Goal: Task Accomplishment & Management: Manage account settings

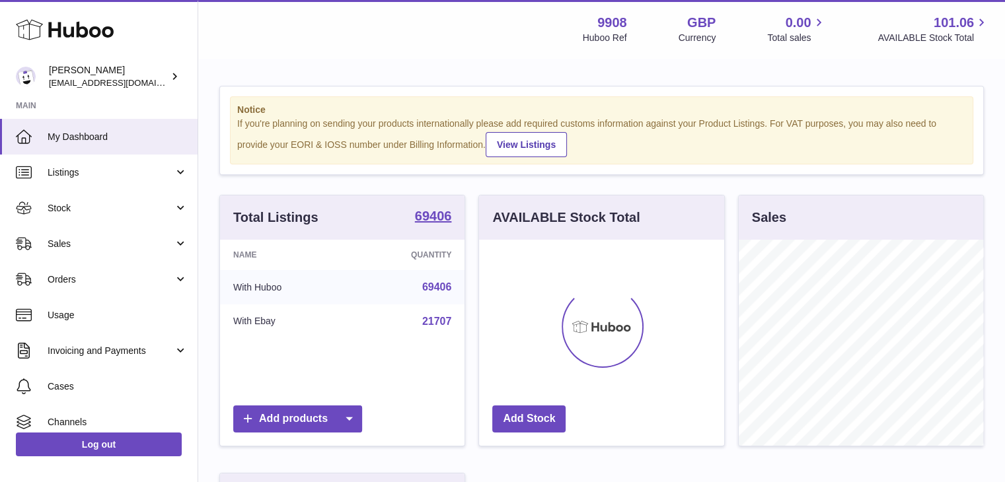
scroll to position [206, 245]
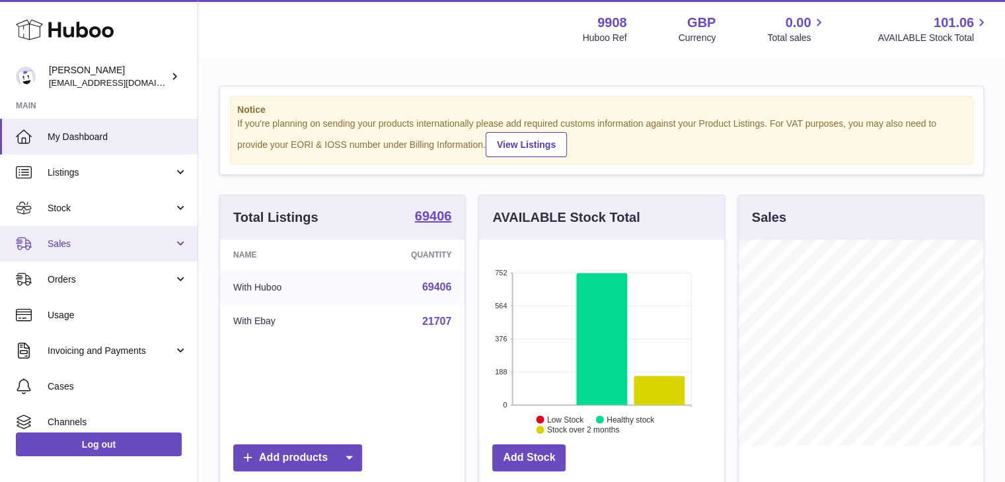
click at [62, 243] on span "Sales" at bounding box center [111, 244] width 126 height 13
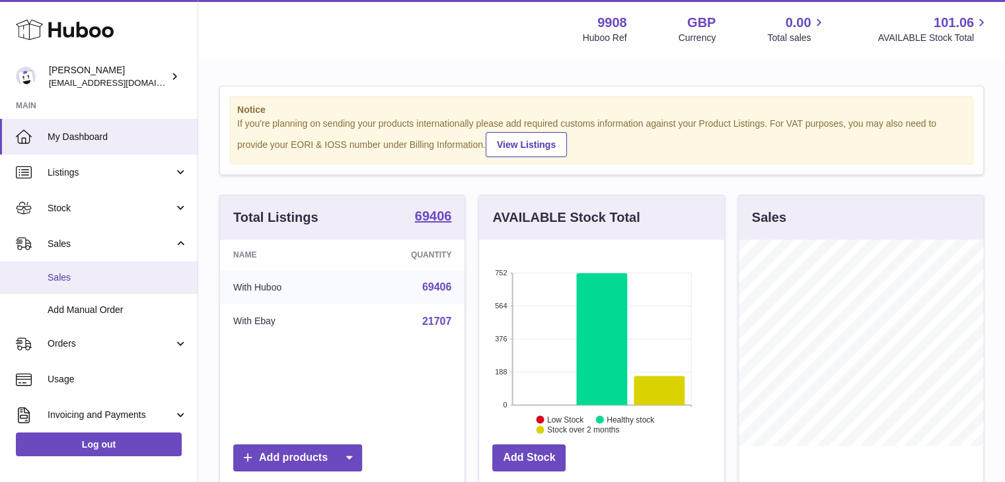
click at [78, 268] on link "Sales" at bounding box center [99, 278] width 198 height 32
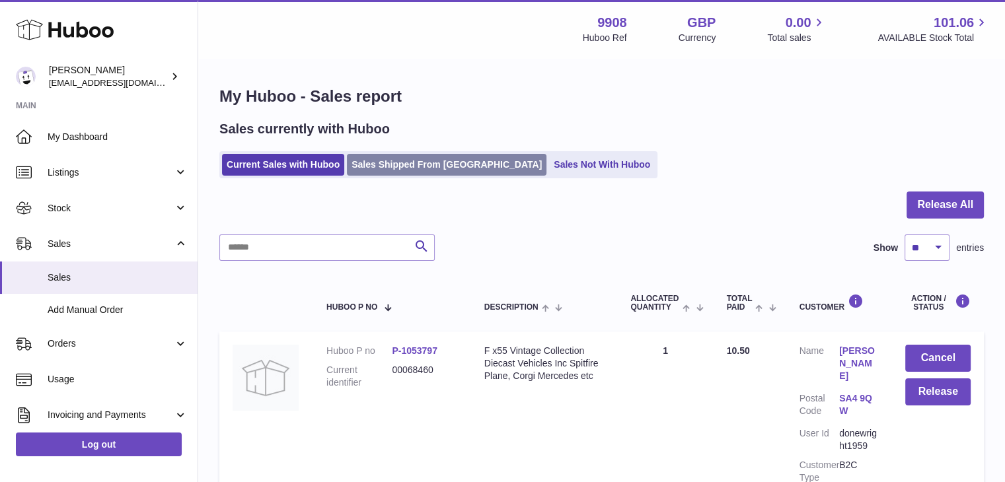
click at [386, 172] on link "Sales Shipped From Huboo" at bounding box center [447, 165] width 200 height 22
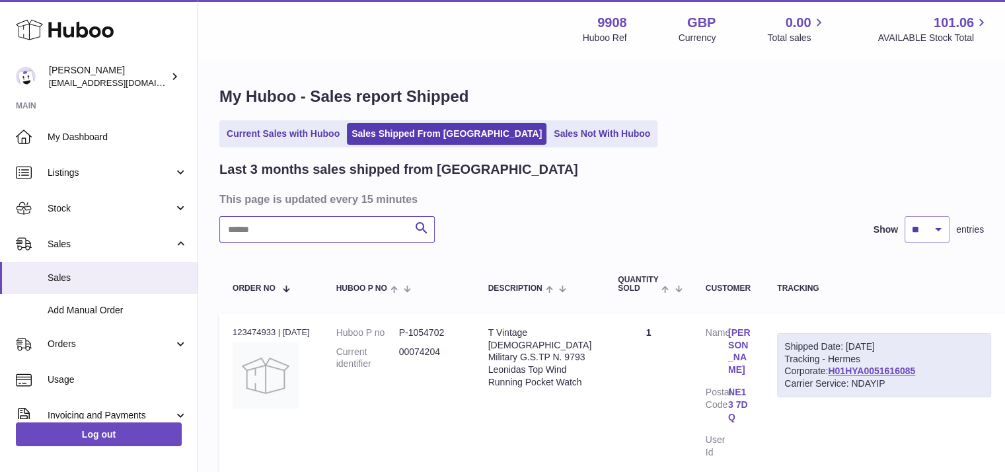
click at [320, 238] on input "text" at bounding box center [326, 229] width 215 height 26
paste input "********"
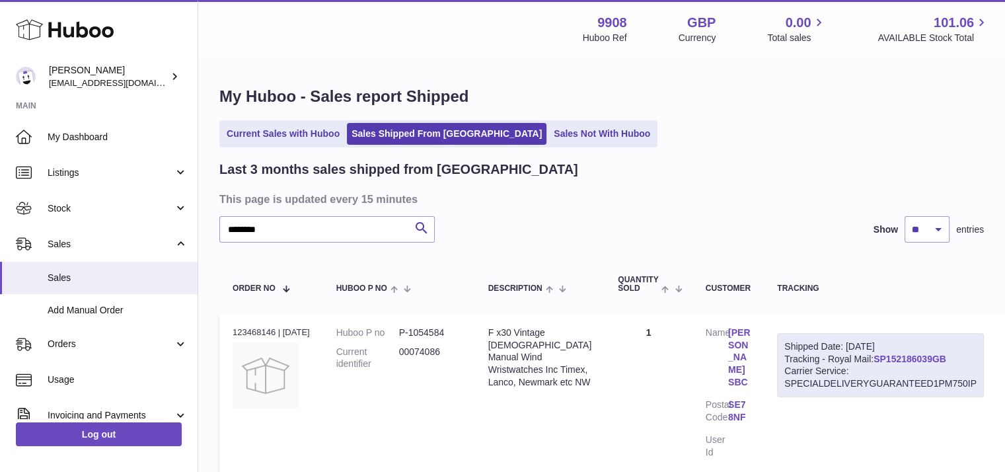
drag, startPoint x: 935, startPoint y: 356, endPoint x: 856, endPoint y: 357, distance: 80.0
click at [856, 357] on div "Shipped Date: 26th Aug 2025 Tracking - Royal Mail: SP152186039GB Carrier Servic…" at bounding box center [880, 365] width 207 height 65
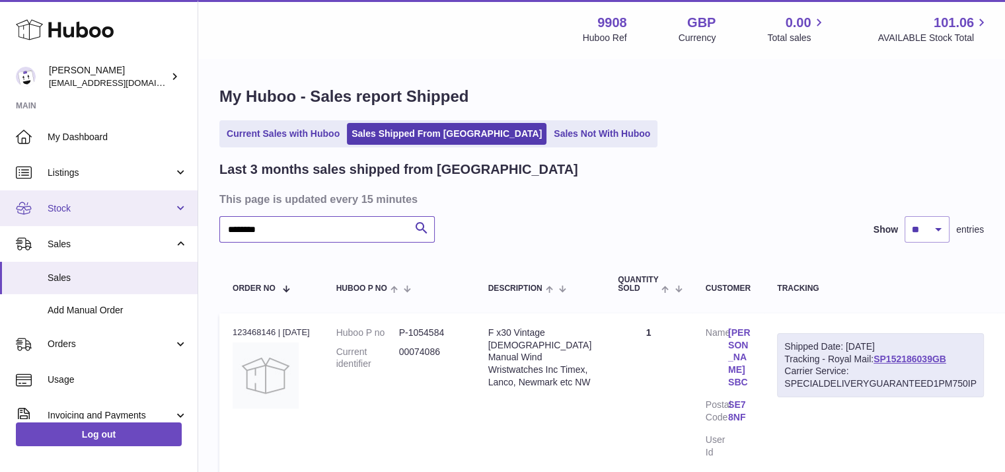
drag, startPoint x: 272, startPoint y: 232, endPoint x: 190, endPoint y: 209, distance: 84.9
click at [190, 209] on div "Huboo Ellie Baker tbcollectables@hotmail.co.uk Main My Dashboard Listings Not w…" at bounding box center [502, 294] width 1005 height 589
paste input "text"
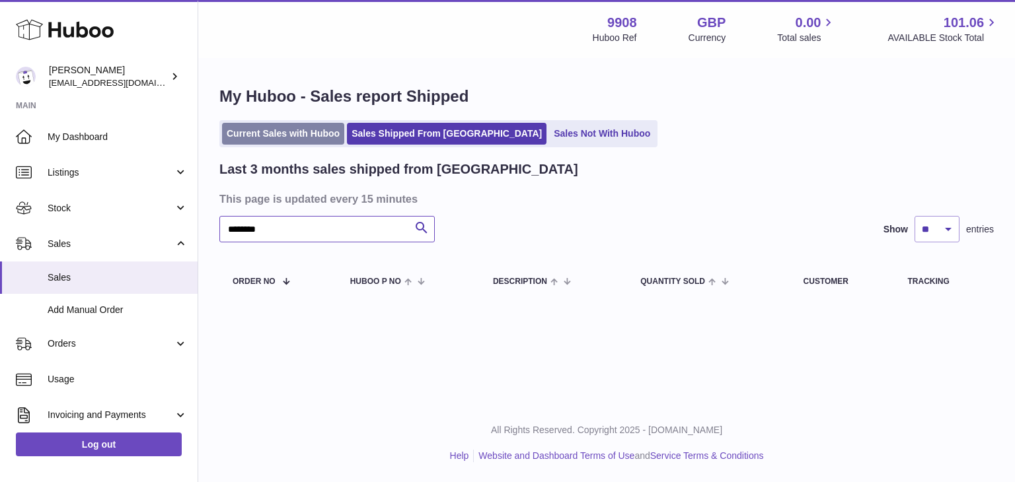
type input "********"
click at [281, 138] on link "Current Sales with Huboo" at bounding box center [283, 134] width 122 height 22
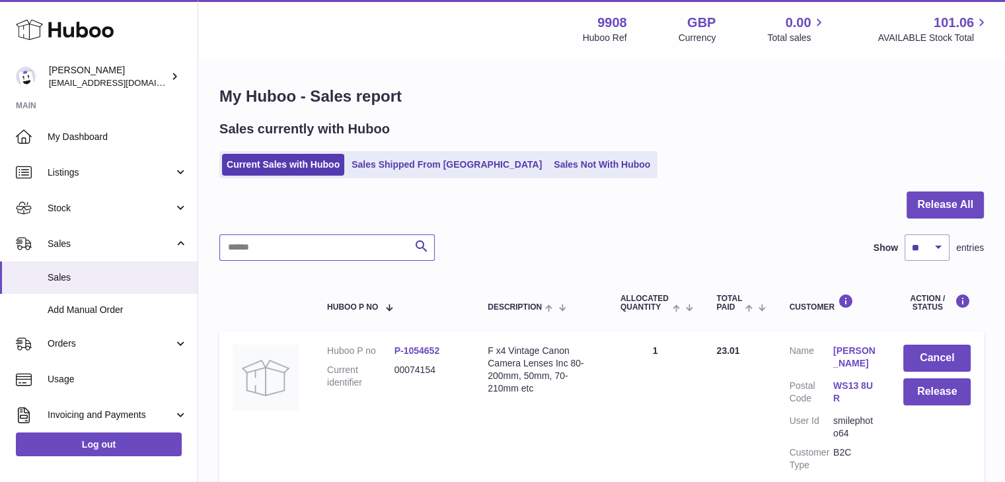
click at [295, 244] on input "text" at bounding box center [326, 248] width 215 height 26
paste input "********"
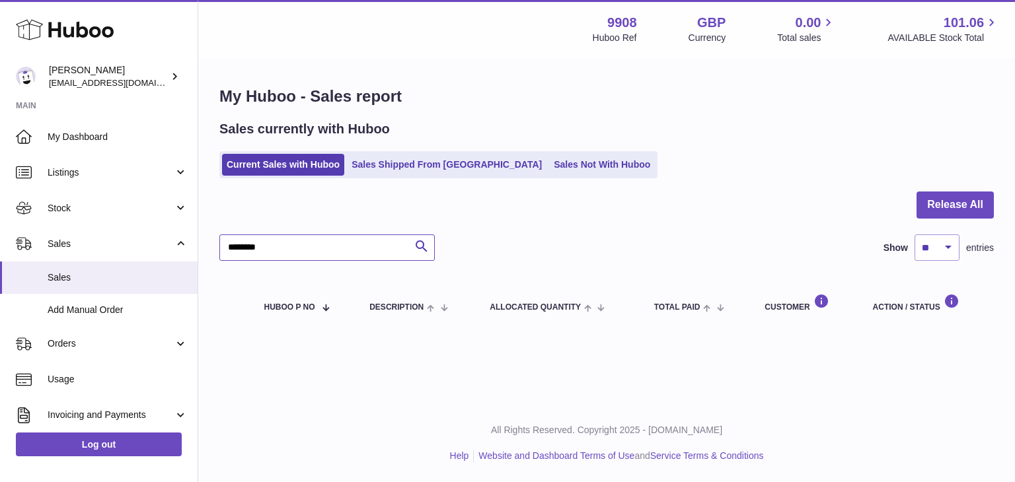
drag, startPoint x: 243, startPoint y: 242, endPoint x: 204, endPoint y: 237, distance: 39.3
click at [204, 237] on div "My Huboo - Sales report Sales currently with Huboo Current Sales with Huboo Sal…" at bounding box center [606, 208] width 817 height 299
paste input "text"
type input "********"
click at [412, 163] on link "Sales Shipped From Huboo" at bounding box center [447, 165] width 200 height 22
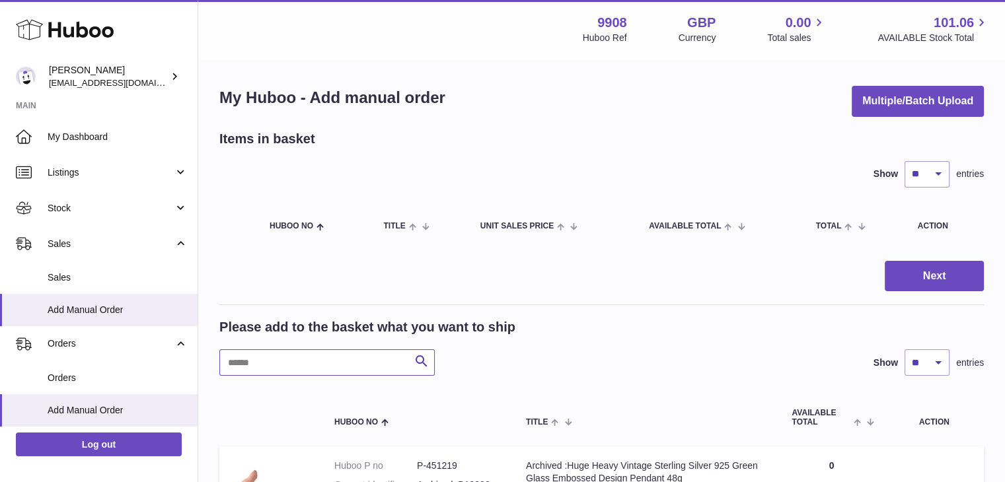
click at [285, 370] on input "text" at bounding box center [326, 362] width 215 height 26
paste input "********"
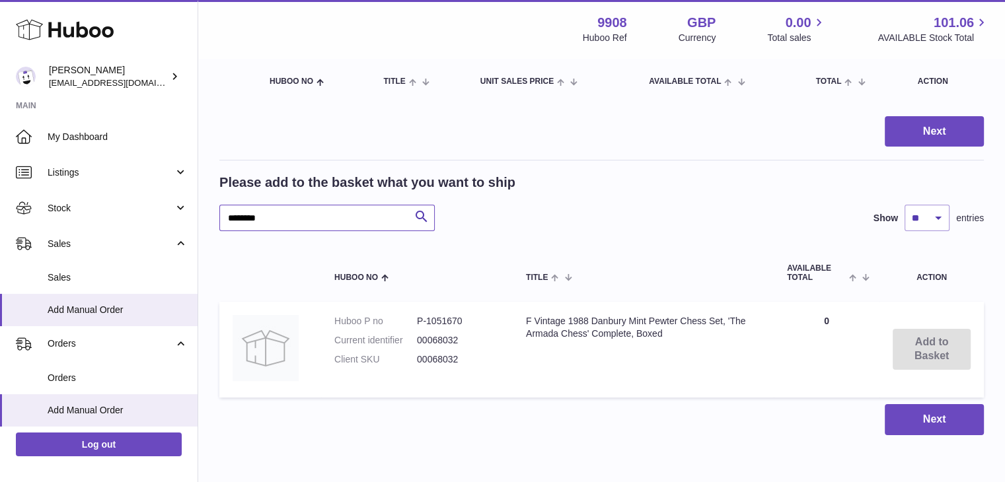
scroll to position [144, 0]
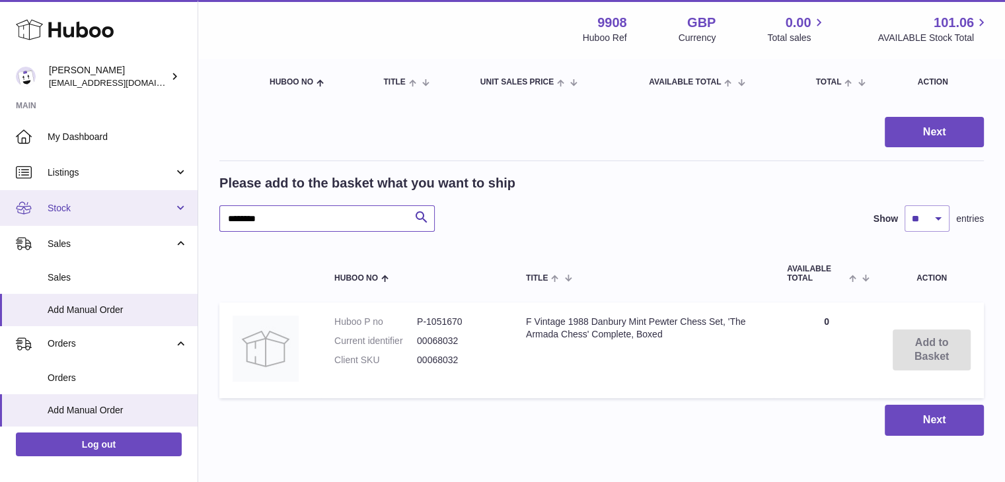
drag, startPoint x: 283, startPoint y: 223, endPoint x: 180, endPoint y: 207, distance: 103.6
click at [180, 207] on div "Huboo [PERSON_NAME] [EMAIL_ADDRESS][DOMAIN_NAME] Main My Dashboard Listings Not…" at bounding box center [502, 198] width 1005 height 684
paste input "text"
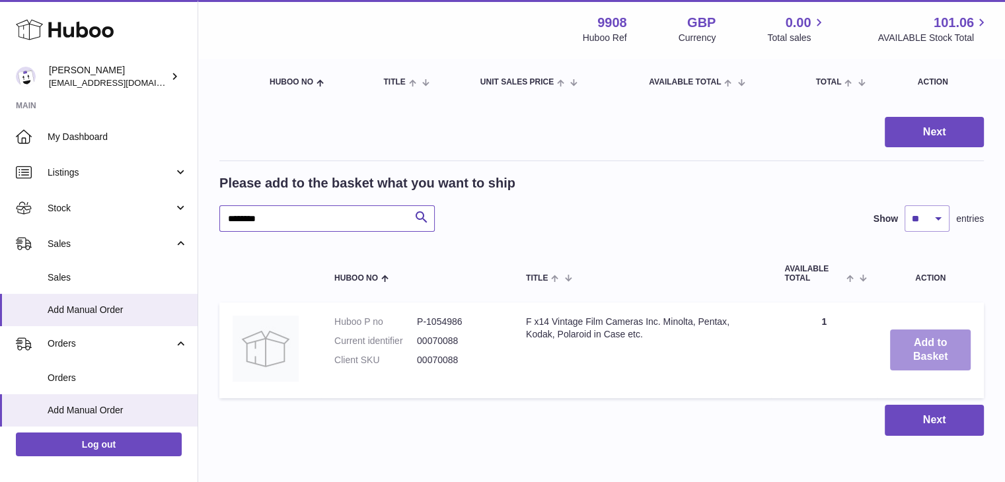
type input "********"
click at [916, 362] on button "Add to Basket" at bounding box center [930, 350] width 81 height 41
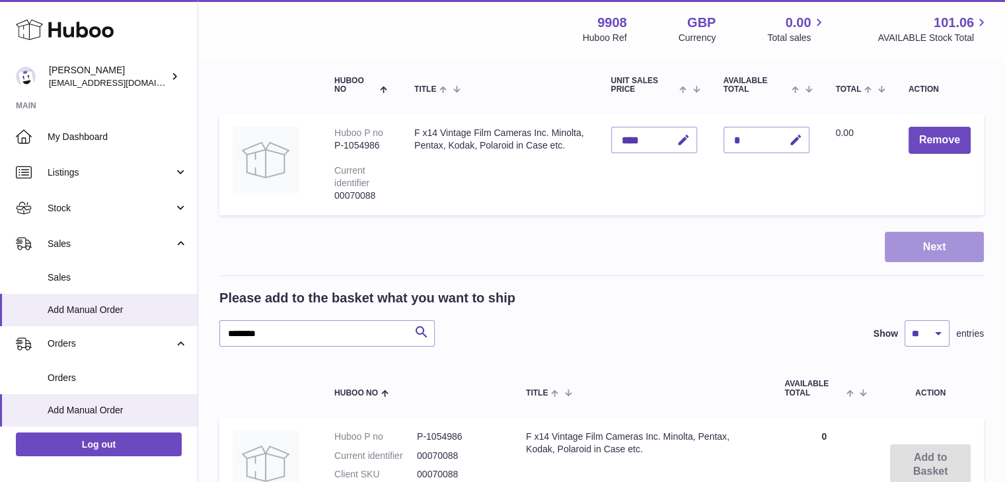
click at [908, 254] on button "Next" at bounding box center [934, 247] width 99 height 31
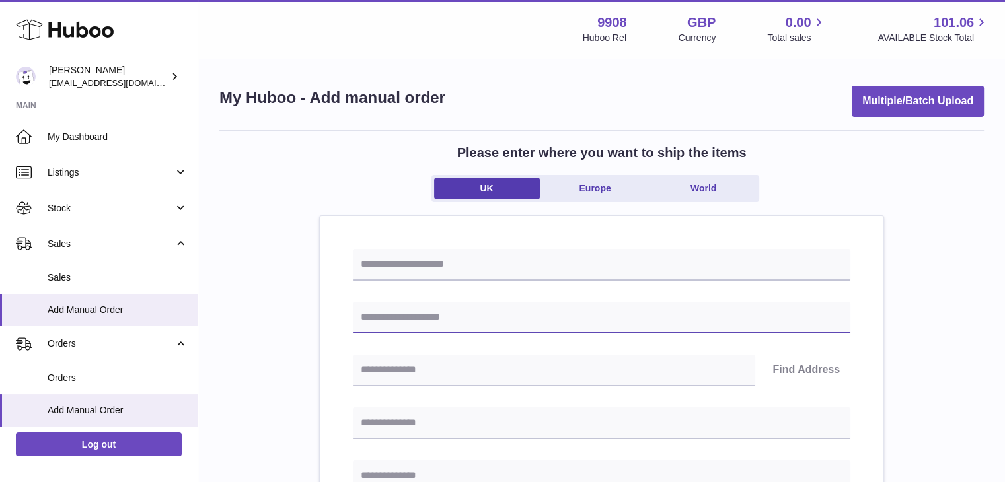
click at [473, 309] on input "text" at bounding box center [601, 318] width 497 height 32
paste input "**********"
type input "**********"
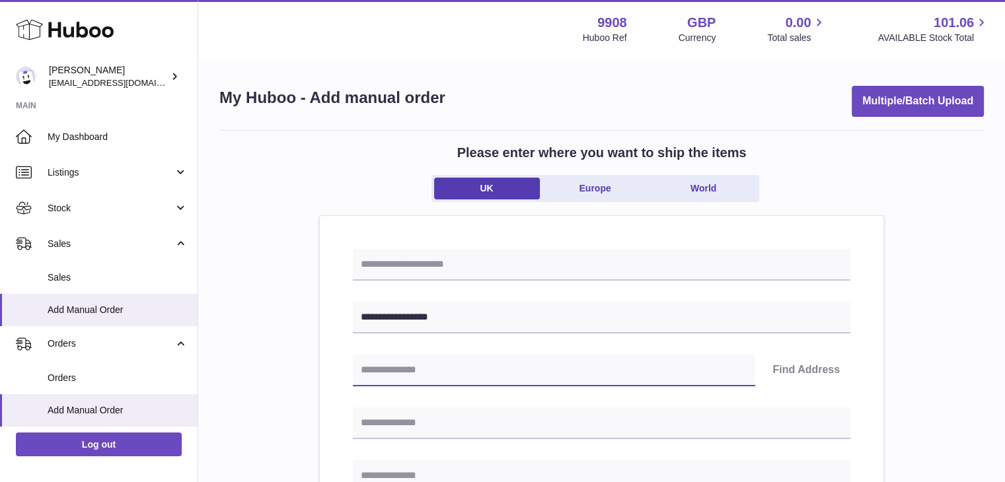
click at [394, 381] on input "text" at bounding box center [554, 371] width 402 height 32
paste input "*******"
type input "*******"
click at [789, 371] on button "Find Address" at bounding box center [806, 371] width 89 height 32
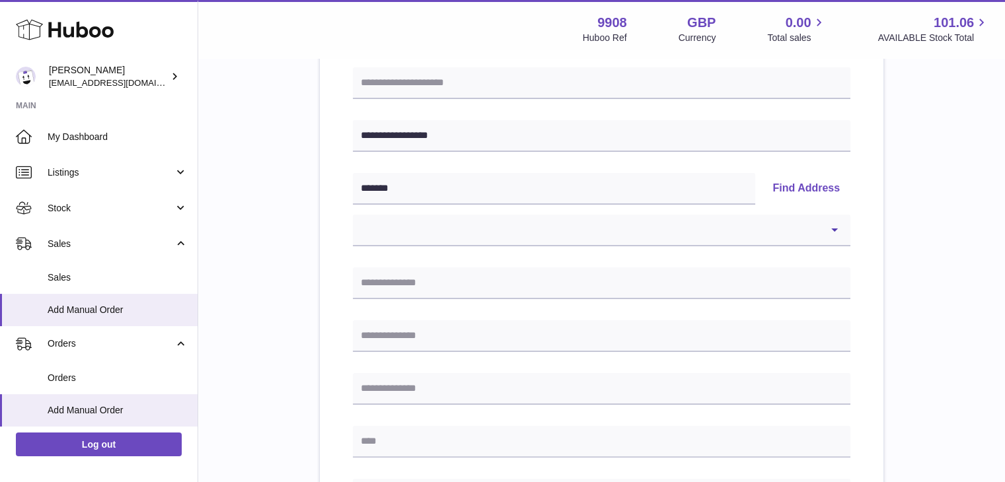
scroll to position [189, 0]
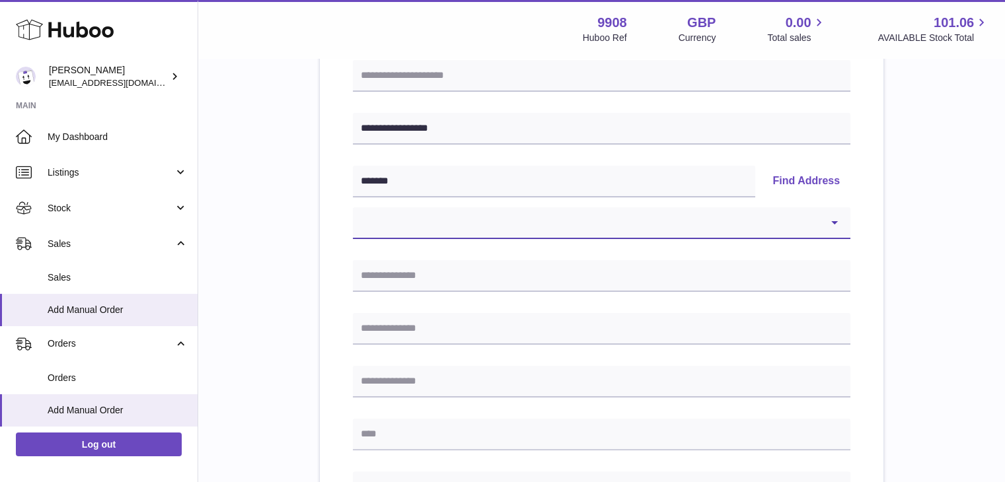
click at [576, 229] on select "**********" at bounding box center [601, 223] width 497 height 32
select select "*"
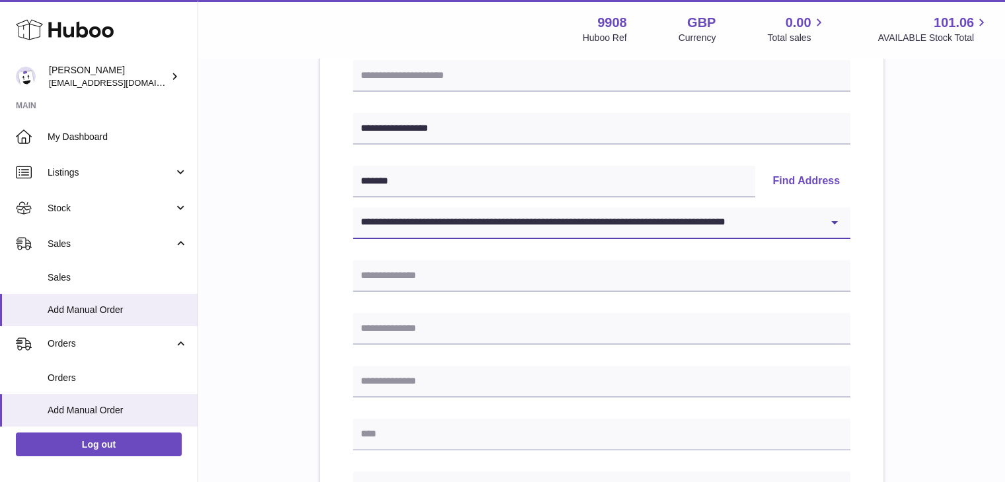
click at [353, 207] on select "**********" at bounding box center [601, 223] width 497 height 32
type input "******"
type input "**********"
type input "********"
type input "*******"
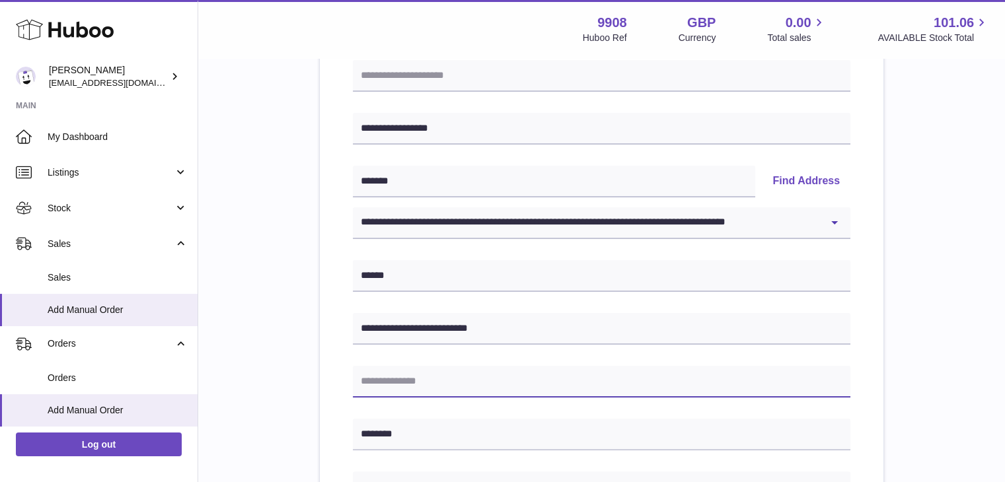
click at [442, 372] on input "text" at bounding box center [601, 382] width 497 height 32
paste input "**********"
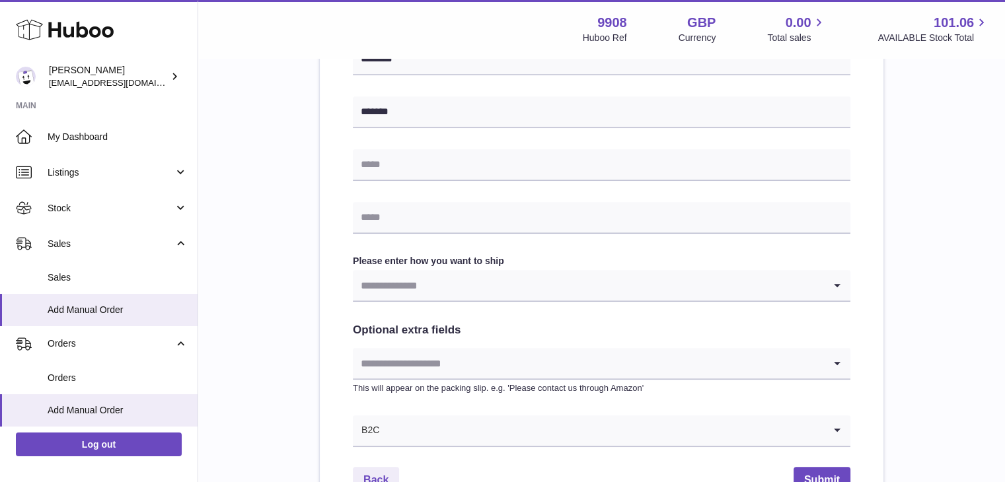
scroll to position [714, 0]
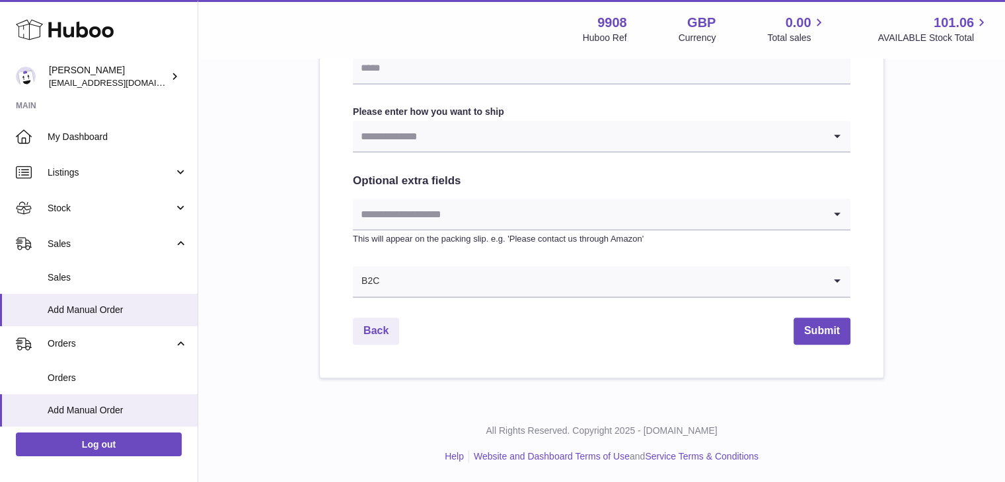
type input "**********"
click at [455, 148] on input "Search for option" at bounding box center [588, 136] width 471 height 30
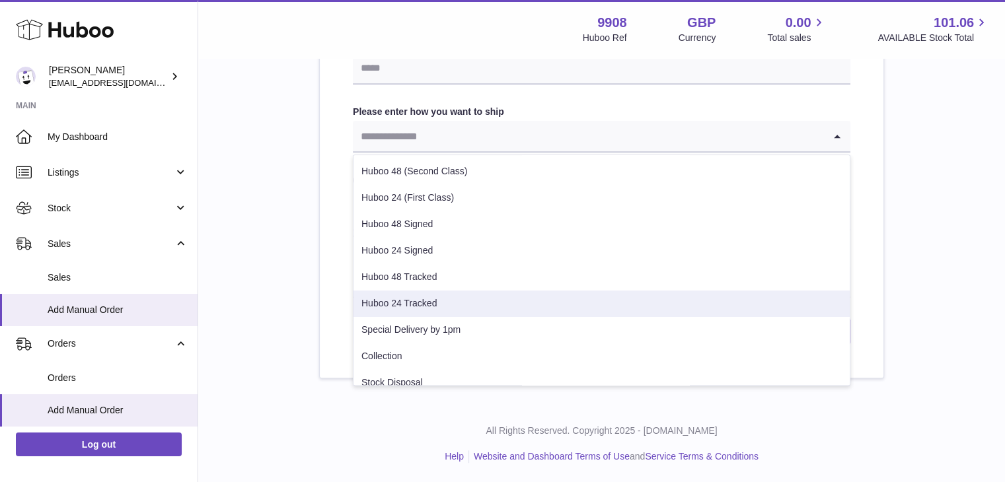
click at [423, 301] on li "Huboo 24 Tracked" at bounding box center [601, 304] width 496 height 26
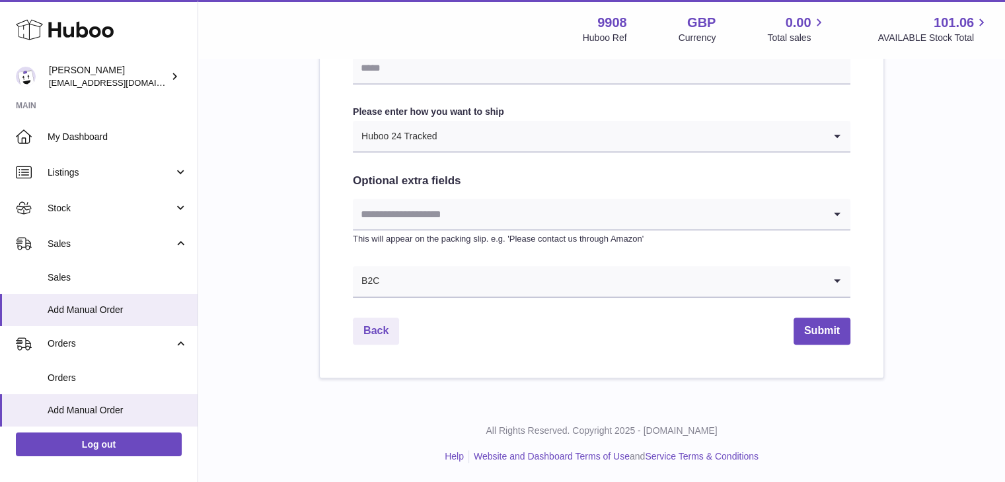
click at [445, 217] on input "Search for option" at bounding box center [588, 214] width 471 height 30
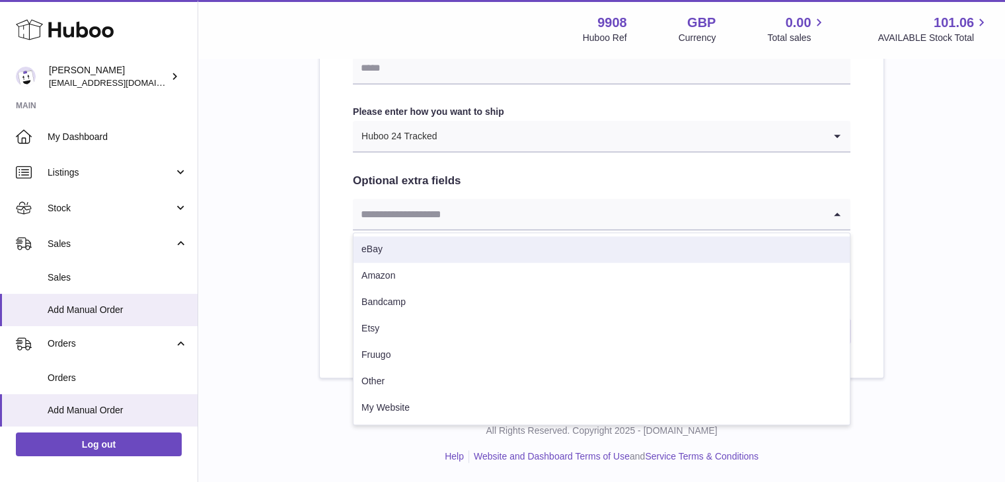
click at [424, 246] on li "eBay" at bounding box center [601, 250] width 496 height 26
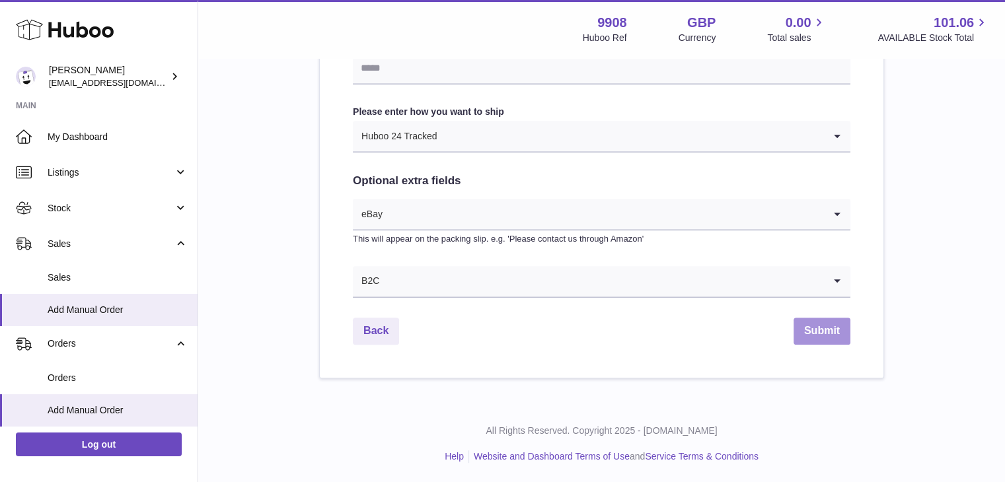
click at [809, 338] on button "Submit" at bounding box center [821, 331] width 57 height 27
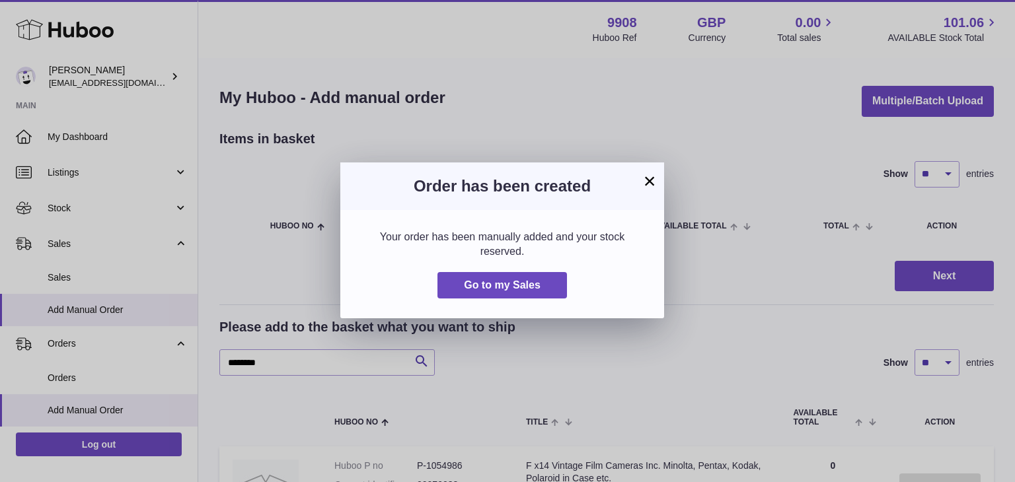
click at [647, 178] on button "×" at bounding box center [649, 181] width 16 height 16
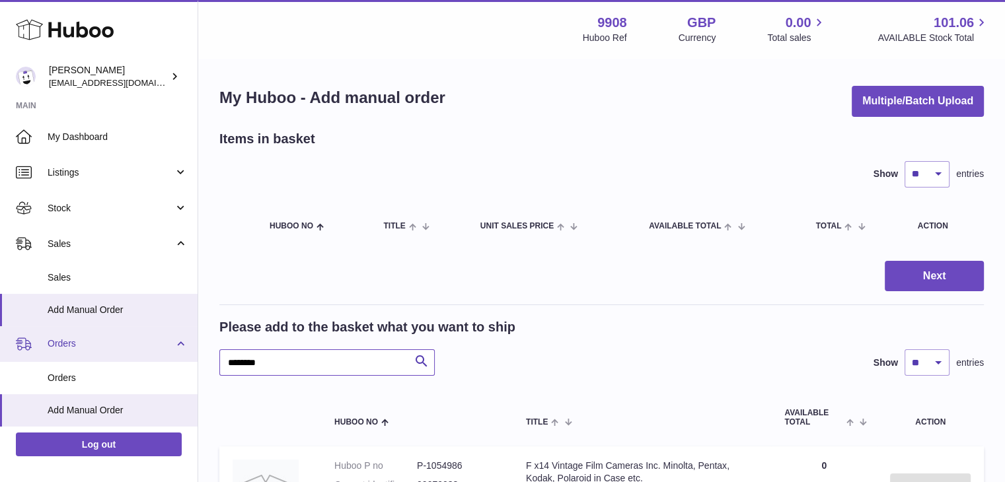
drag, startPoint x: 277, startPoint y: 363, endPoint x: 153, endPoint y: 346, distance: 125.3
click at [153, 346] on div "Huboo Ellie Baker tbcollectables@hotmail.co.uk Main My Dashboard Listings Not w…" at bounding box center [502, 342] width 1005 height 684
paste input "text"
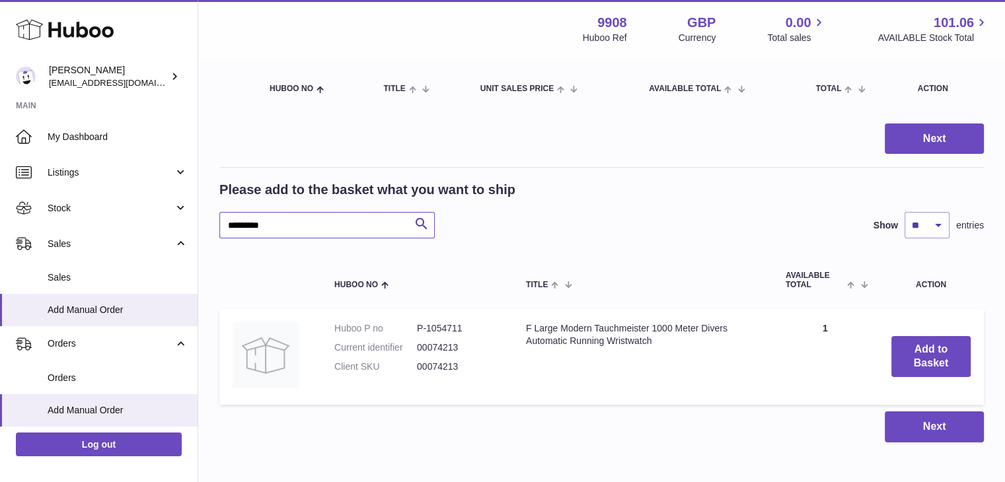
scroll to position [137, 0]
type input "********"
click at [928, 365] on button "Add to Basket" at bounding box center [930, 356] width 79 height 41
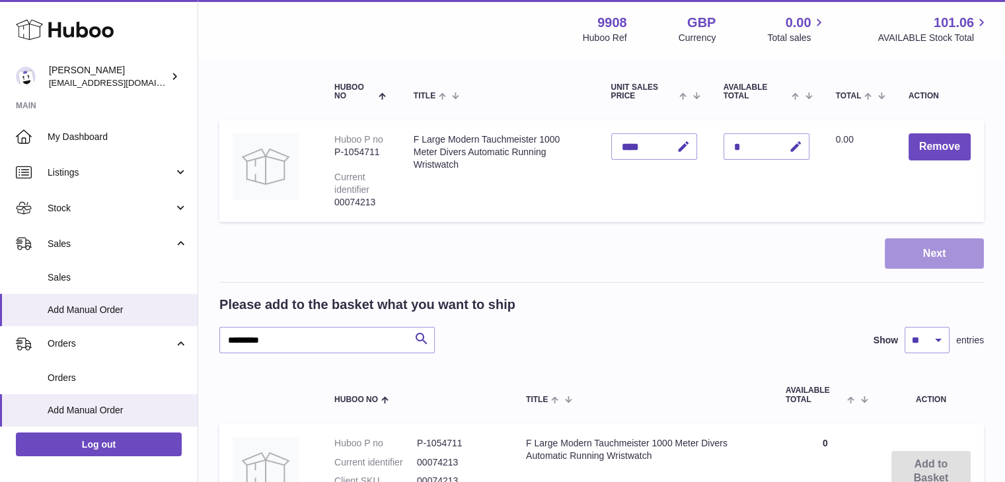
click at [887, 252] on button "Next" at bounding box center [934, 253] width 99 height 31
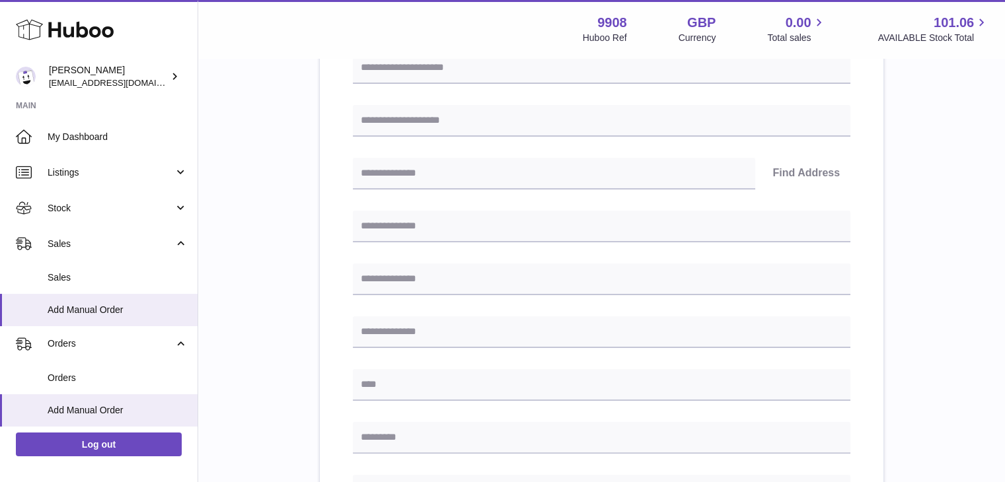
scroll to position [188, 0]
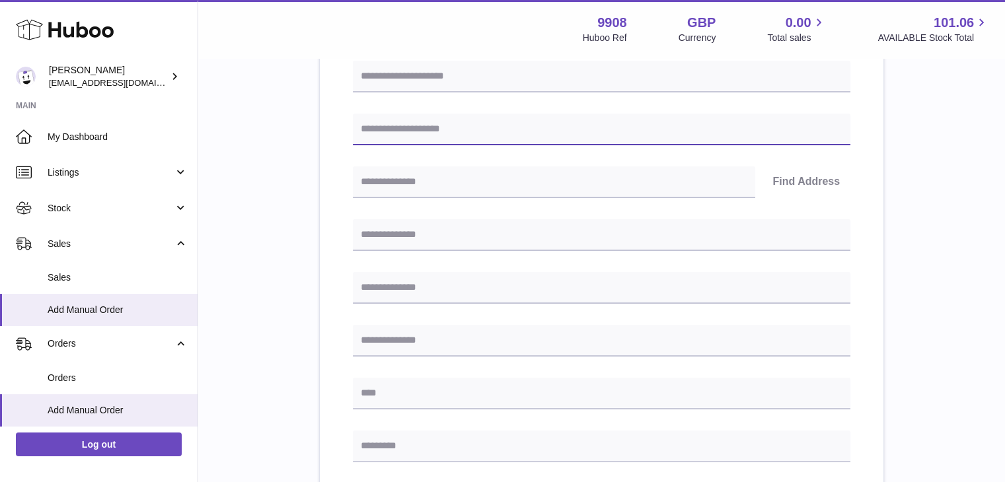
click at [422, 141] on input "text" at bounding box center [601, 130] width 497 height 32
paste input "**********"
type input "**********"
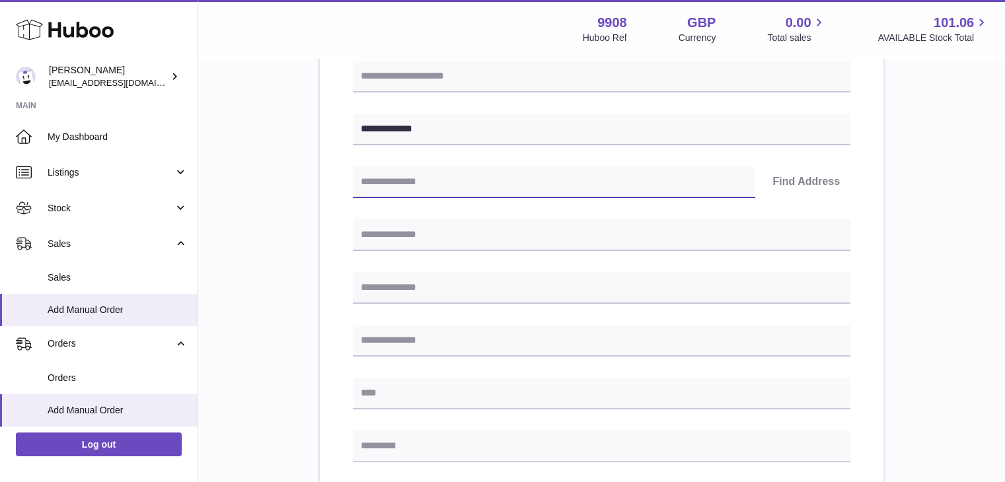
click at [416, 184] on input "text" at bounding box center [554, 182] width 402 height 32
click at [507, 198] on div "**********" at bounding box center [601, 421] width 497 height 721
click at [503, 168] on input "text" at bounding box center [554, 182] width 402 height 32
paste input "*******"
type input "*******"
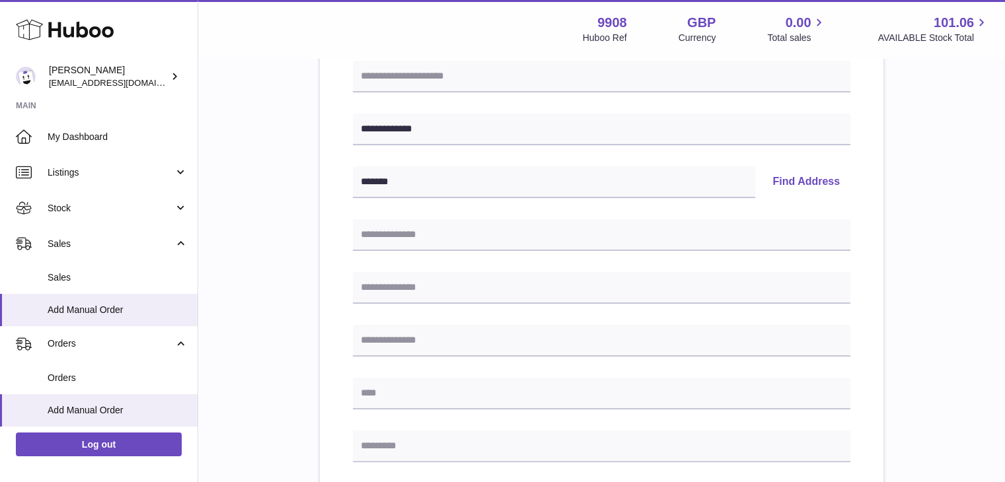
click at [787, 176] on button "Find Address" at bounding box center [806, 182] width 89 height 32
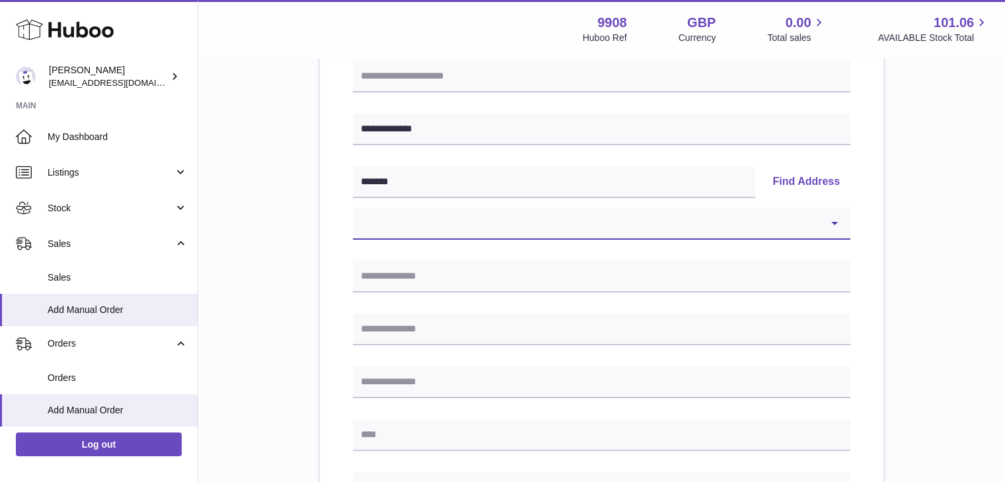
click at [430, 213] on select "**********" at bounding box center [601, 224] width 497 height 32
select select "*"
click at [353, 208] on select "**********" at bounding box center [601, 224] width 497 height 32
type input "**********"
type input "******"
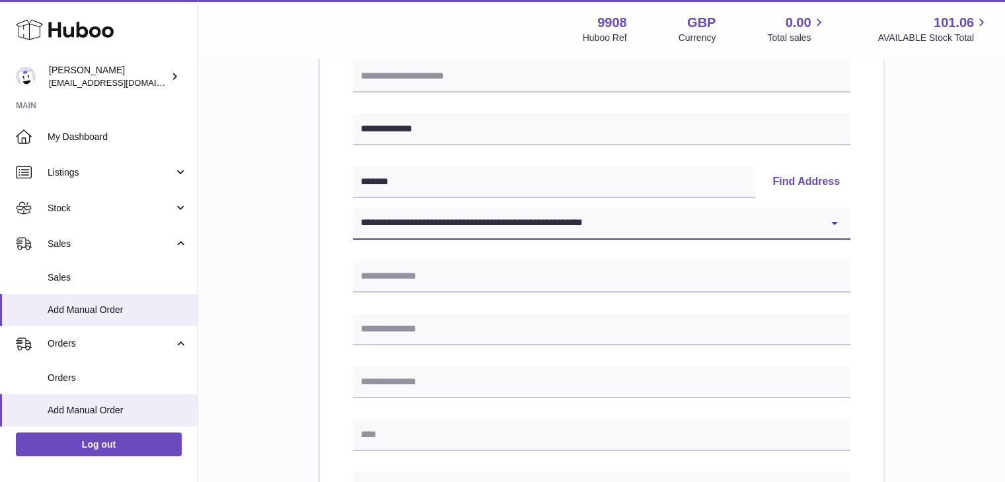
type input "*******"
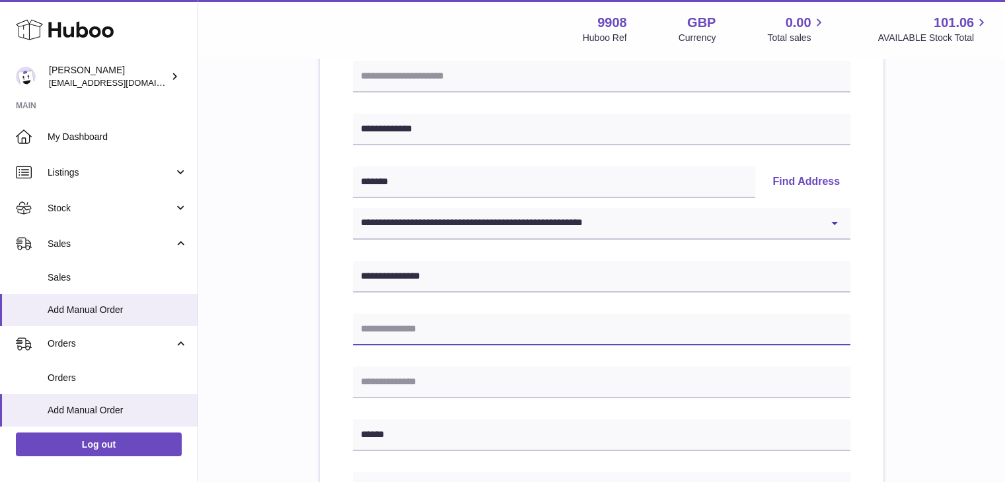
click at [403, 326] on input "text" at bounding box center [601, 330] width 497 height 32
paste input "**********"
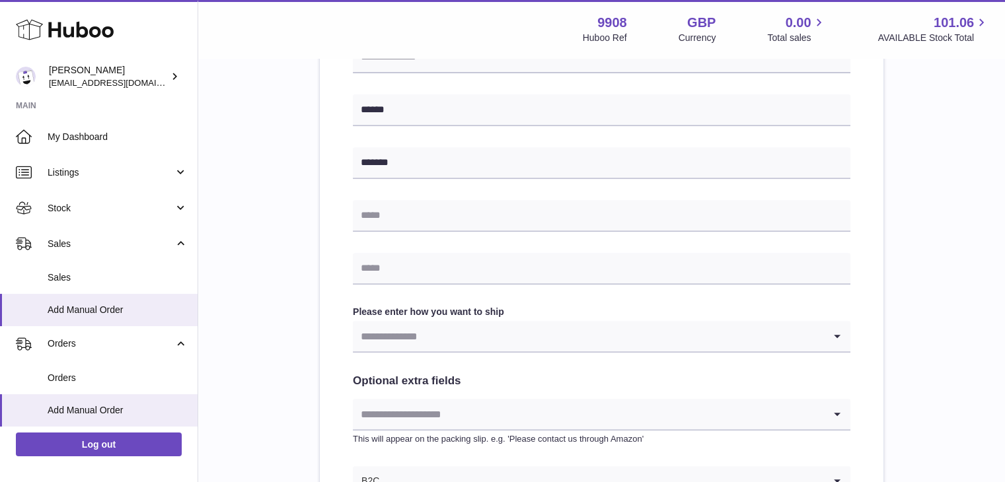
scroll to position [514, 0]
type input "**********"
click at [403, 326] on input "Search for option" at bounding box center [588, 335] width 471 height 30
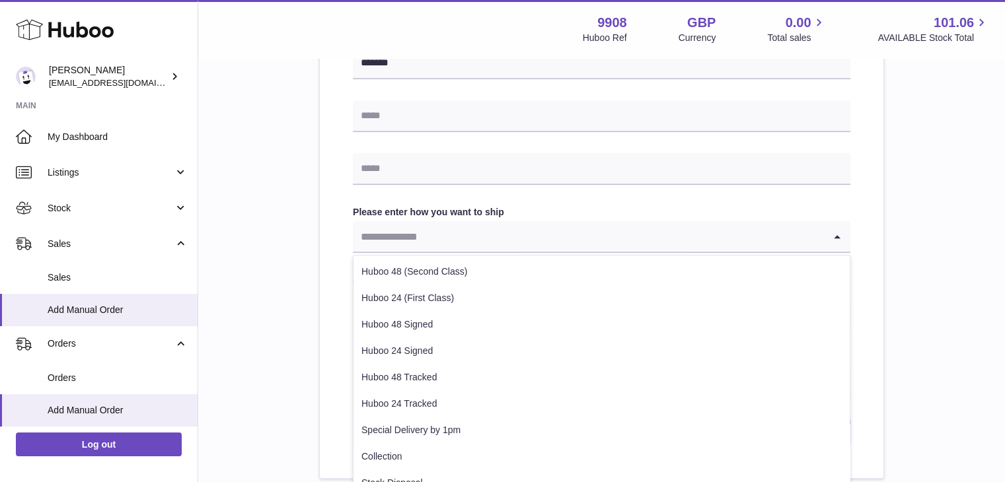
scroll to position [628, 0]
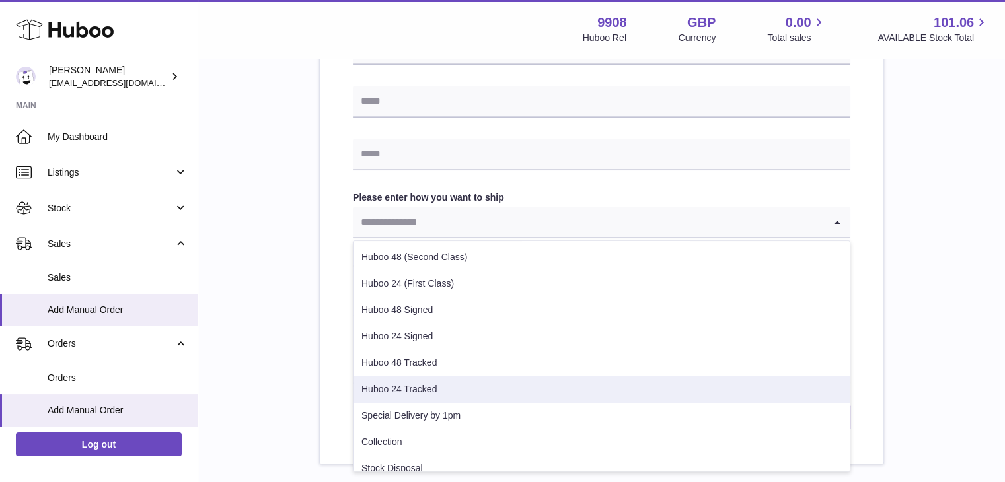
click at [406, 385] on li "Huboo 24 Tracked" at bounding box center [601, 390] width 496 height 26
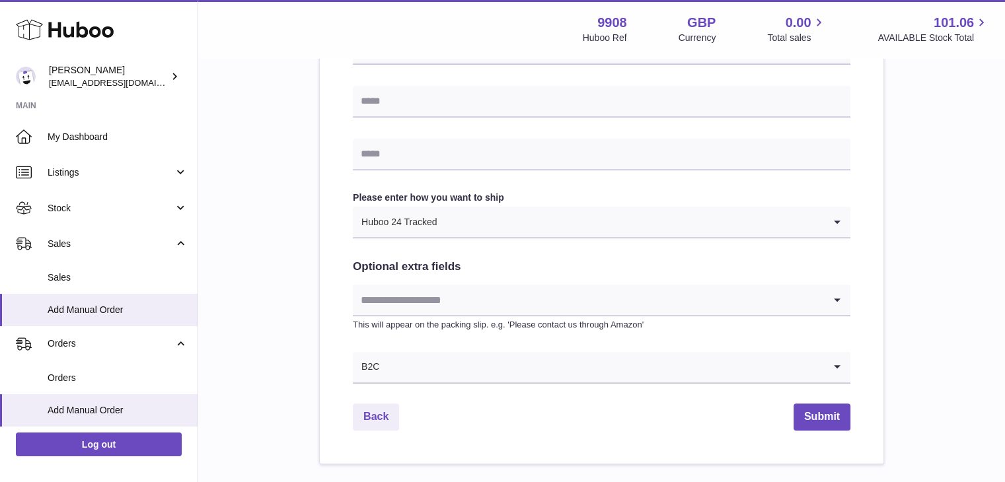
click at [406, 318] on div "Loading... This will appear on the packing slip. e.g. 'Please contact us throug…" at bounding box center [601, 308] width 497 height 46
click at [416, 299] on input "Search for option" at bounding box center [588, 300] width 471 height 30
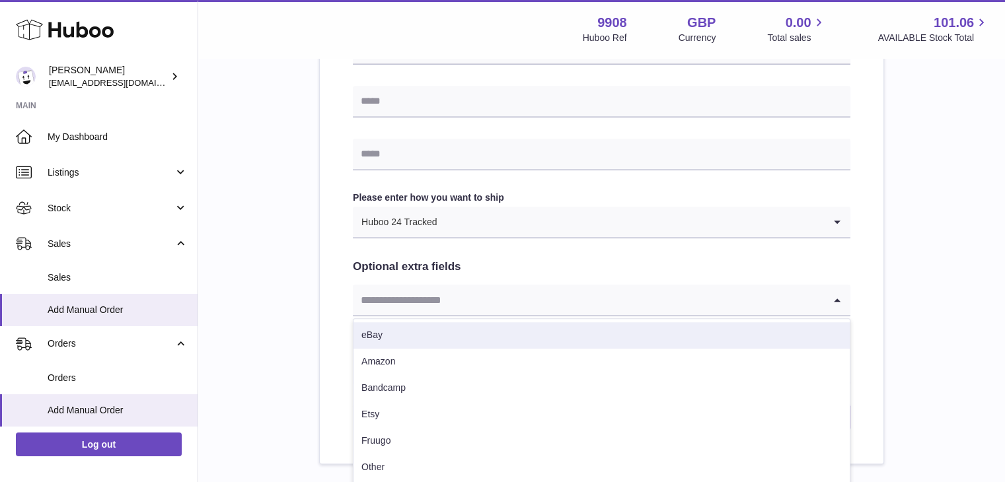
click at [402, 332] on li "eBay" at bounding box center [601, 335] width 496 height 26
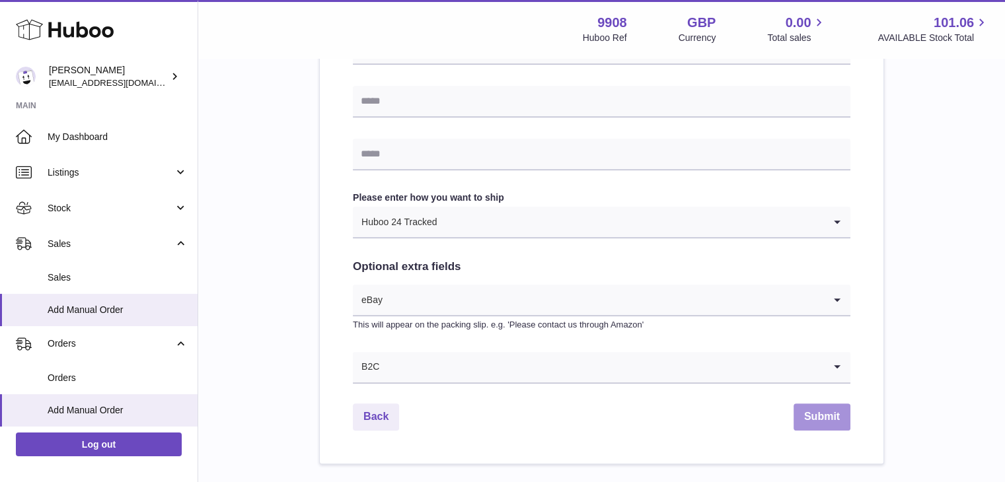
click at [815, 415] on button "Submit" at bounding box center [821, 417] width 57 height 27
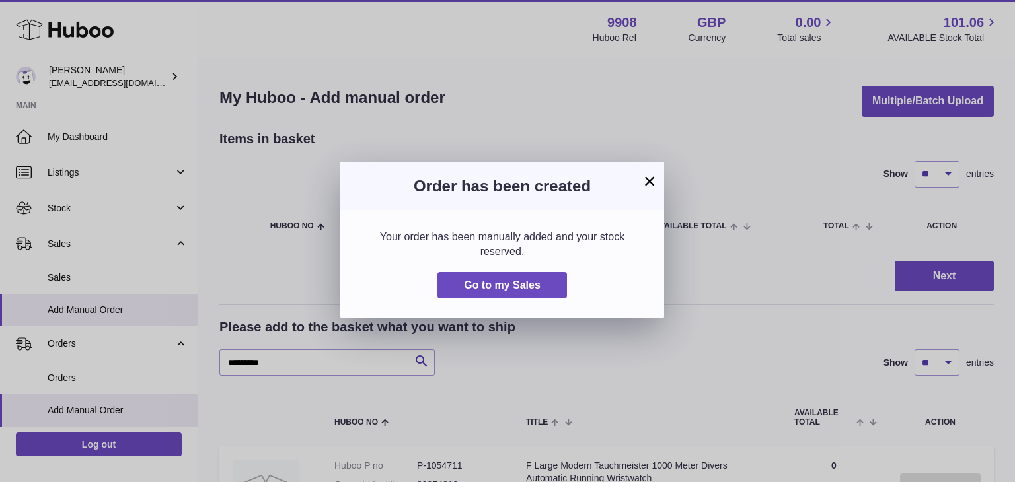
click at [651, 181] on button "×" at bounding box center [649, 181] width 16 height 16
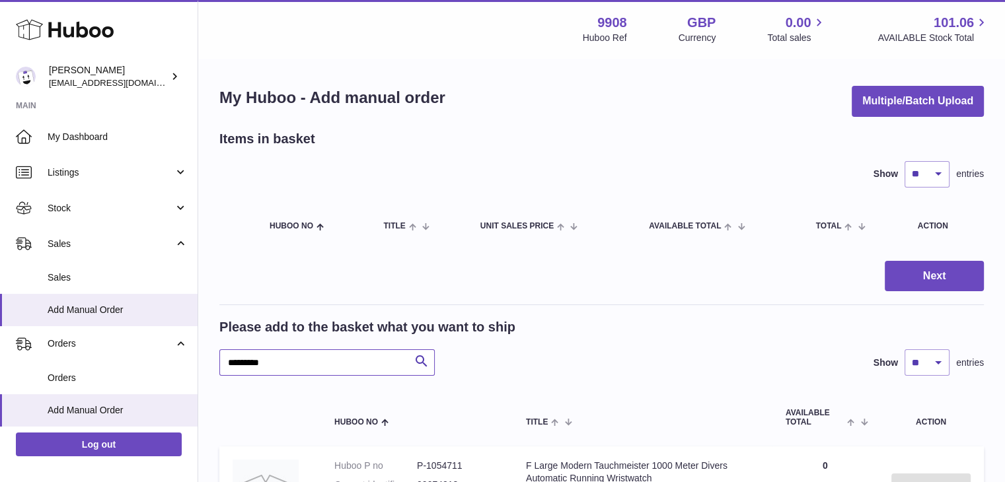
drag, startPoint x: 290, startPoint y: 359, endPoint x: 218, endPoint y: 354, distance: 72.2
click at [218, 354] on div "My Huboo - Add manual order Multiple/Batch Upload Items in basket Show ** ** **…" at bounding box center [601, 332] width 807 height 547
paste input "text"
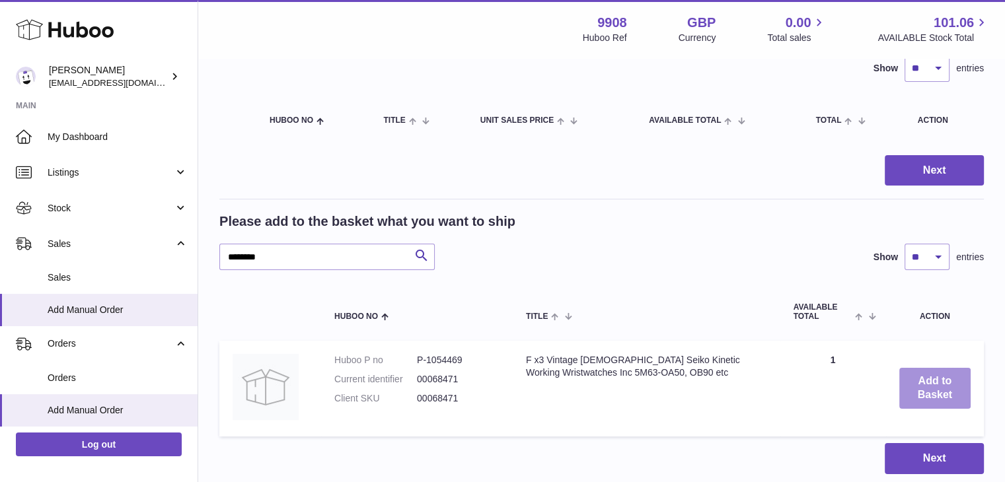
click at [950, 392] on button "Add to Basket" at bounding box center [935, 388] width 72 height 41
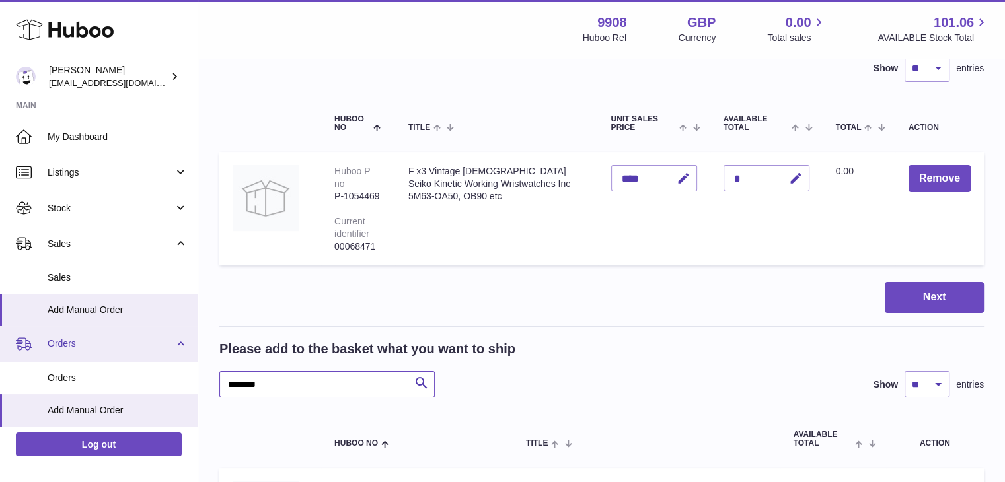
drag, startPoint x: 277, startPoint y: 365, endPoint x: 174, endPoint y: 355, distance: 104.2
click at [174, 355] on div "Huboo Ellie Baker tbcollectables@hotmail.co.uk Main My Dashboard Listings Not w…" at bounding box center [502, 299] width 1005 height 811
paste input "text"
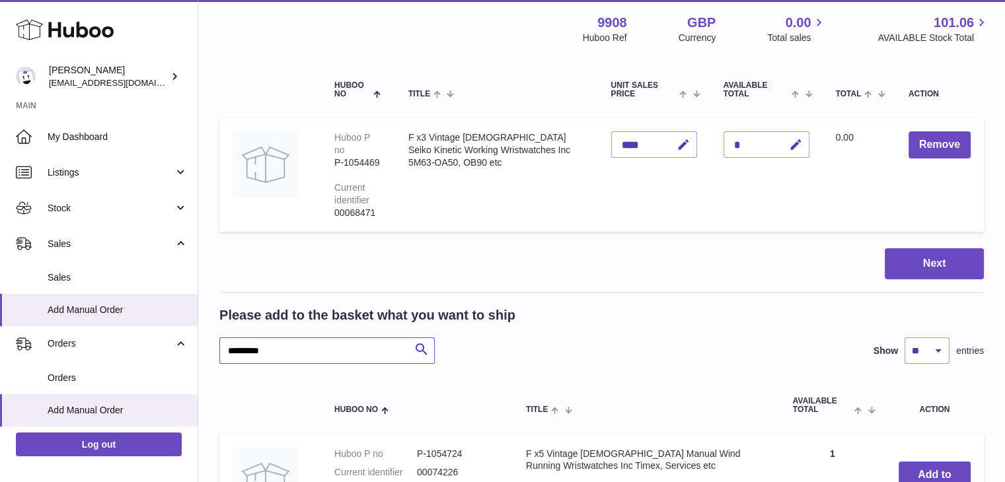
scroll to position [141, 0]
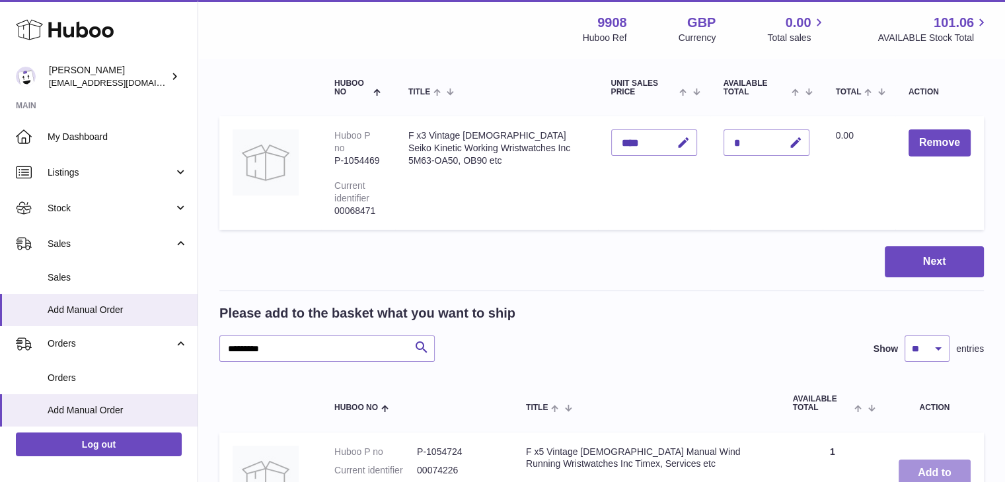
click at [933, 460] on button "Add to Basket" at bounding box center [934, 480] width 72 height 41
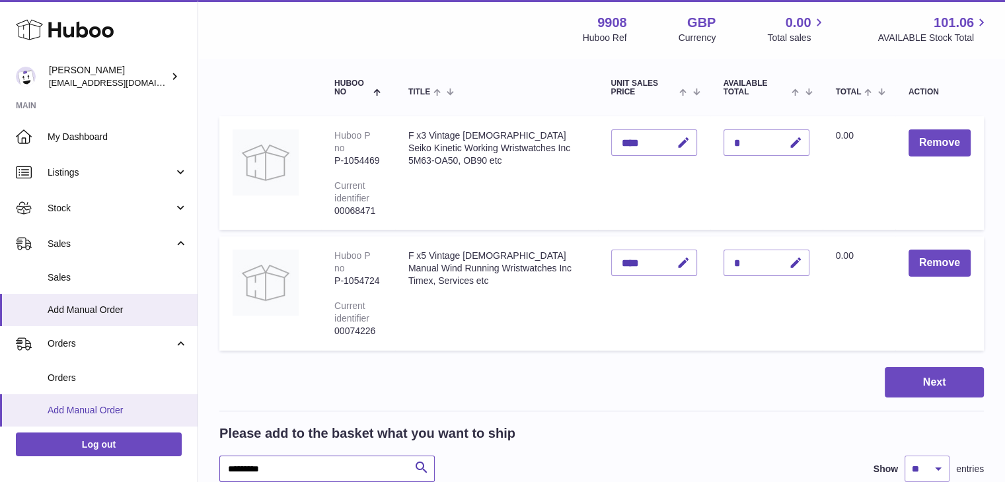
drag, startPoint x: 281, startPoint y: 448, endPoint x: 164, endPoint y: 412, distance: 122.5
click at [164, 412] on div "Huboo Ellie Baker tbcollectables@hotmail.co.uk Main My Dashboard Listings Not w…" at bounding box center [502, 325] width 1005 height 932
paste input "text"
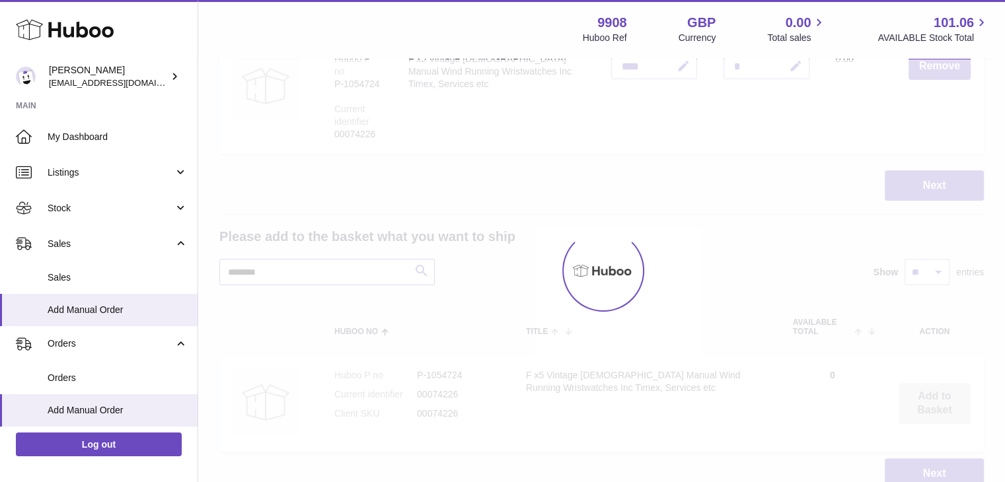
scroll to position [338, 0]
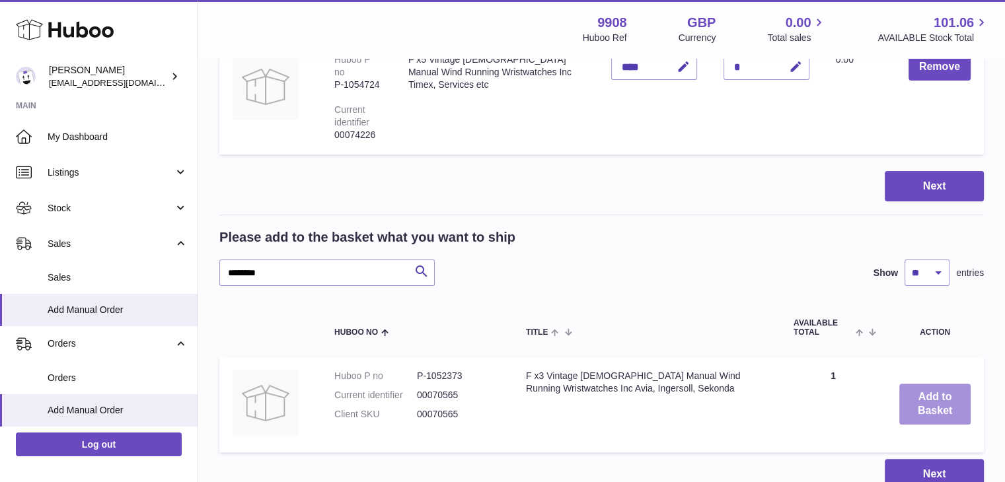
click at [941, 384] on button "Add to Basket" at bounding box center [934, 404] width 71 height 41
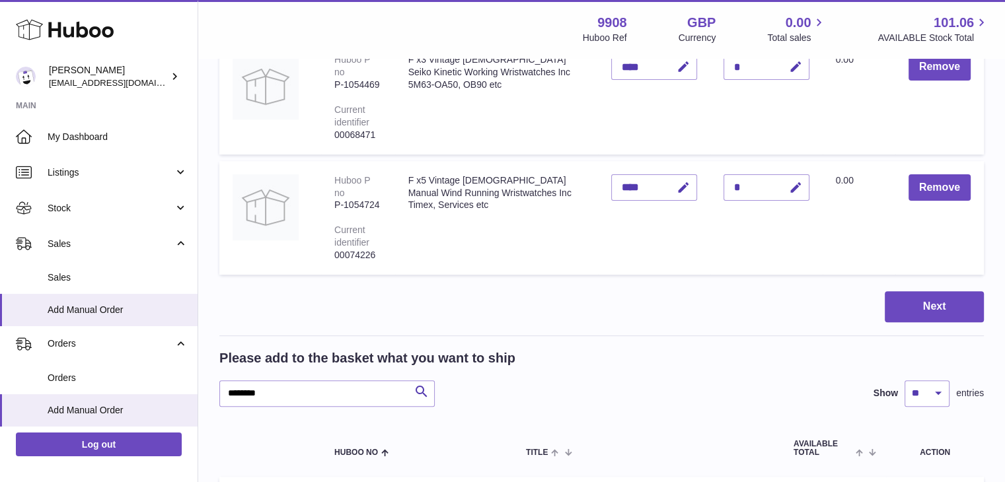
scroll to position [445, 0]
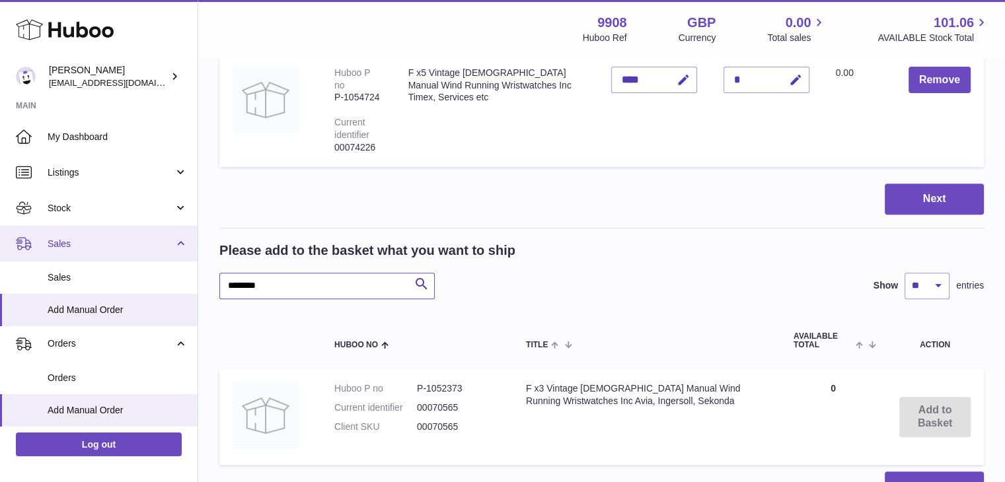
drag, startPoint x: 291, startPoint y: 256, endPoint x: 185, endPoint y: 235, distance: 108.4
click at [185, 235] on div "Huboo Ellie Baker tbcollectables@hotmail.co.uk Main My Dashboard Listings Not w…" at bounding box center [502, 81] width 1005 height 1052
paste input "text"
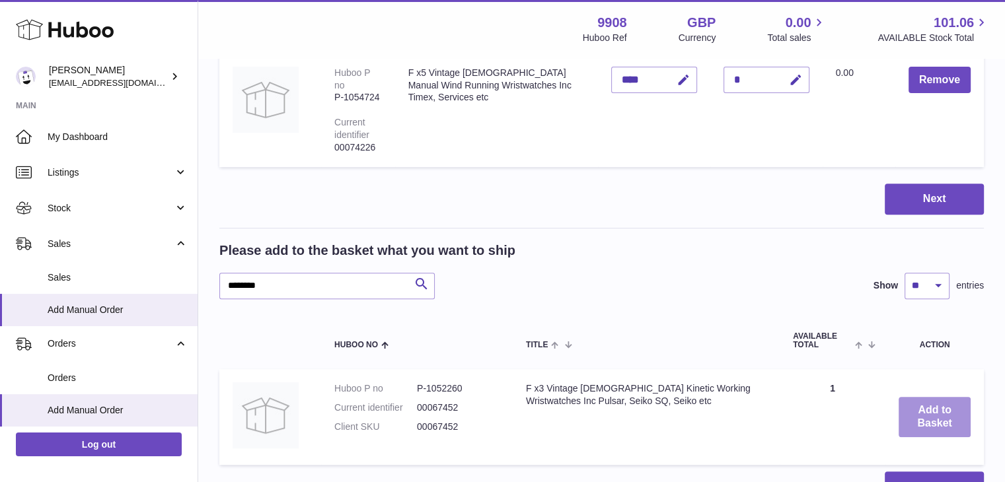
click at [928, 397] on button "Add to Basket" at bounding box center [934, 417] width 72 height 41
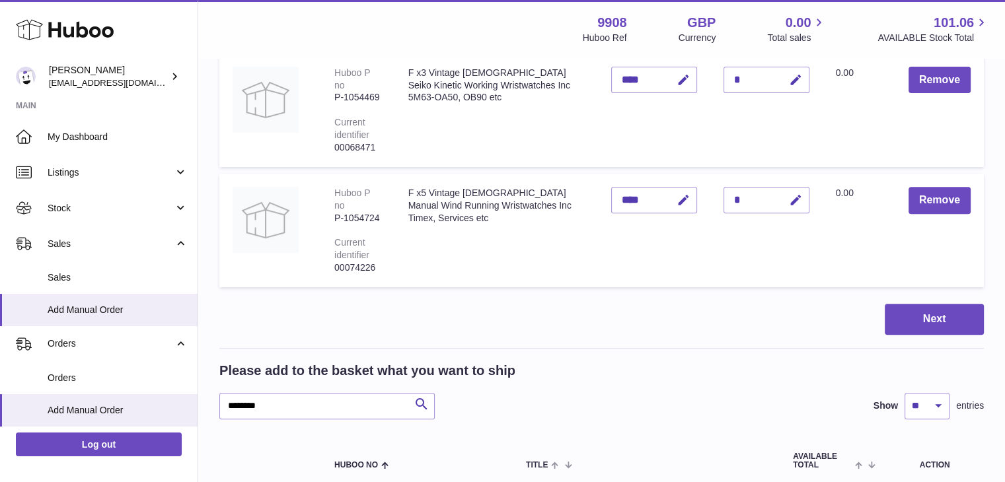
scroll to position [552, 0]
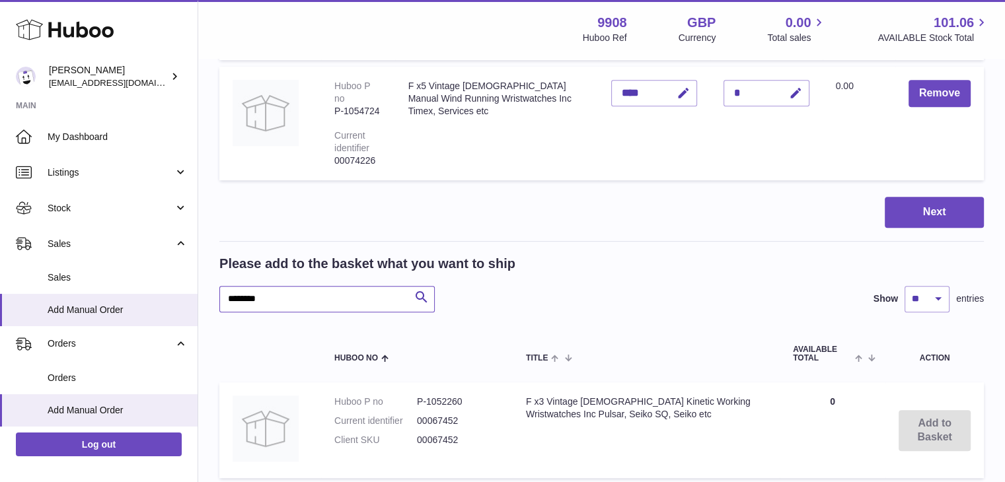
drag, startPoint x: 289, startPoint y: 250, endPoint x: 201, endPoint y: 236, distance: 89.6
click at [201, 236] on div "My Huboo - Add manual order Multiple/Batch Upload Items in basket Show ** ** **…" at bounding box center [601, 24] width 807 height 1035
paste input "text"
type input "********"
click at [939, 410] on button "Add to Basket" at bounding box center [934, 430] width 71 height 41
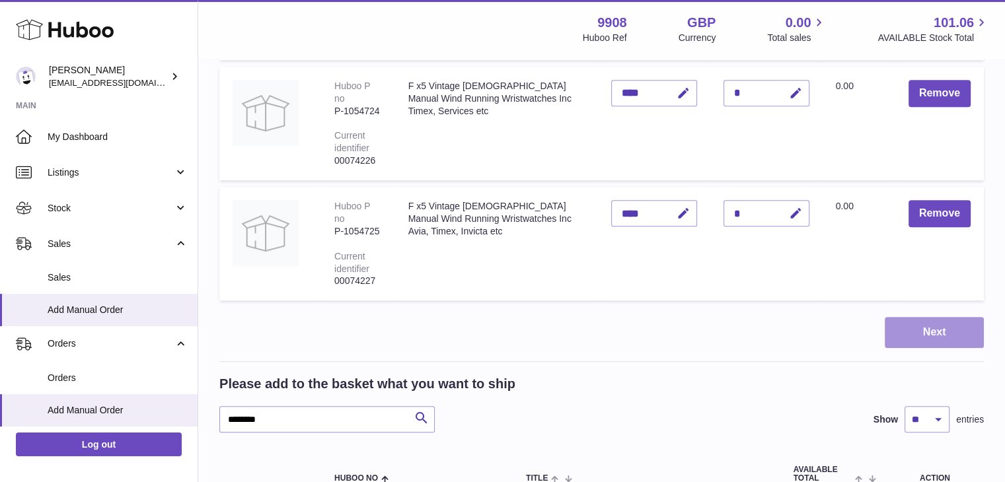
click at [935, 317] on button "Next" at bounding box center [934, 332] width 99 height 31
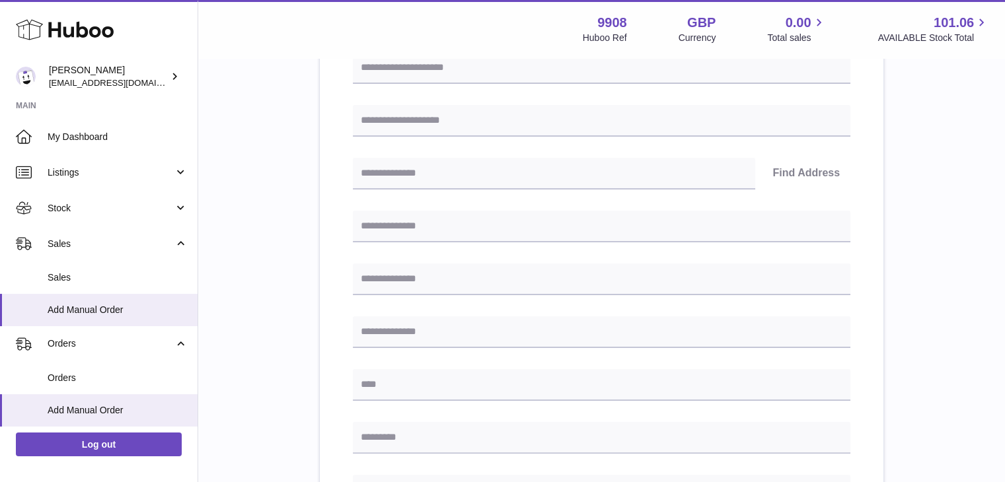
scroll to position [183, 0]
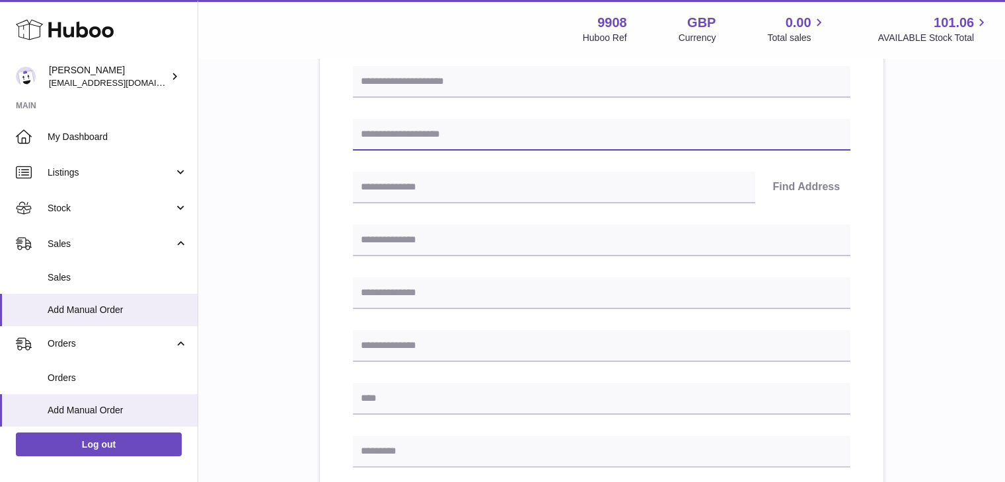
click at [431, 138] on input "text" at bounding box center [601, 135] width 497 height 32
paste input "**********"
type input "**********"
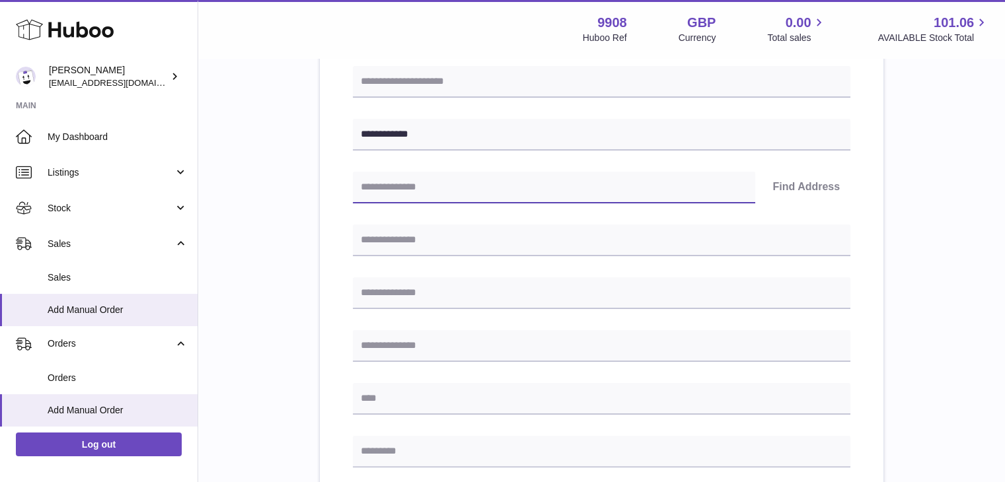
click at [396, 190] on input "text" at bounding box center [554, 188] width 402 height 32
paste input "******"
type input "******"
click at [799, 191] on button "Find Address" at bounding box center [806, 188] width 89 height 32
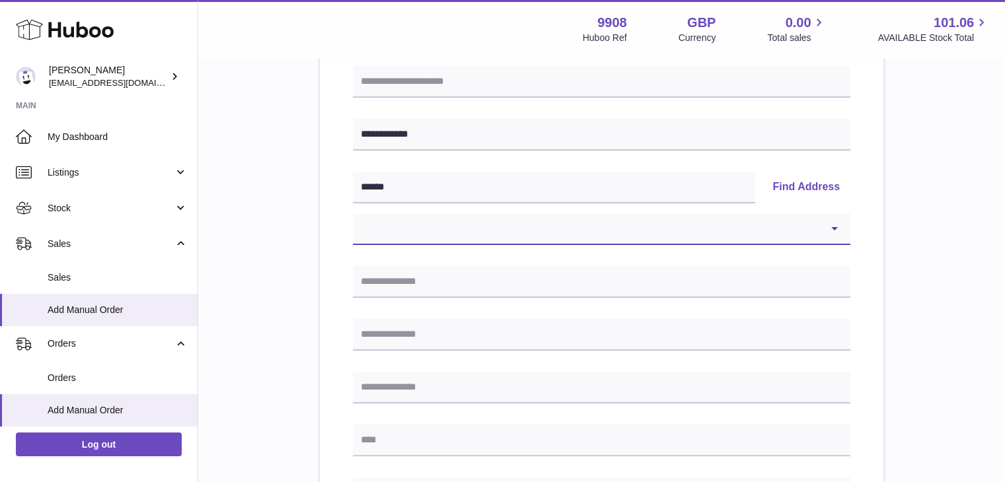
drag, startPoint x: 491, startPoint y: 219, endPoint x: 471, endPoint y: 225, distance: 20.7
click at [471, 225] on select "**********" at bounding box center [601, 229] width 497 height 32
click at [370, 216] on select "**********" at bounding box center [601, 229] width 497 height 32
select select "*"
click at [353, 213] on select "**********" at bounding box center [601, 229] width 497 height 32
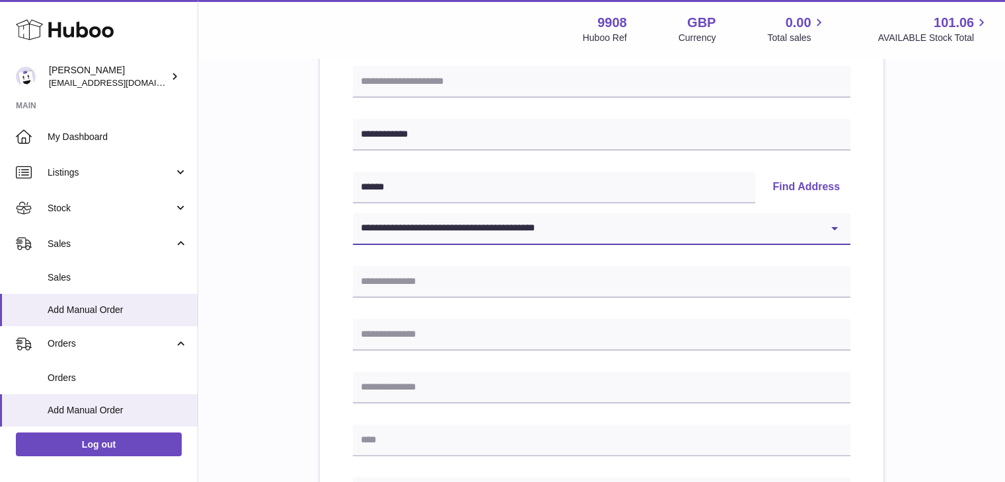
type input "********"
type input "**********"
type input "******"
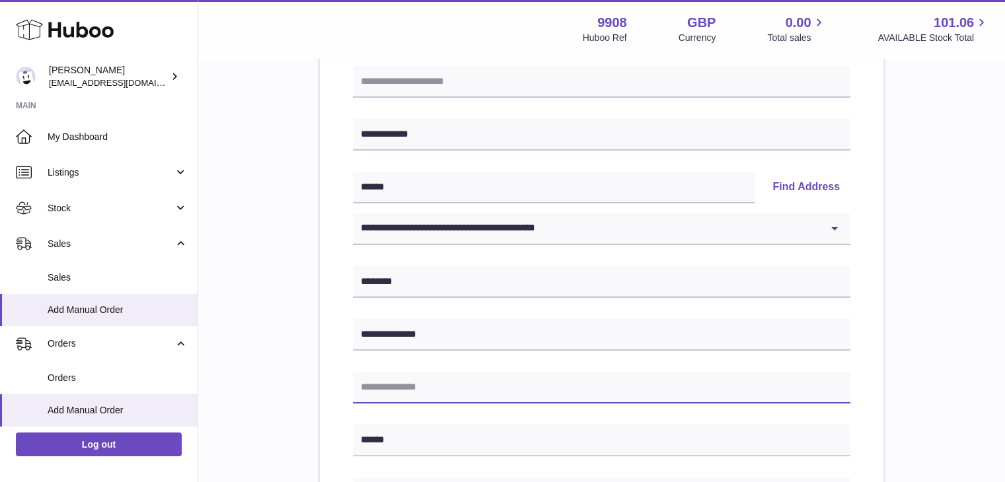
click at [434, 401] on input "text" at bounding box center [601, 388] width 497 height 32
paste input "**********"
drag, startPoint x: 396, startPoint y: 387, endPoint x: 317, endPoint y: 371, distance: 81.0
click at [317, 371] on div "**********" at bounding box center [601, 428] width 764 height 962
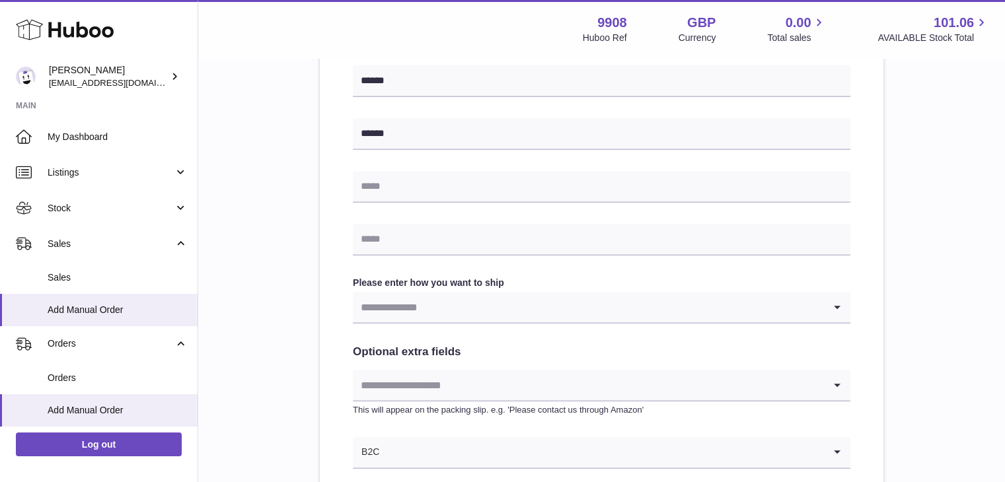
type input "**********"
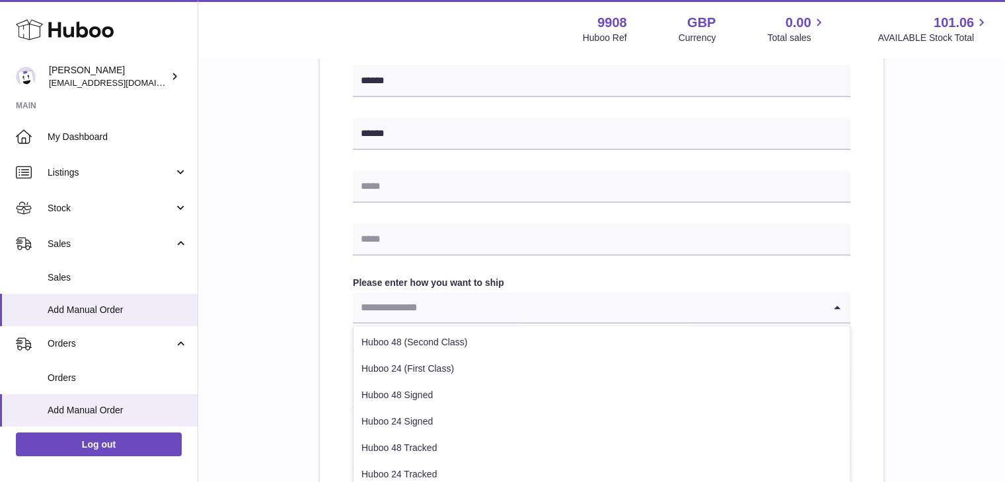
click at [436, 315] on input "Search for option" at bounding box center [588, 307] width 471 height 30
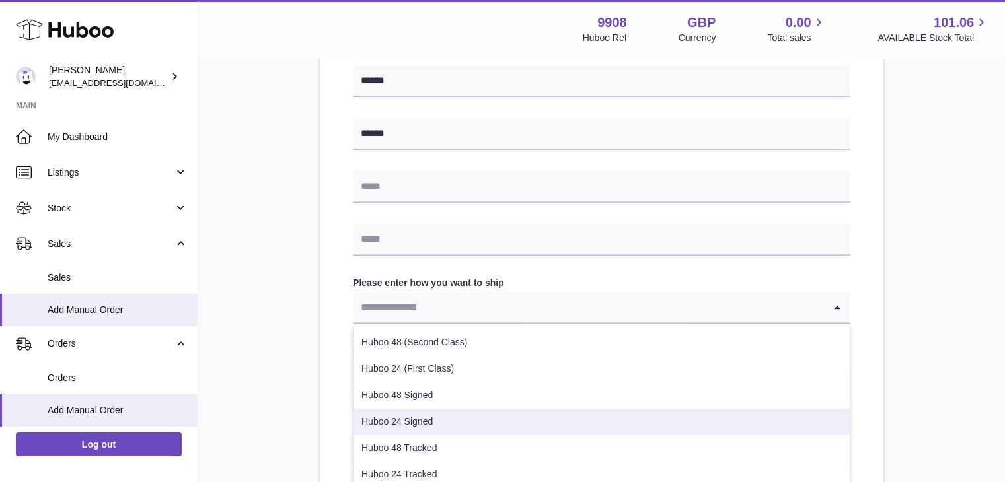
scroll to position [40, 0]
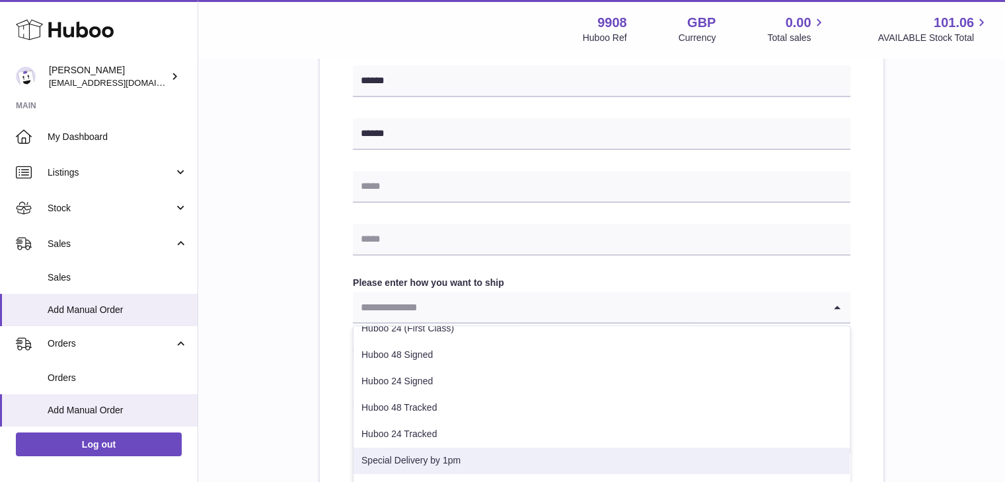
click at [421, 453] on li "Special Delivery by 1pm" at bounding box center [601, 461] width 496 height 26
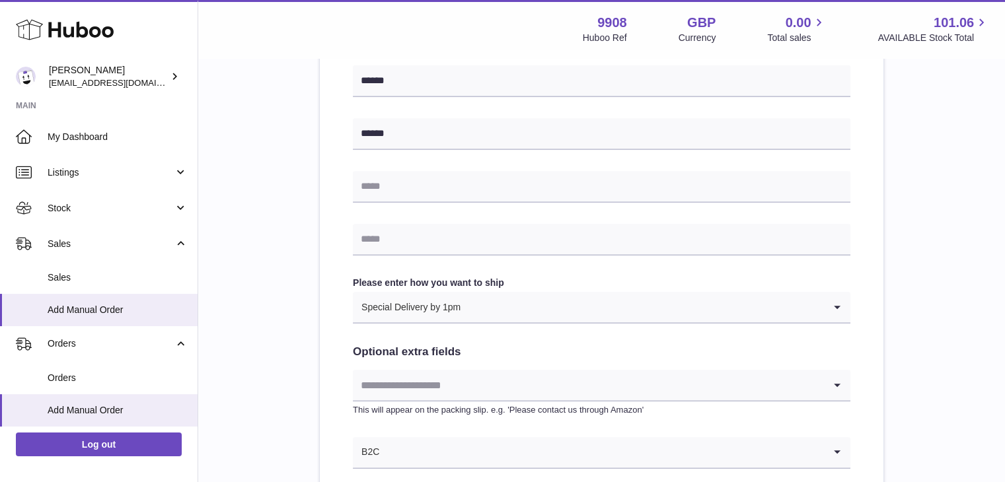
click at [405, 373] on input "Search for option" at bounding box center [588, 385] width 471 height 30
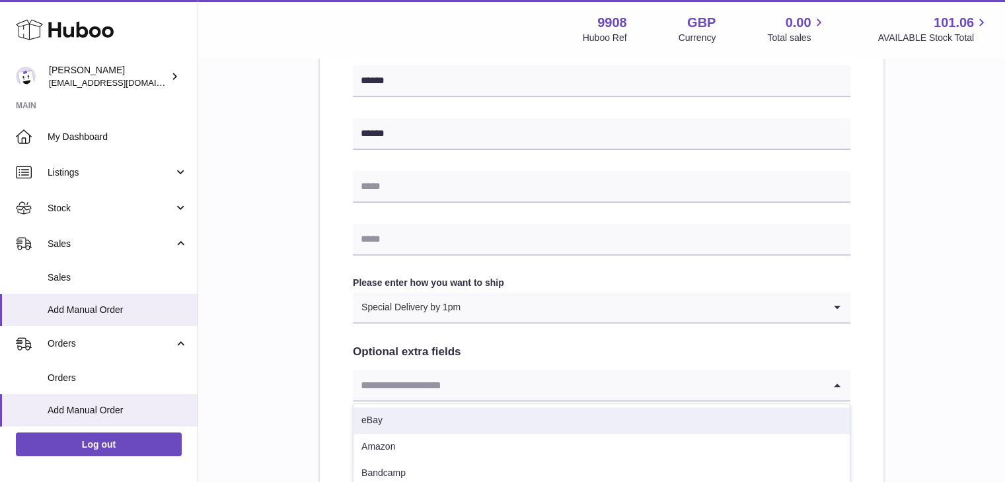
click at [391, 410] on li "eBay" at bounding box center [601, 421] width 496 height 26
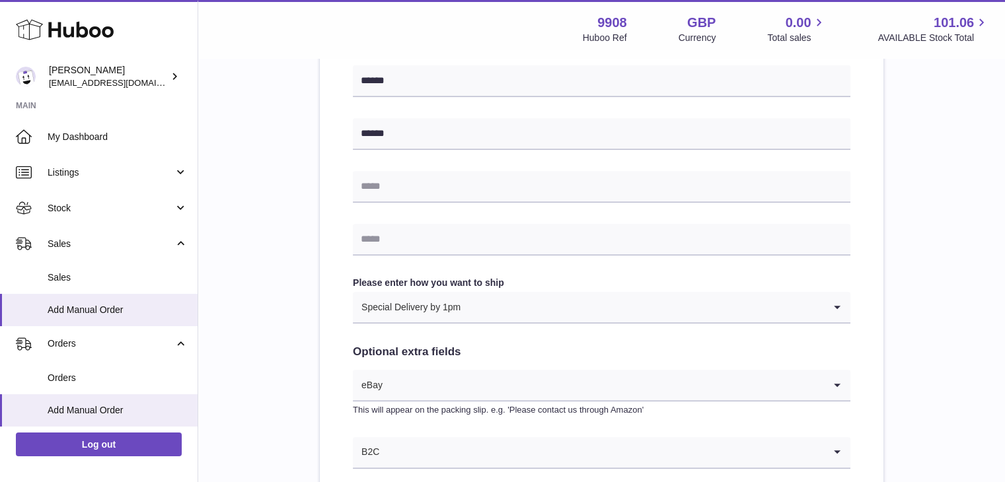
scroll to position [714, 0]
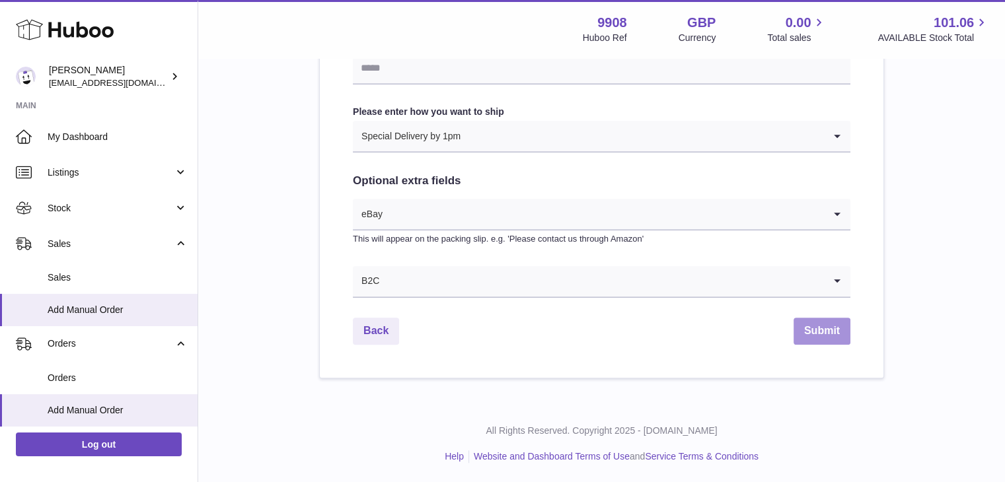
click at [831, 337] on button "Submit" at bounding box center [821, 331] width 57 height 27
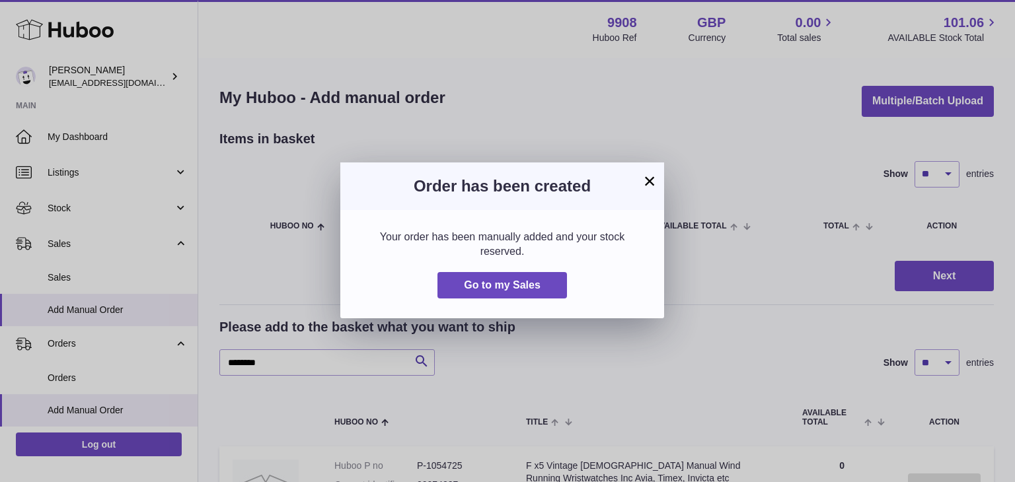
click at [647, 180] on button "×" at bounding box center [649, 181] width 16 height 16
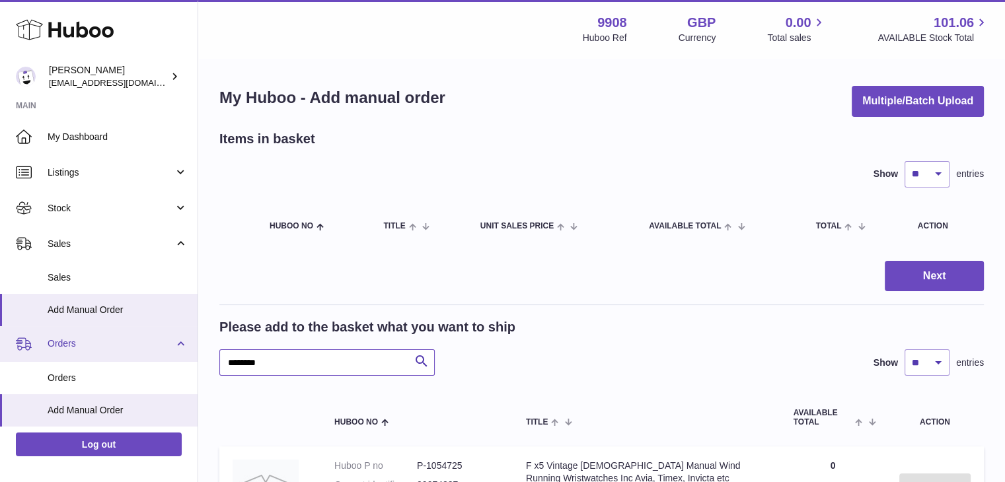
drag, startPoint x: 282, startPoint y: 361, endPoint x: 180, endPoint y: 358, distance: 101.8
click at [180, 358] on div "Huboo Ellie Baker tbcollectables@hotmail.co.uk Main My Dashboard Listings Not w…" at bounding box center [502, 342] width 1005 height 684
paste input "text"
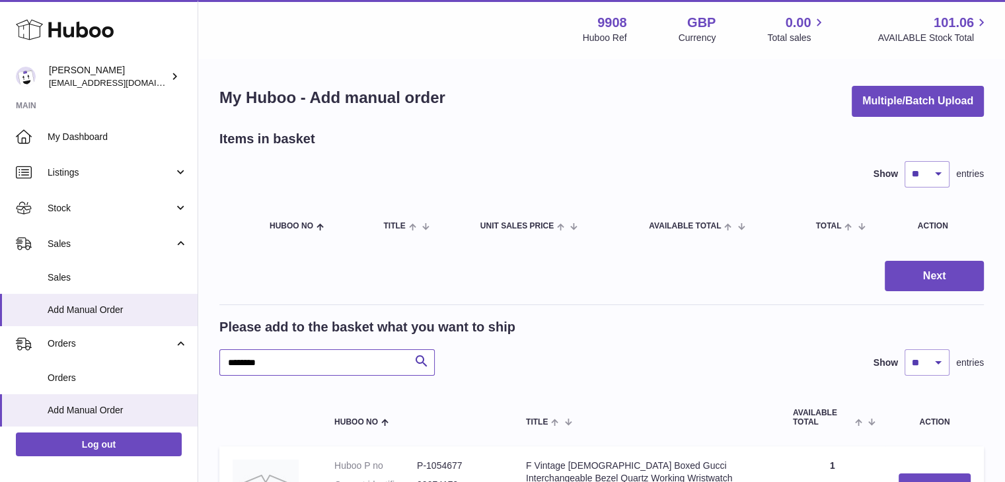
scroll to position [201, 0]
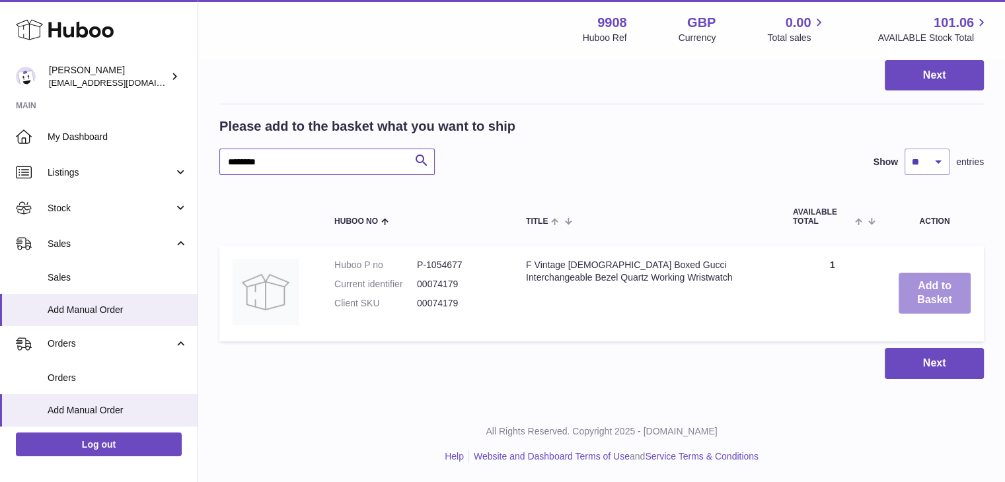
type input "********"
click at [929, 291] on button "Add to Basket" at bounding box center [934, 293] width 72 height 41
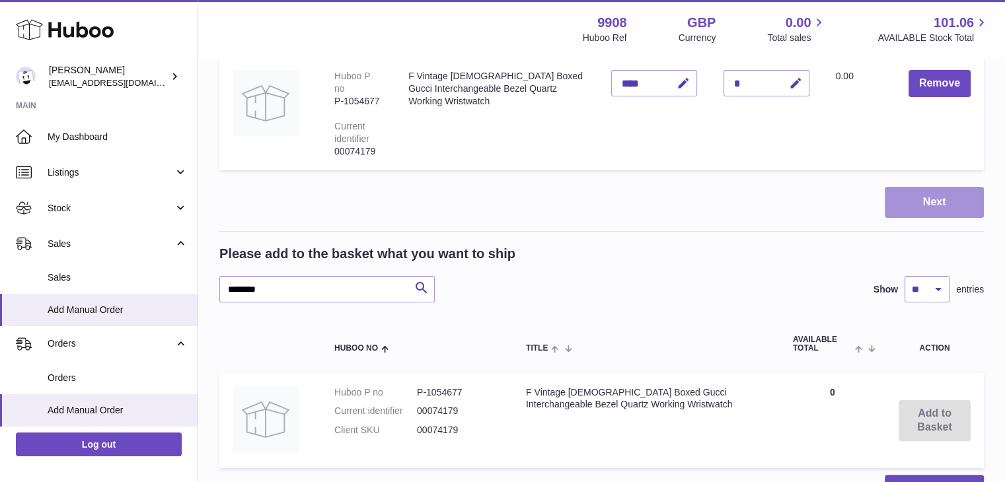
click at [935, 187] on button "Next" at bounding box center [934, 202] width 99 height 31
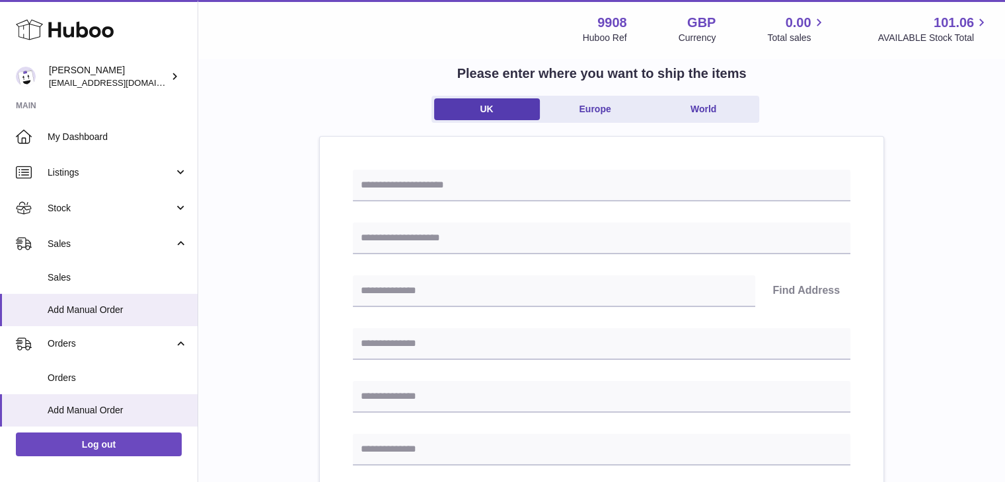
scroll to position [78, 0]
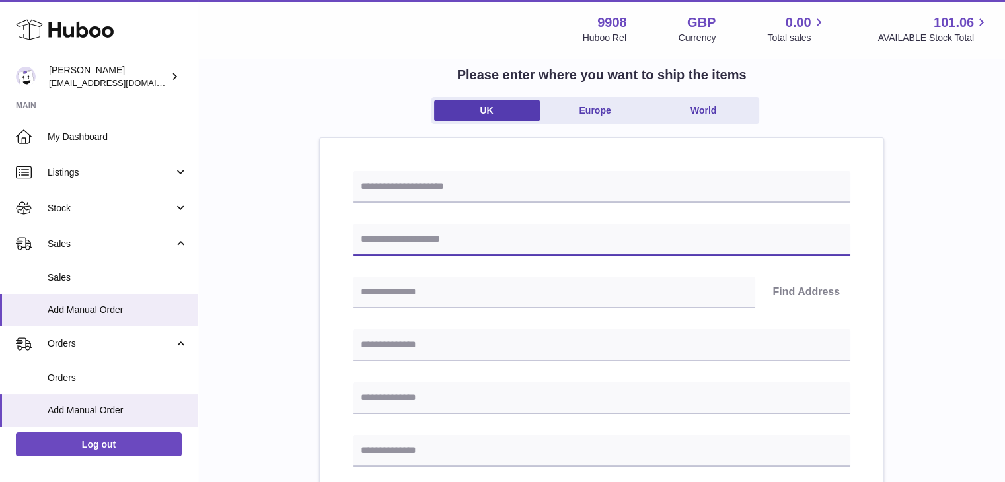
click at [412, 238] on input "text" at bounding box center [601, 240] width 497 height 32
paste input "**********"
type input "**********"
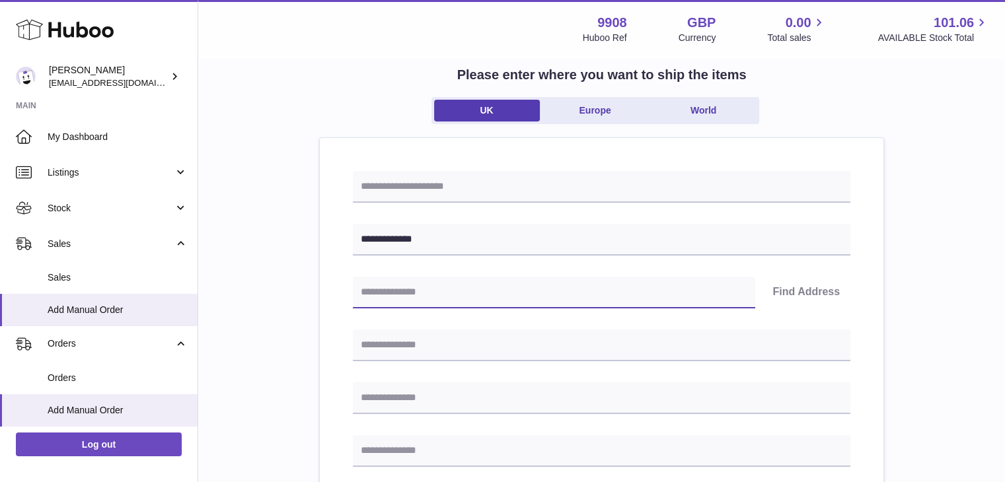
click at [396, 293] on input "text" at bounding box center [554, 293] width 402 height 32
paste input "********"
type input "********"
click at [787, 299] on button "Find Address" at bounding box center [806, 293] width 89 height 32
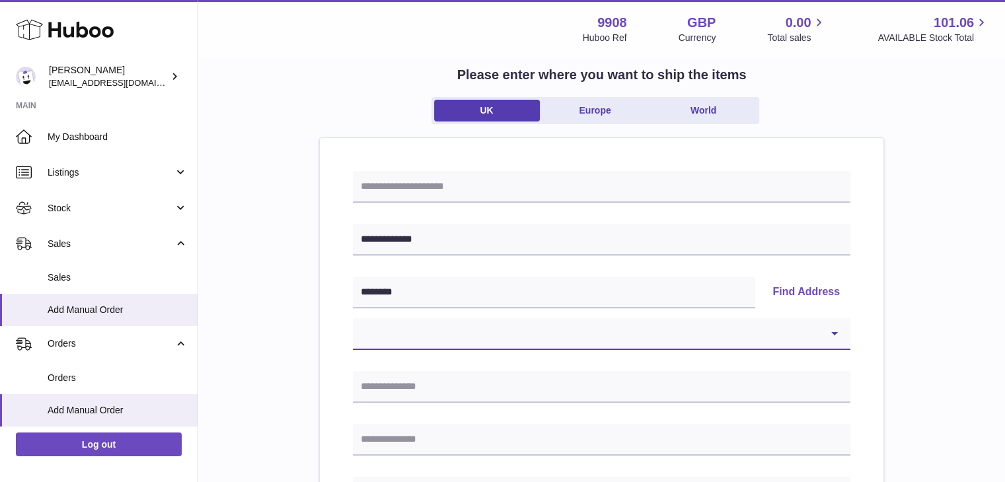
click at [404, 319] on select "**********" at bounding box center [601, 334] width 497 height 32
select select "**"
click at [353, 318] on select "**********" at bounding box center [601, 334] width 497 height 32
type input "**********"
type input "*******"
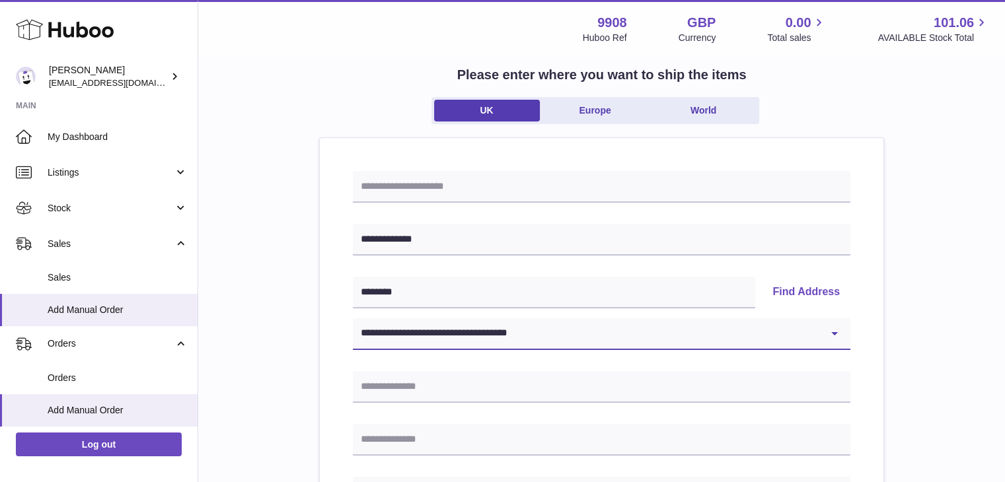
type input "********"
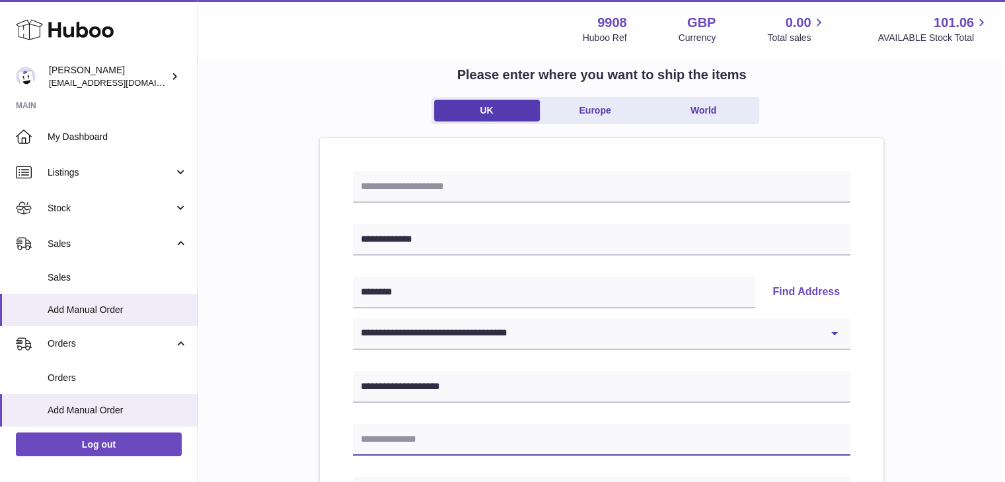
click at [392, 428] on input "text" at bounding box center [601, 440] width 497 height 32
paste input "**********"
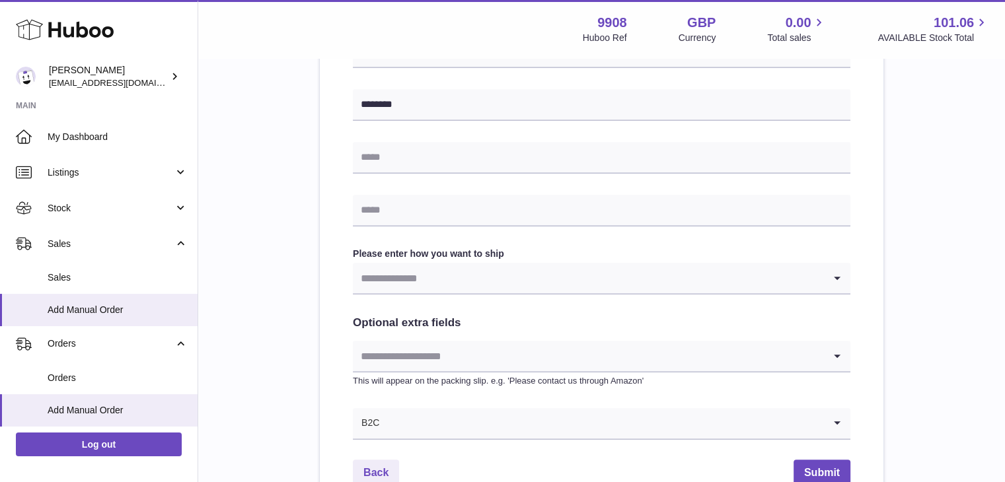
scroll to position [576, 0]
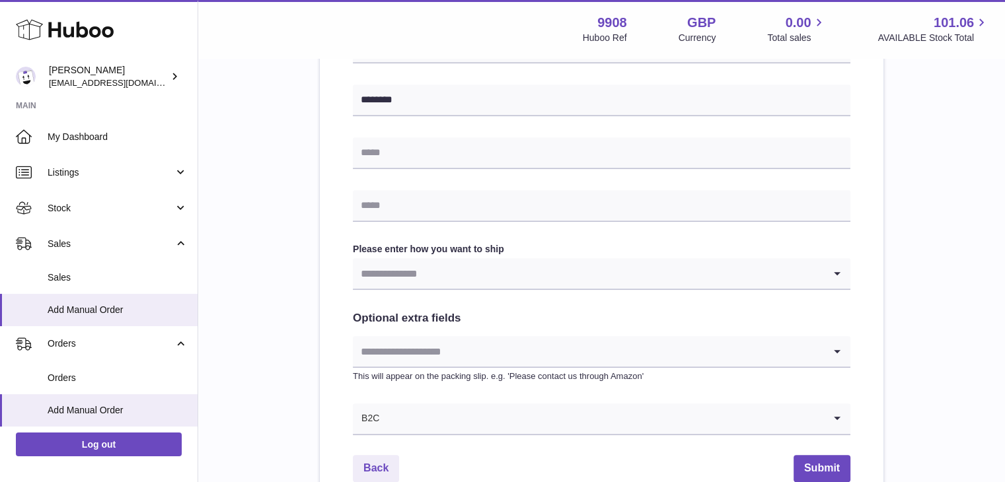
type input "**********"
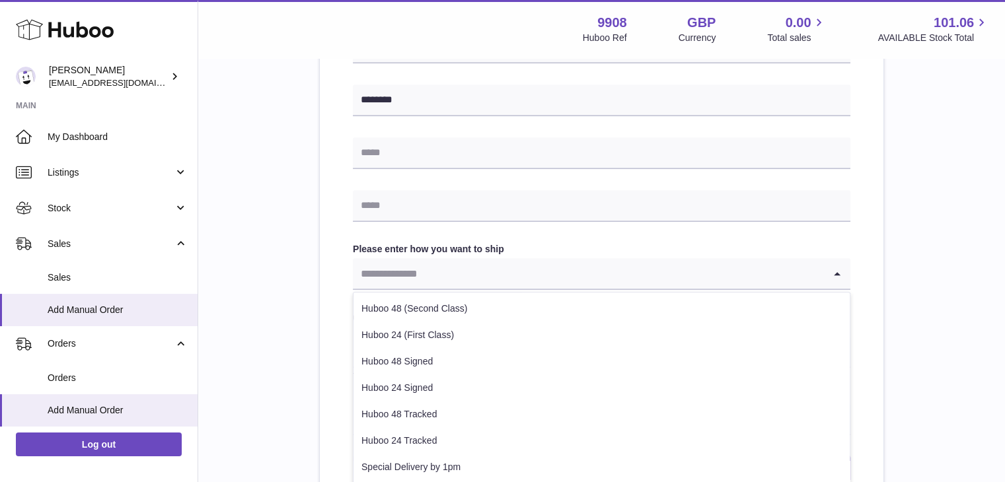
click at [434, 277] on input "Search for option" at bounding box center [588, 273] width 471 height 30
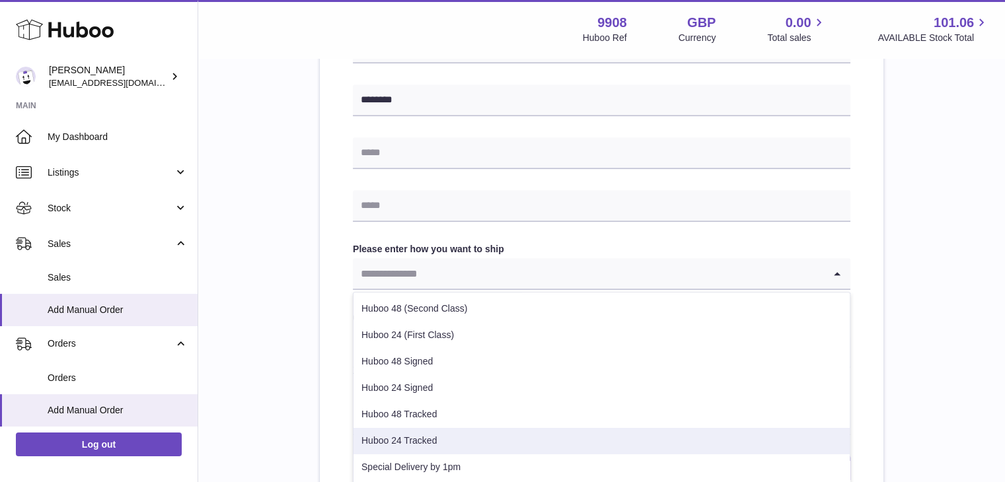
click at [424, 437] on li "Huboo 24 Tracked" at bounding box center [601, 441] width 496 height 26
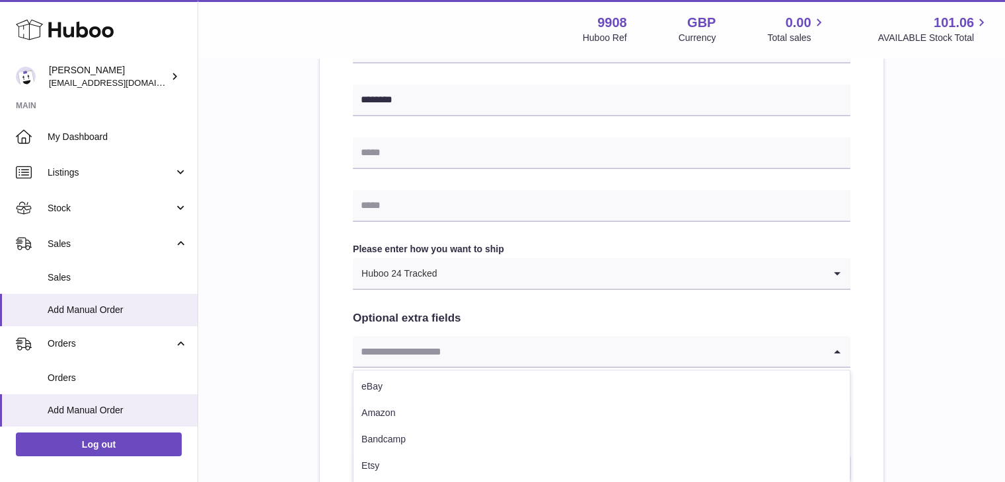
click at [407, 348] on input "Search for option" at bounding box center [588, 351] width 471 height 30
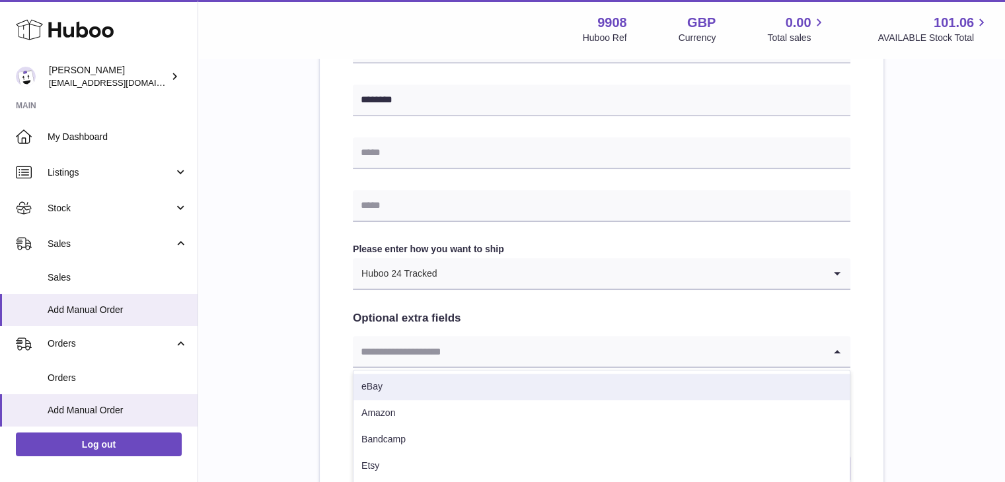
click at [392, 389] on li "eBay" at bounding box center [601, 387] width 496 height 26
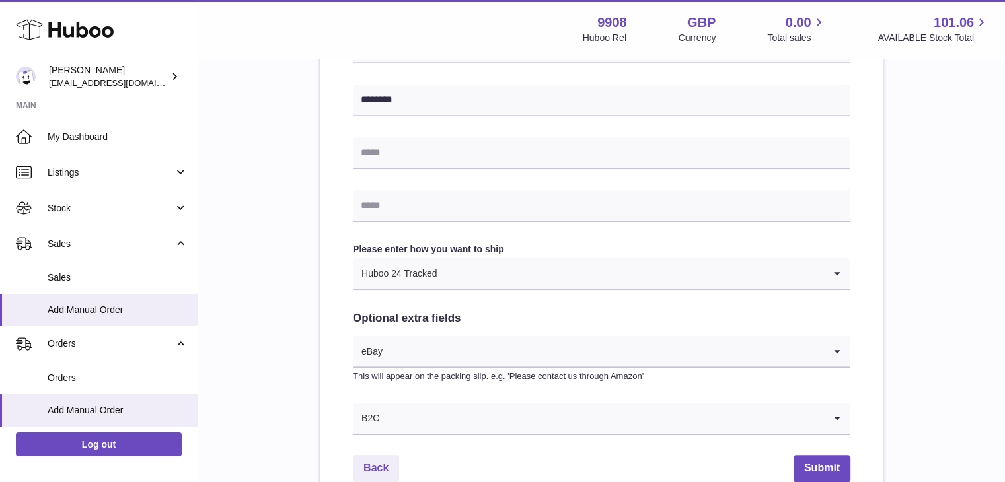
scroll to position [714, 0]
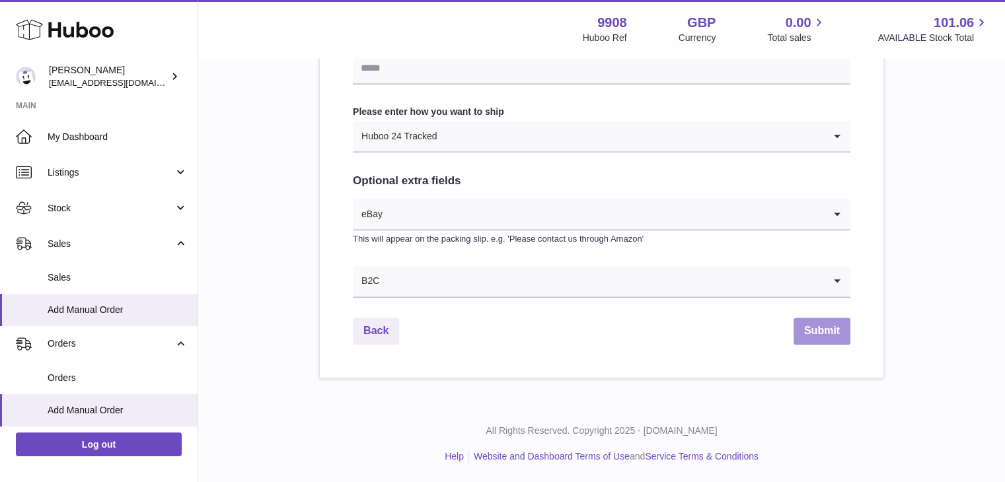
click at [832, 324] on button "Submit" at bounding box center [821, 331] width 57 height 27
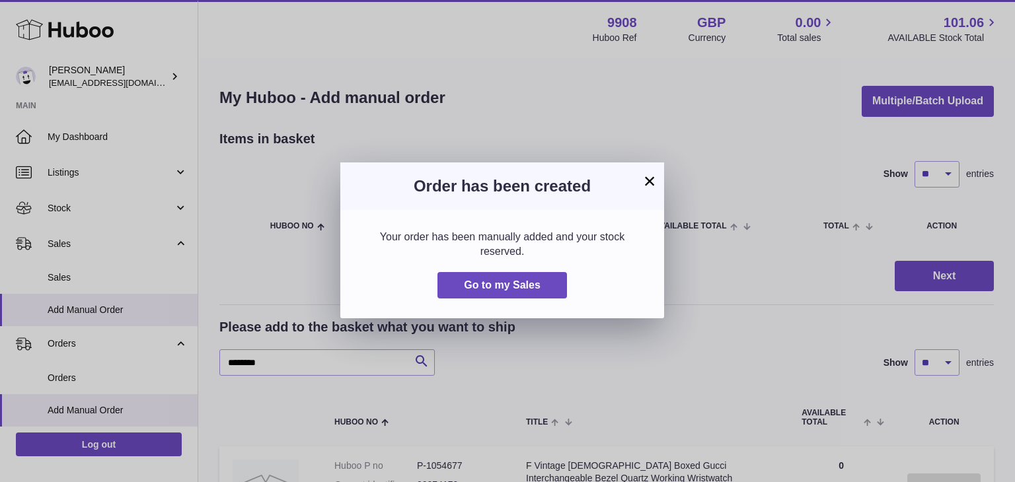
click at [643, 186] on button "×" at bounding box center [649, 181] width 16 height 16
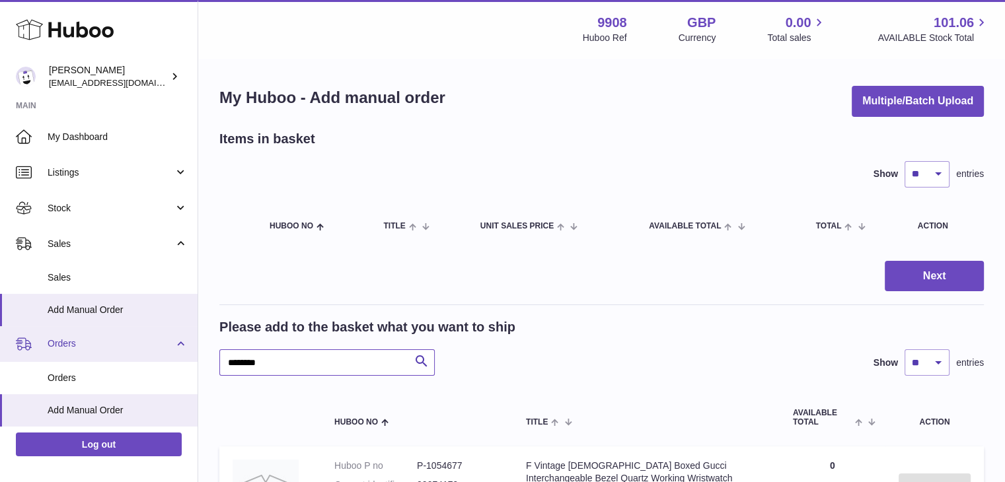
drag, startPoint x: 280, startPoint y: 374, endPoint x: 189, endPoint y: 350, distance: 94.2
click at [189, 350] on div "Huboo Ellie Baker tbcollectables@hotmail.co.uk Main My Dashboard Listings Not w…" at bounding box center [502, 342] width 1005 height 684
paste input "text"
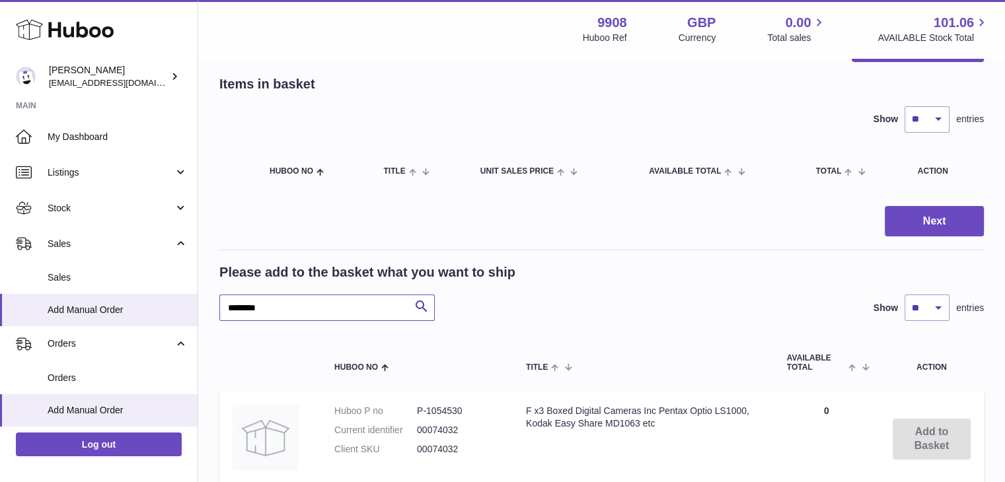
scroll to position [55, 0]
type input "********"
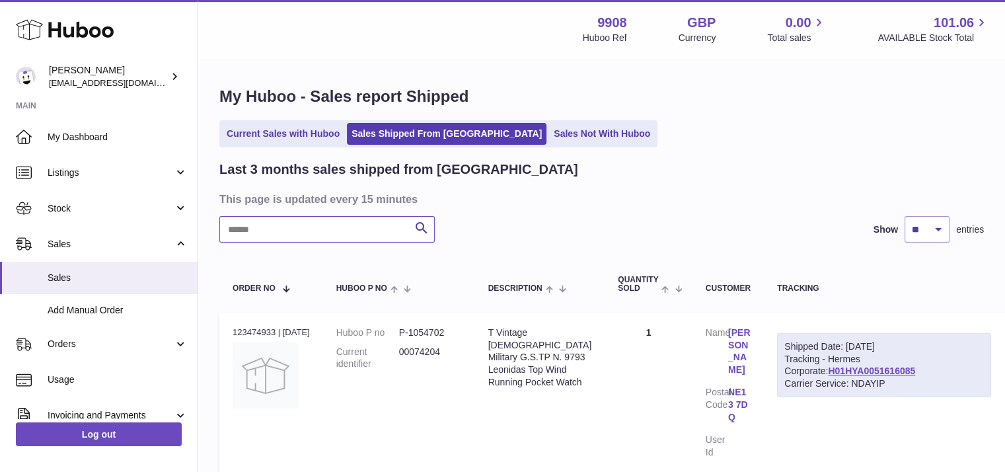
click at [296, 231] on input "text" at bounding box center [326, 229] width 215 height 26
paste input "********"
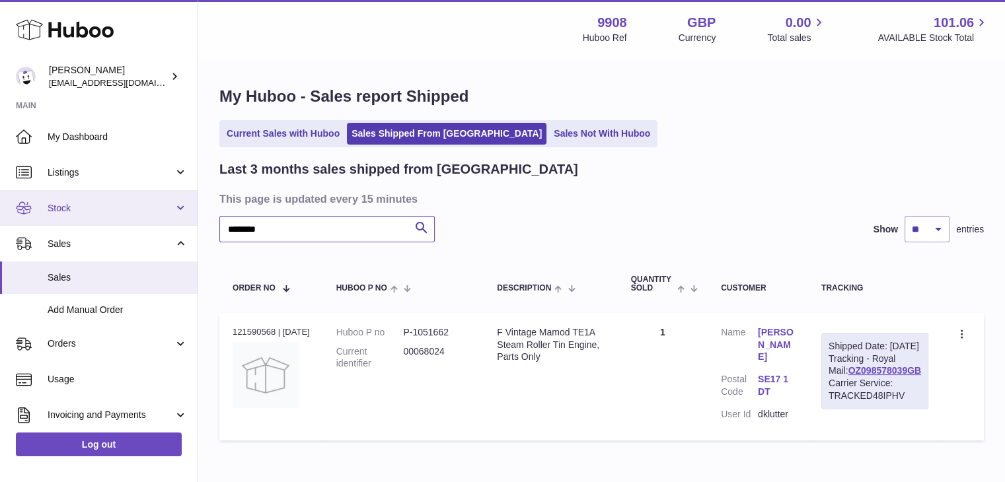
drag, startPoint x: 277, startPoint y: 229, endPoint x: 178, endPoint y: 216, distance: 99.3
click at [178, 216] on div "Huboo [PERSON_NAME] [EMAIL_ADDRESS][DOMAIN_NAME] Main My Dashboard Listings Not…" at bounding box center [502, 276] width 1005 height 552
paste input "text"
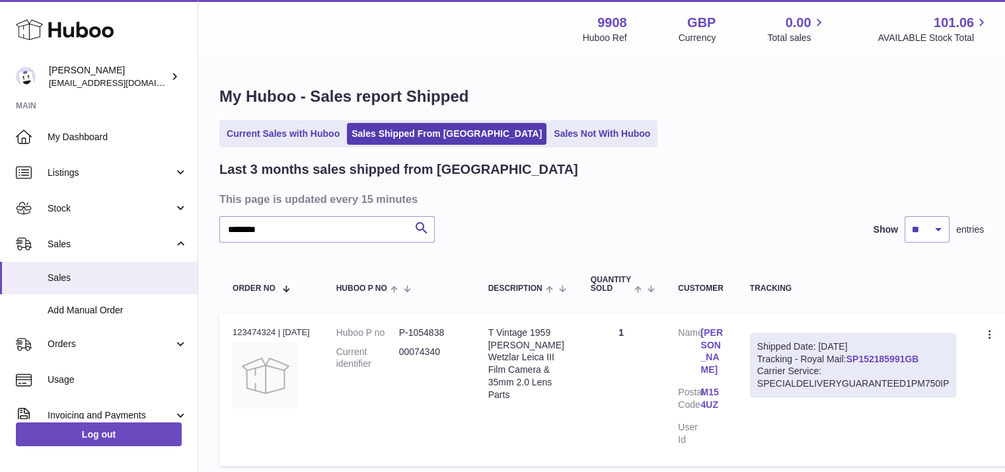
drag, startPoint x: 946, startPoint y: 360, endPoint x: 858, endPoint y: 357, distance: 88.6
click at [858, 357] on div "Shipped Date: 26th Aug 2025 Tracking - Royal Mail: SP152185991GB Carrier Servic…" at bounding box center [853, 365] width 207 height 65
copy link "SP152185991GB"
drag, startPoint x: 278, startPoint y: 231, endPoint x: 198, endPoint y: 223, distance: 80.3
click at [198, 223] on div "My Huboo - Sales report Shipped Current Sales with Huboo Sales Shipped From Hub…" at bounding box center [601, 278] width 807 height 439
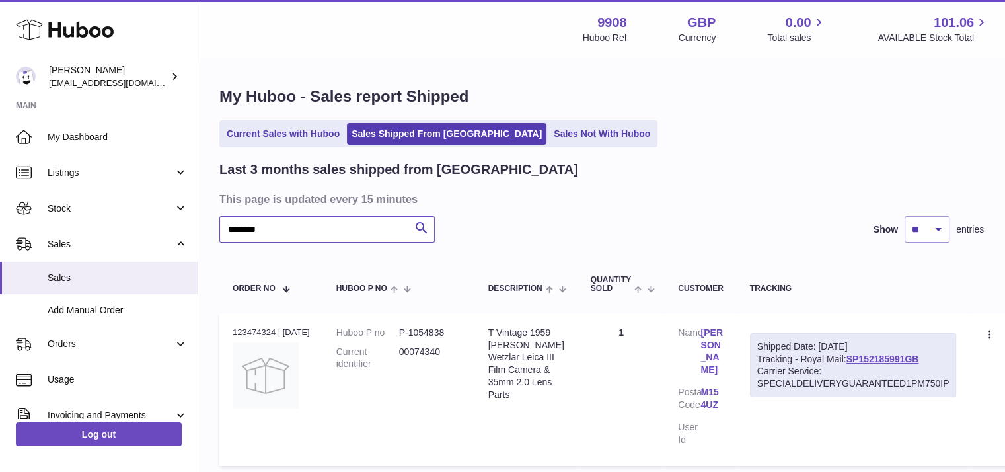
paste input "text"
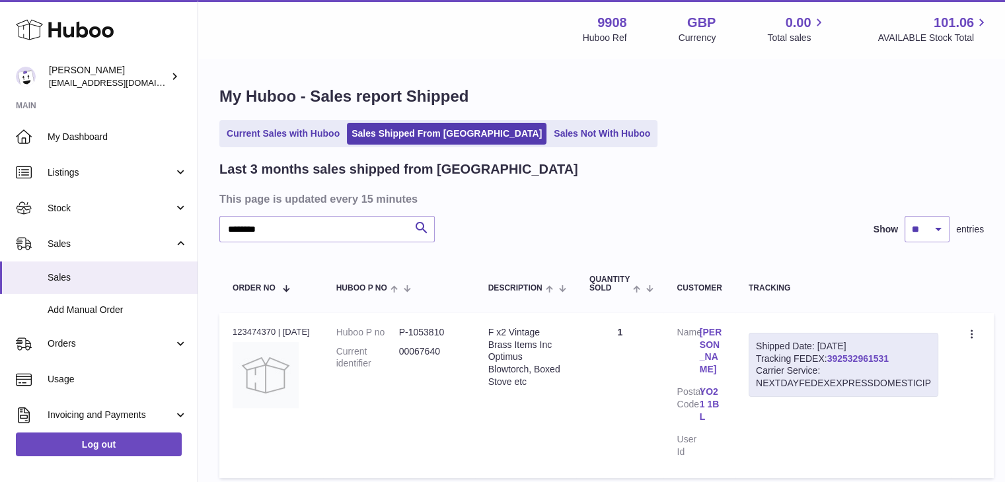
drag, startPoint x: 911, startPoint y: 358, endPoint x: 839, endPoint y: 356, distance: 72.0
click at [839, 356] on div "Shipped Date: 26th Aug 2025 Tracking FEDEX: 392532961531 Carrier Service: NEXTD…" at bounding box center [844, 365] width 190 height 65
copy link "392532961531"
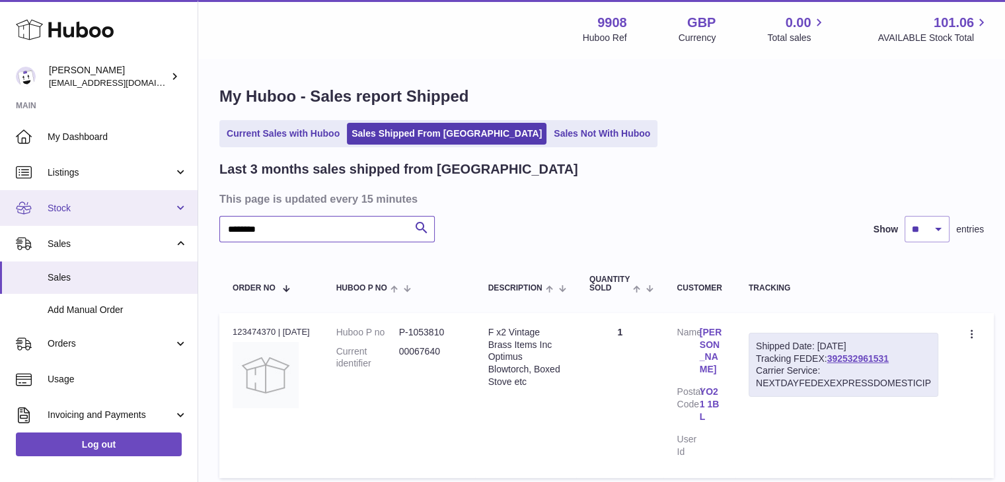
drag, startPoint x: 282, startPoint y: 229, endPoint x: 172, endPoint y: 219, distance: 110.7
click at [172, 219] on div "Huboo Ellie Baker tbcollectables@hotmail.co.uk Main My Dashboard Listings Not w…" at bounding box center [502, 294] width 1005 height 589
paste input "text"
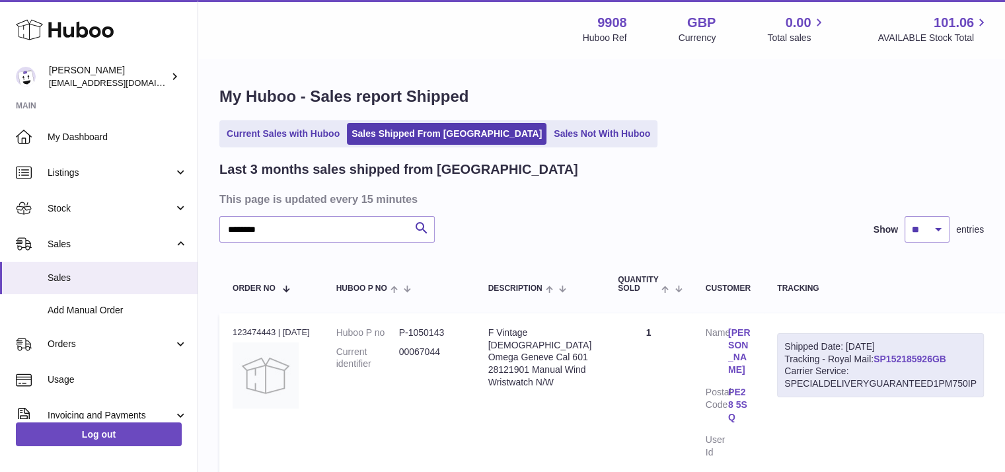
drag, startPoint x: 937, startPoint y: 357, endPoint x: 856, endPoint y: 357, distance: 81.3
click at [856, 357] on div "Shipped Date: 26th Aug 2025 Tracking - Royal Mail: SP152185926GB Carrier Servic…" at bounding box center [880, 365] width 207 height 65
copy link "SP152185926GB"
drag, startPoint x: 283, startPoint y: 230, endPoint x: 196, endPoint y: 223, distance: 87.5
click at [196, 223] on div "Huboo Ellie Baker tbcollectables@hotmail.co.uk Main My Dashboard Listings Not w…" at bounding box center [502, 294] width 1005 height 589
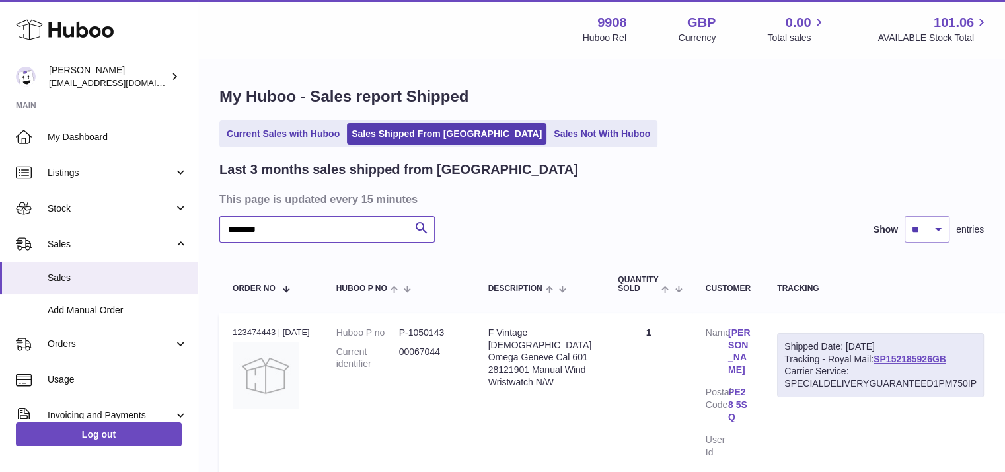
paste input "text"
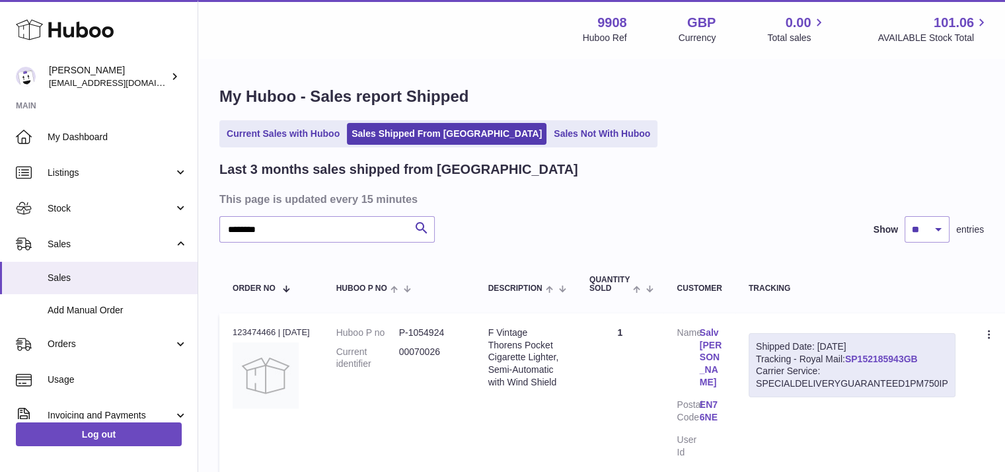
drag, startPoint x: 941, startPoint y: 359, endPoint x: 858, endPoint y: 357, distance: 83.3
click at [858, 357] on div "Shipped Date: 26th Aug 2025 Tracking - Royal Mail: SP152185943GB Carrier Servic…" at bounding box center [852, 365] width 207 height 65
copy link "SP152185943GB"
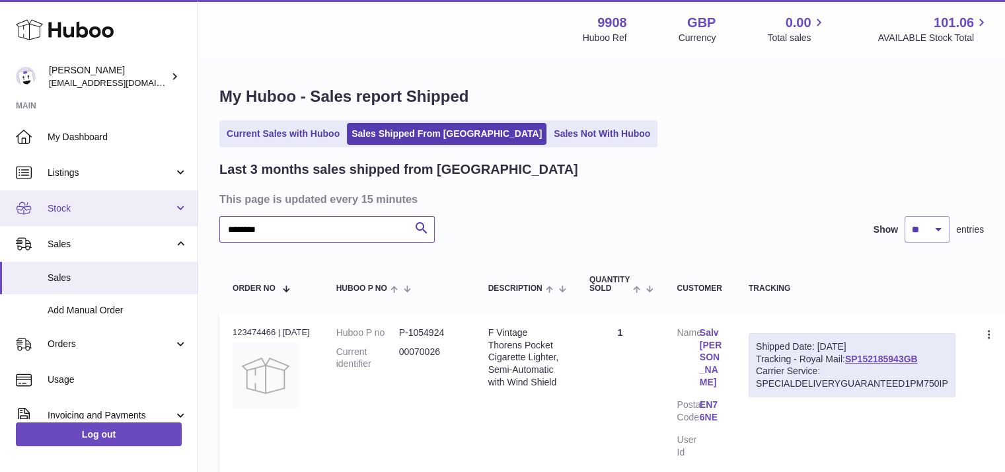
drag, startPoint x: 275, startPoint y: 227, endPoint x: 153, endPoint y: 203, distance: 123.9
click at [153, 203] on div "Huboo Ellie Baker tbcollectables@hotmail.co.uk Main My Dashboard Listings Not w…" at bounding box center [502, 294] width 1005 height 589
paste input "text"
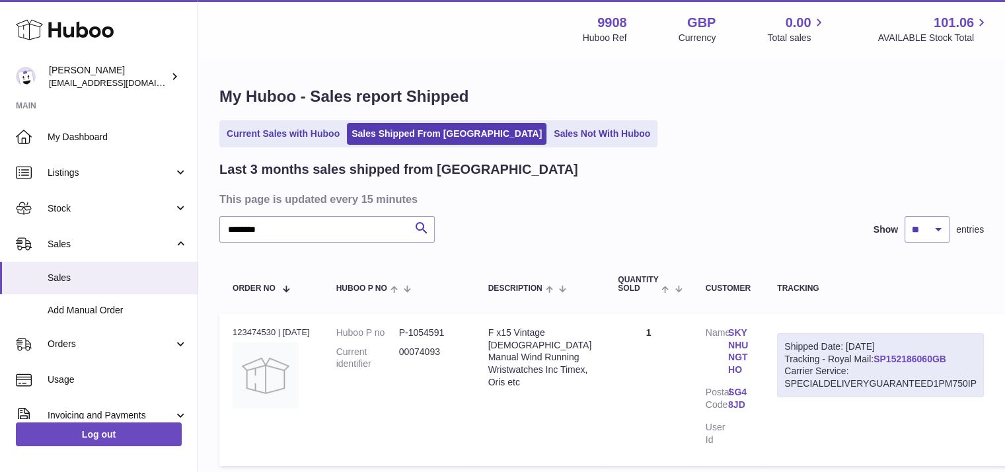
drag, startPoint x: 930, startPoint y: 359, endPoint x: 858, endPoint y: 359, distance: 72.7
click at [858, 359] on div "Shipped Date: 26th Aug 2025 Tracking - Royal Mail: SP152186060GB Carrier Servic…" at bounding box center [880, 365] width 207 height 65
copy link "SP152186060GB"
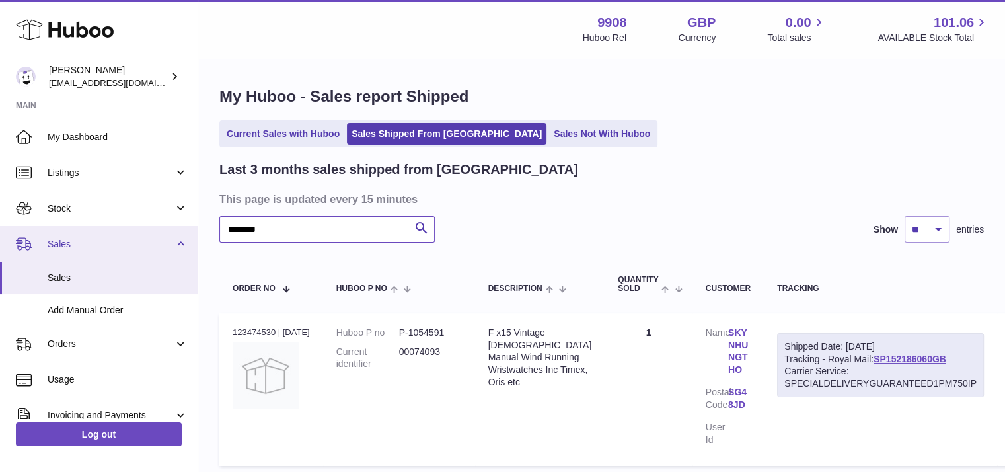
drag, startPoint x: 275, startPoint y: 227, endPoint x: 176, endPoint y: 226, distance: 98.4
click at [176, 226] on div "Huboo Ellie Baker tbcollectables@hotmail.co.uk Main My Dashboard Listings Not w…" at bounding box center [502, 288] width 1005 height 577
paste input "text"
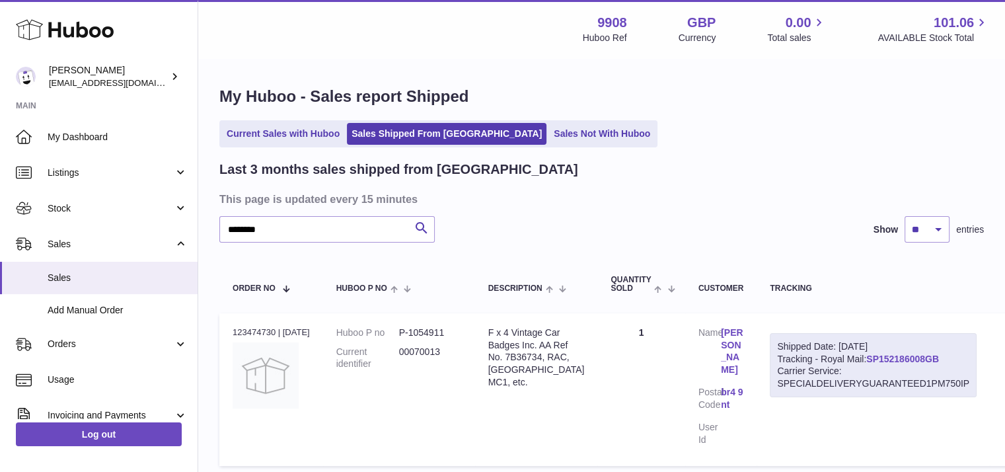
drag, startPoint x: 934, startPoint y: 353, endPoint x: 858, endPoint y: 355, distance: 76.0
click at [858, 355] on div "Shipped Date: 26th Aug 2025 Tracking - Royal Mail: SP152186008GB Carrier Servic…" at bounding box center [873, 365] width 207 height 65
copy link "SP152186008GB"
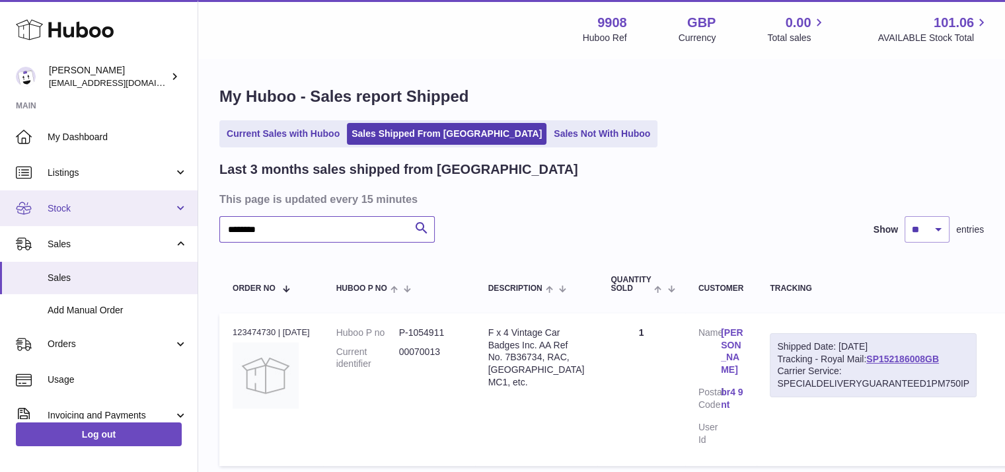
drag, startPoint x: 242, startPoint y: 230, endPoint x: 178, endPoint y: 217, distance: 65.3
click at [178, 217] on div "Huboo Ellie Baker tbcollectables@hotmail.co.uk Main My Dashboard Listings Not w…" at bounding box center [502, 288] width 1005 height 577
paste input "text"
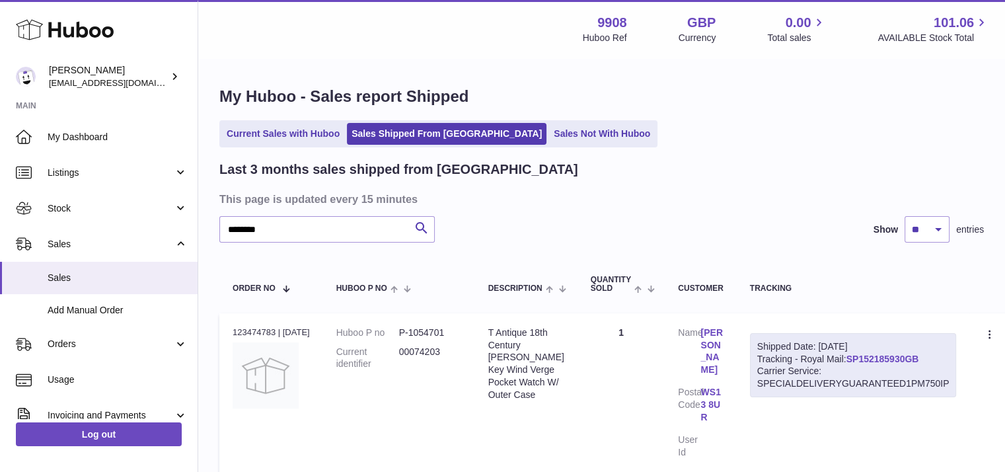
drag, startPoint x: 939, startPoint y: 358, endPoint x: 857, endPoint y: 357, distance: 82.6
click at [857, 357] on div "Shipped Date: 26th Aug 2025 Tracking - Royal Mail: SP152185930GB Carrier Servic…" at bounding box center [853, 365] width 207 height 65
copy link "SP152185930GB"
drag, startPoint x: 286, startPoint y: 239, endPoint x: 201, endPoint y: 225, distance: 86.3
click at [201, 225] on div "My Huboo - Sales report Shipped Current Sales with Huboo Sales Shipped From Hub…" at bounding box center [601, 285] width 807 height 452
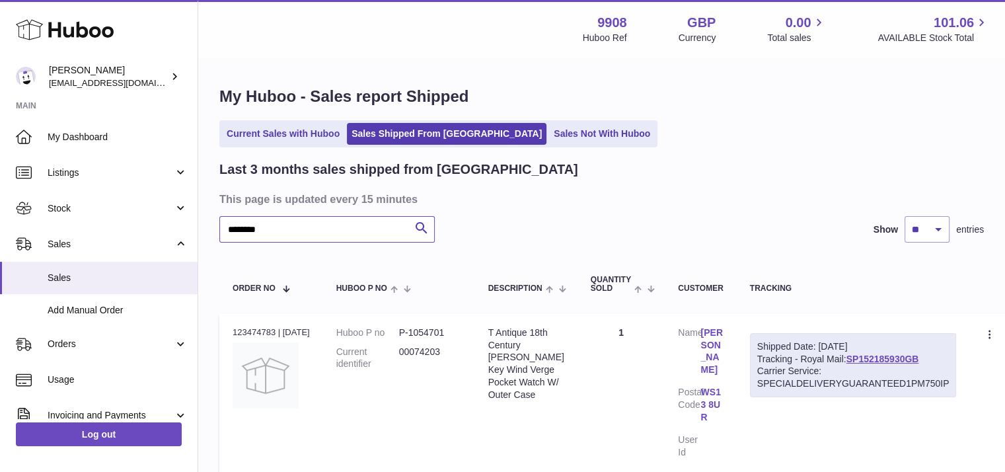
paste input "text"
drag, startPoint x: 935, startPoint y: 359, endPoint x: 858, endPoint y: 358, distance: 78.0
click at [858, 358] on div "Shipped Date: 26th Aug 2025 Tracking - Royal Mail: SP152185988GB Carrier Servic…" at bounding box center [852, 365] width 207 height 65
copy link "SP152185988GB"
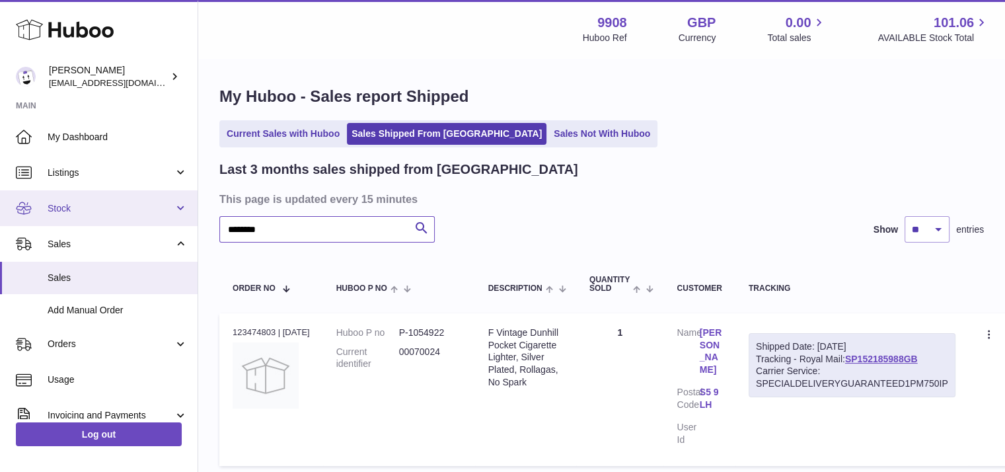
drag, startPoint x: 233, startPoint y: 225, endPoint x: 163, endPoint y: 214, distance: 70.2
click at [163, 214] on div "Huboo Ellie Baker tbcollectables@hotmail.co.uk Main My Dashboard Listings Not w…" at bounding box center [502, 288] width 1005 height 577
paste input "text"
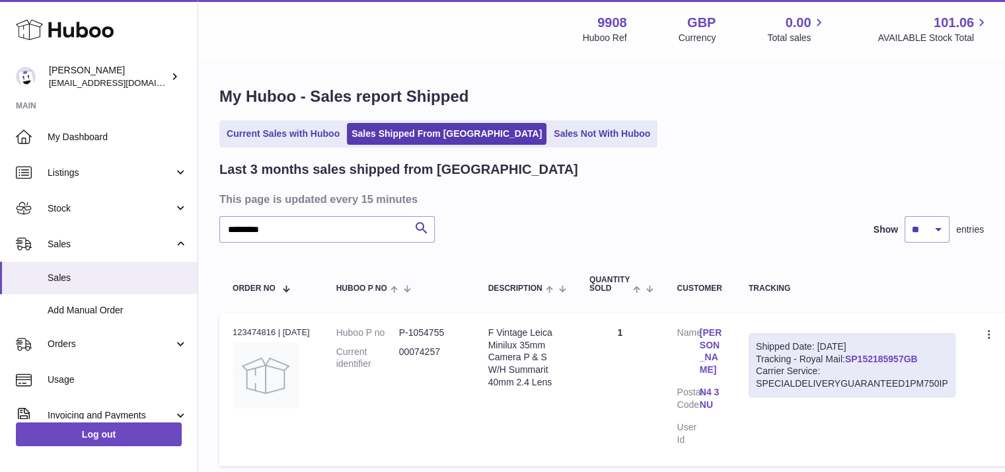
drag, startPoint x: 933, startPoint y: 356, endPoint x: 856, endPoint y: 357, distance: 77.3
click at [856, 357] on div "Shipped Date: 26th Aug 2025 Tracking - Royal Mail: SP152185957GB Carrier Servic…" at bounding box center [852, 365] width 207 height 65
copy link "SP152185957GB"
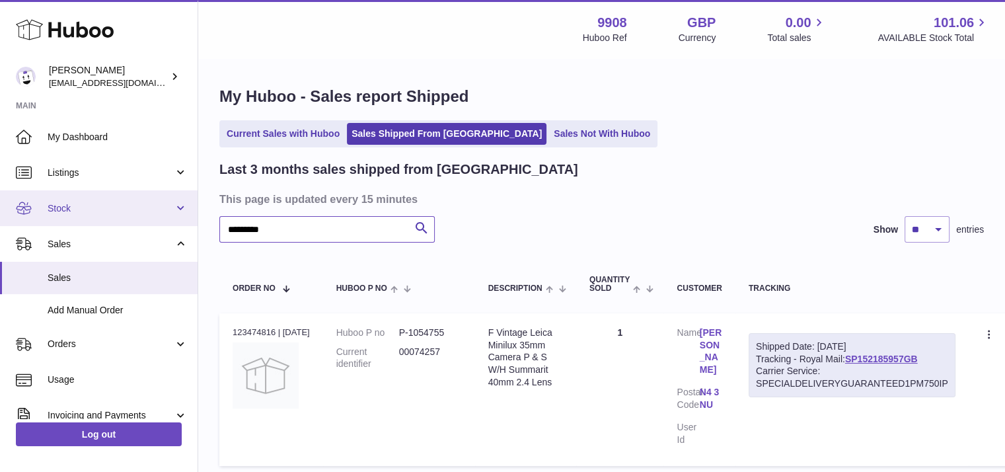
drag, startPoint x: 305, startPoint y: 223, endPoint x: 180, endPoint y: 217, distance: 125.0
click at [180, 217] on div "Huboo Ellie Baker tbcollectables@hotmail.co.uk Main My Dashboard Listings Not w…" at bounding box center [502, 288] width 1005 height 577
paste input "text"
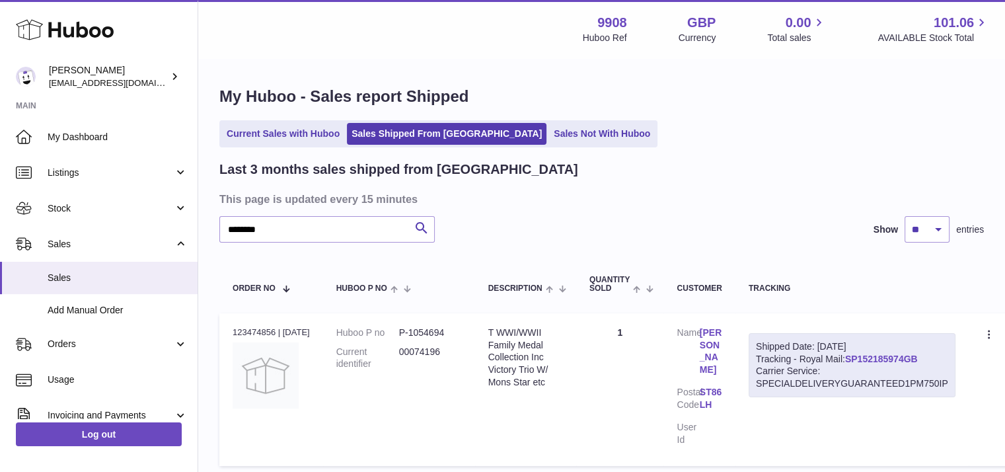
drag, startPoint x: 935, startPoint y: 357, endPoint x: 856, endPoint y: 354, distance: 78.7
click at [856, 354] on div "Shipped Date: 26th Aug 2025 Tracking - Royal Mail: SP152185974GB Carrier Servic…" at bounding box center [852, 365] width 207 height 65
copy link "SP152185974GB"
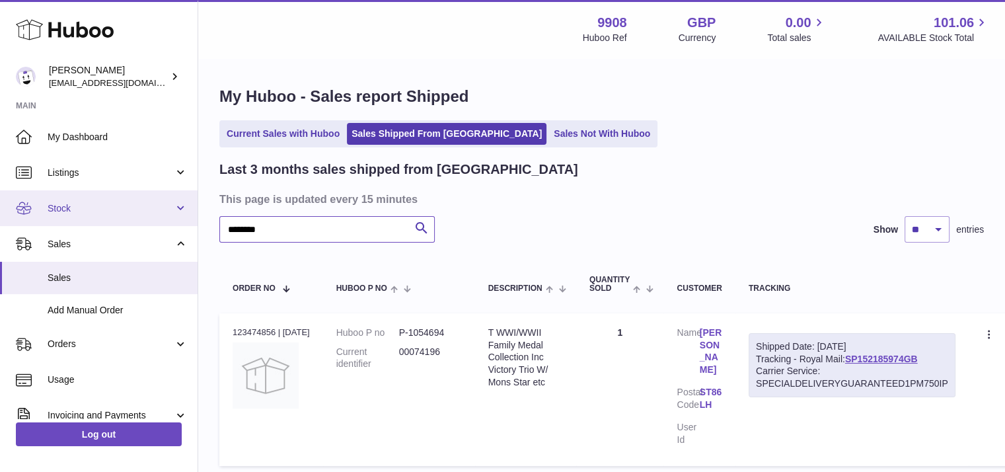
drag, startPoint x: 289, startPoint y: 229, endPoint x: 171, endPoint y: 223, distance: 118.4
click at [171, 223] on div "Huboo Ellie Baker tbcollectables@hotmail.co.uk Main My Dashboard Listings Not w…" at bounding box center [502, 288] width 1005 height 577
paste input "text"
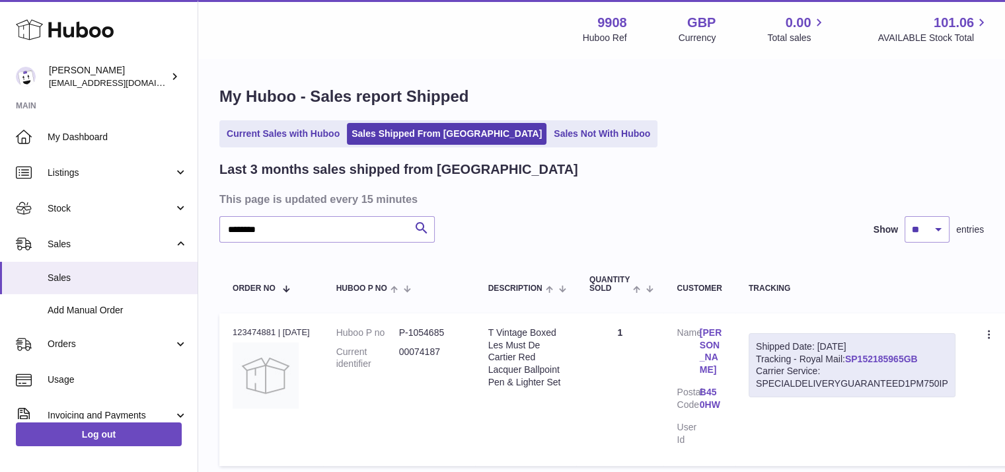
drag, startPoint x: 937, startPoint y: 359, endPoint x: 856, endPoint y: 357, distance: 81.3
click at [856, 357] on div "Shipped Date: 26th Aug 2025 Tracking - Royal Mail: SP152185965GB Carrier Servic…" at bounding box center [852, 365] width 207 height 65
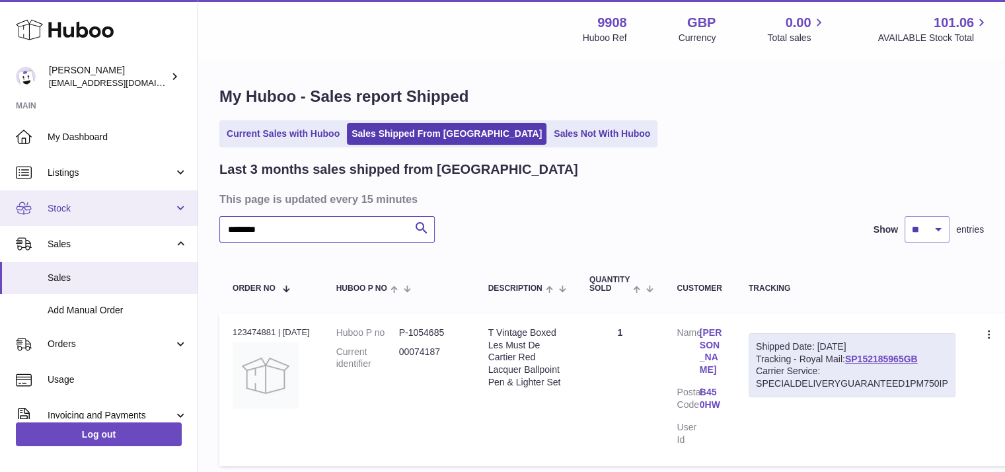
drag, startPoint x: 279, startPoint y: 231, endPoint x: 190, endPoint y: 219, distance: 89.2
click at [190, 219] on div "Huboo Ellie Baker tbcollectables@hotmail.co.uk Main My Dashboard Listings Not w…" at bounding box center [502, 288] width 1005 height 577
paste input "text"
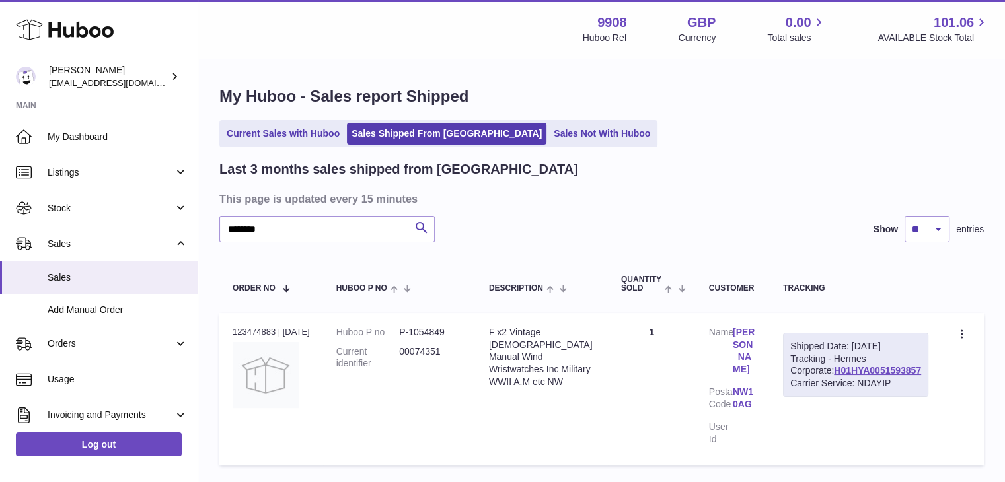
drag, startPoint x: 924, startPoint y: 394, endPoint x: 832, endPoint y: 392, distance: 91.9
click at [832, 392] on div "Shipped Date: 26th Aug 2025 Tracking - Hermes Corporate: H01HYA0051593857 Carri…" at bounding box center [855, 365] width 145 height 65
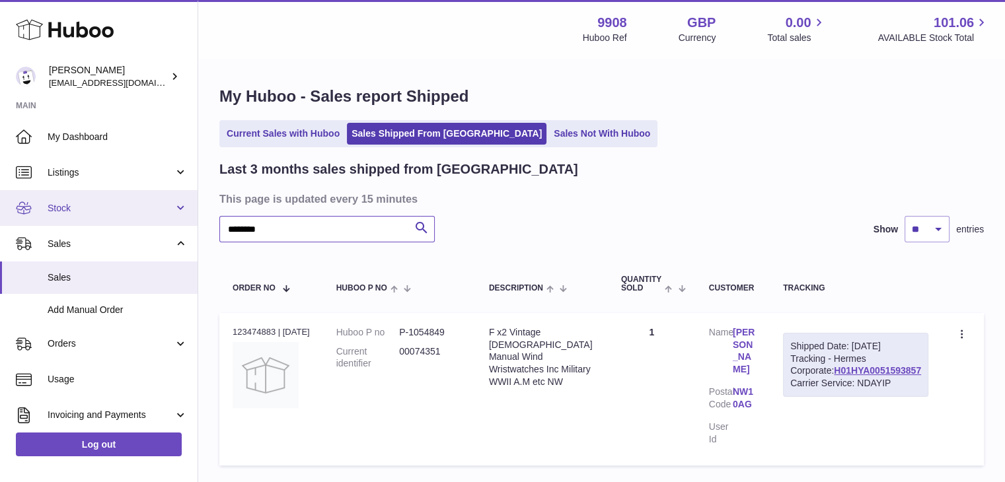
drag, startPoint x: 279, startPoint y: 225, endPoint x: 180, endPoint y: 219, distance: 99.2
click at [180, 219] on div "Huboo Ellie Baker tbcollectables@hotmail.co.uk Main My Dashboard Listings Not w…" at bounding box center [502, 288] width 1005 height 577
paste input "text"
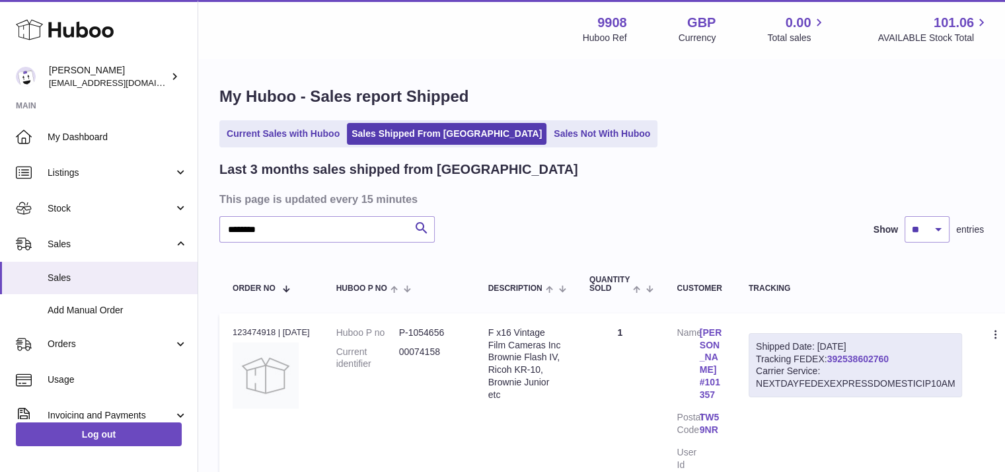
drag, startPoint x: 904, startPoint y: 357, endPoint x: 837, endPoint y: 358, distance: 66.7
click at [837, 358] on div "Shipped Date: 26th Aug 2025 Tracking FEDEX: 392538602760 Carrier Service: NEXTD…" at bounding box center [856, 365] width 214 height 65
drag, startPoint x: 281, startPoint y: 231, endPoint x: 213, endPoint y: 227, distance: 68.2
click at [213, 227] on div "My Huboo - Sales report Shipped Current Sales with Huboo Sales Shipped From Hub…" at bounding box center [601, 291] width 807 height 464
paste input "text"
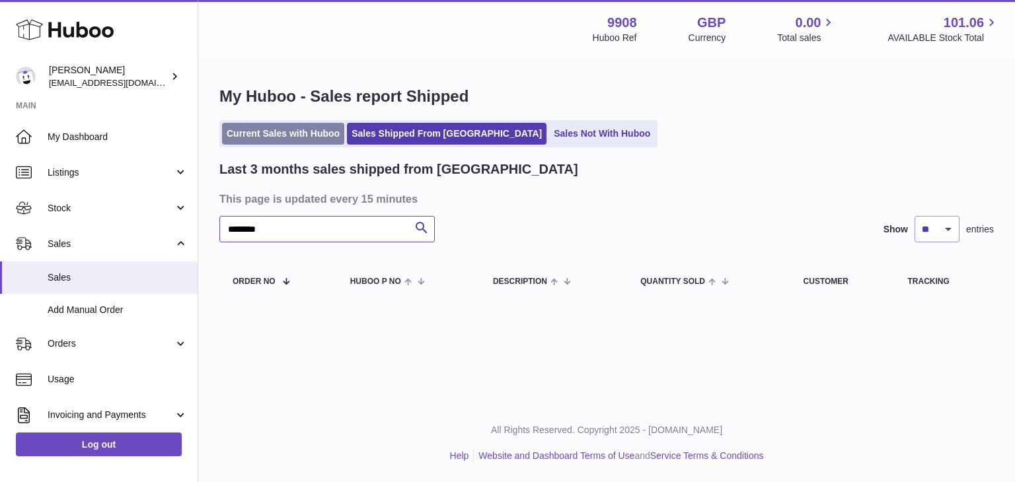
type input "********"
click at [261, 129] on link "Current Sales with Huboo" at bounding box center [283, 134] width 122 height 22
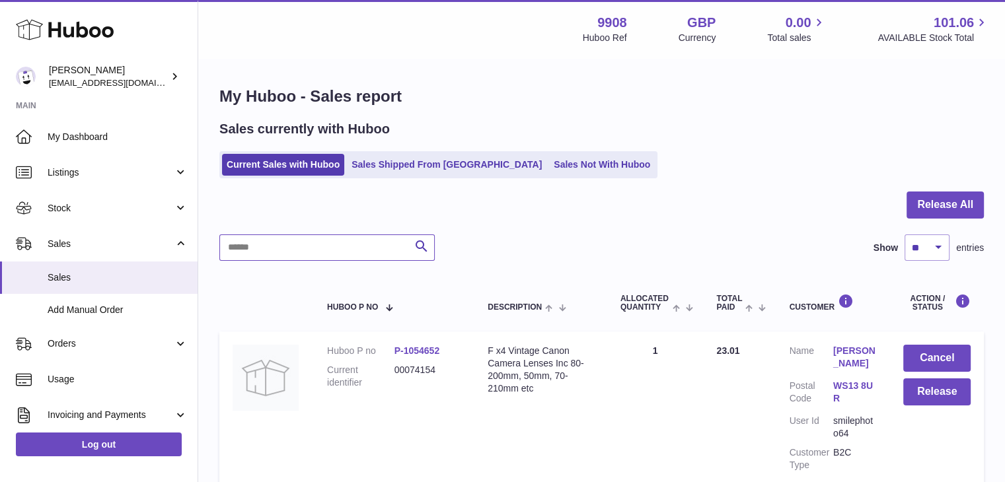
click at [299, 248] on input "text" at bounding box center [326, 248] width 215 height 26
paste input "********"
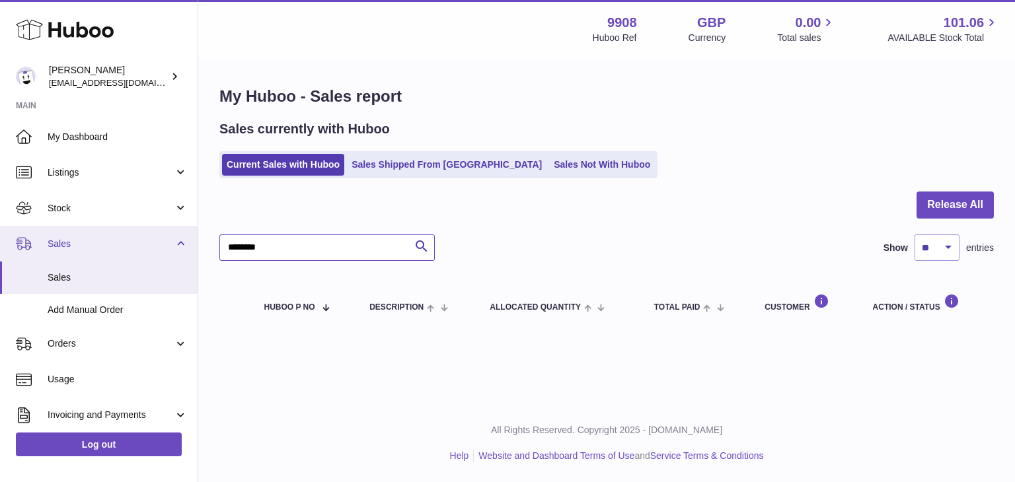
drag, startPoint x: 279, startPoint y: 250, endPoint x: 189, endPoint y: 249, distance: 90.5
click at [189, 249] on div "Huboo Ellie Baker tbcollectables@hotmail.co.uk Main My Dashboard Listings Not w…" at bounding box center [507, 241] width 1015 height 482
paste input "text"
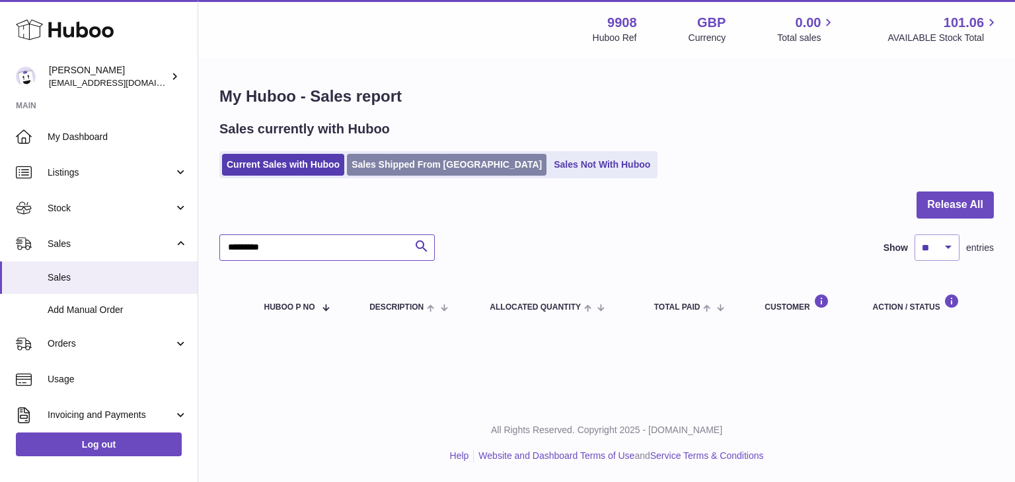
type input "********"
click at [420, 163] on link "Sales Shipped From [GEOGRAPHIC_DATA]" at bounding box center [447, 165] width 200 height 22
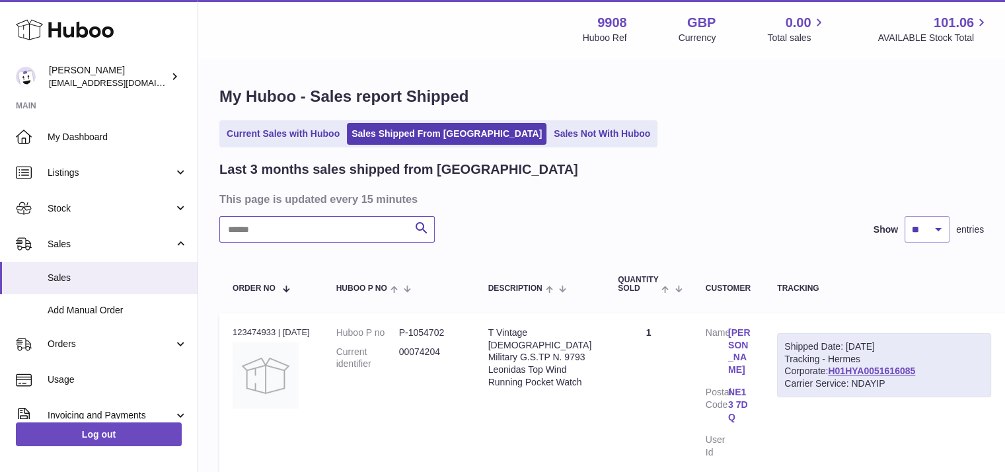
click at [299, 232] on input "text" at bounding box center [326, 229] width 215 height 26
paste input "********"
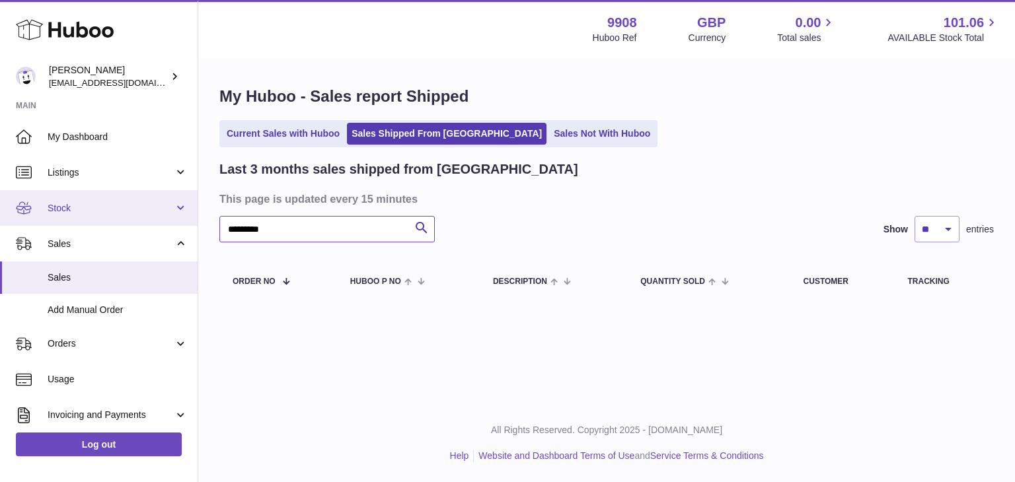
drag, startPoint x: 292, startPoint y: 233, endPoint x: 163, endPoint y: 217, distance: 130.4
click at [163, 217] on div "Huboo Ellie Baker tbcollectables@hotmail.co.uk Main My Dashboard Listings Not w…" at bounding box center [507, 241] width 1015 height 482
paste input "text"
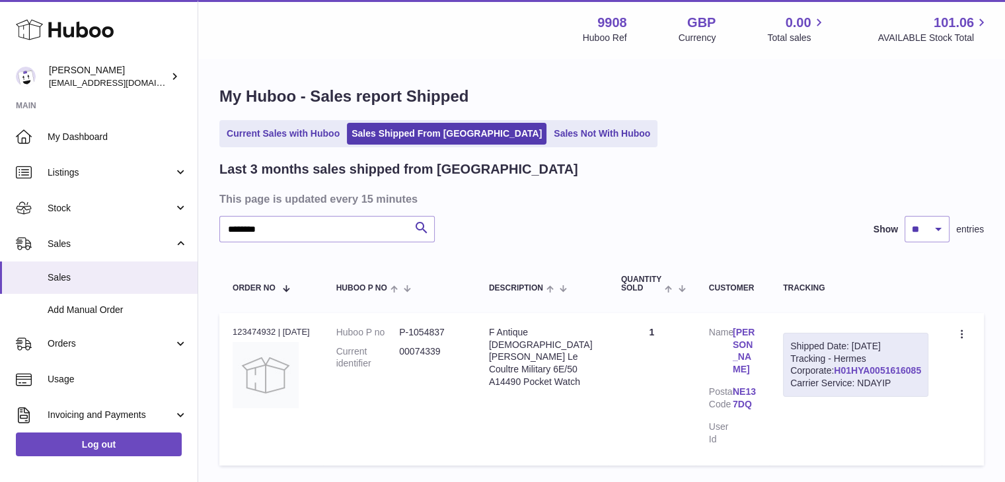
drag, startPoint x: 923, startPoint y: 396, endPoint x: 834, endPoint y: 396, distance: 89.2
click at [834, 396] on div "Shipped Date: 26th Aug 2025 Tracking - Hermes Corporate: H01HYA0051616085 Carri…" at bounding box center [855, 365] width 145 height 65
copy link "H01HYA0051616085"
drag, startPoint x: 291, startPoint y: 228, endPoint x: 201, endPoint y: 232, distance: 90.6
click at [201, 232] on div "My Huboo - Sales report Shipped Current Sales with Huboo Sales Shipped From Hub…" at bounding box center [601, 278] width 807 height 439
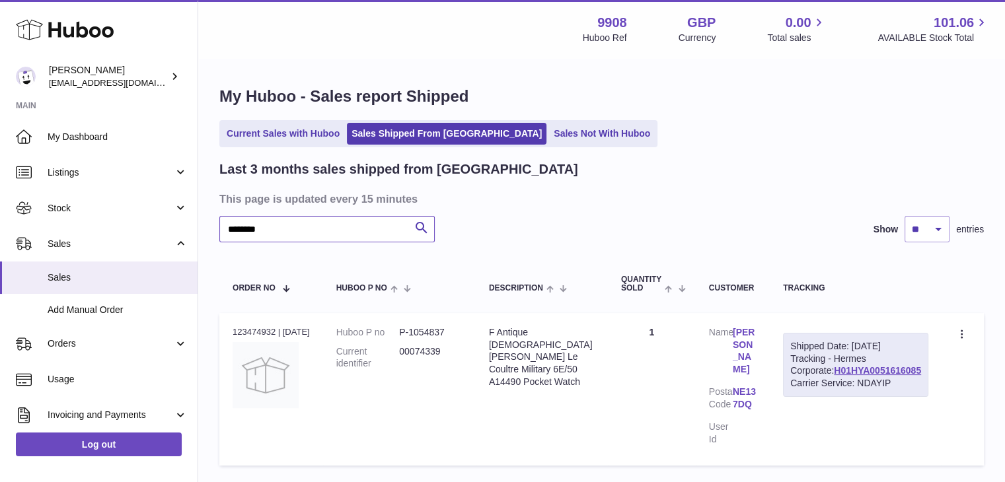
paste input "text"
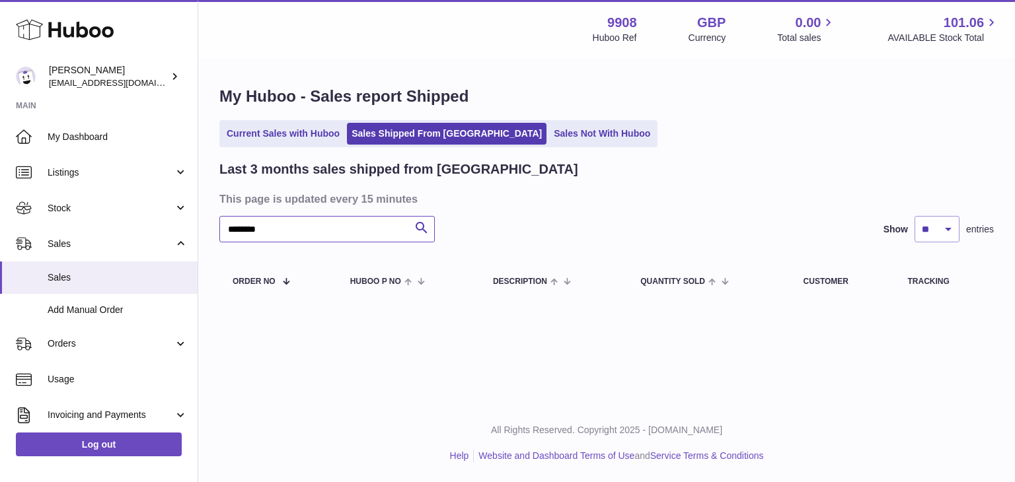
drag, startPoint x: 268, startPoint y: 231, endPoint x: 204, endPoint y: 225, distance: 64.4
click at [204, 225] on div "My Huboo - Sales report Shipped Current Sales with Huboo Sales Shipped From Hub…" at bounding box center [606, 195] width 817 height 273
paste input "text"
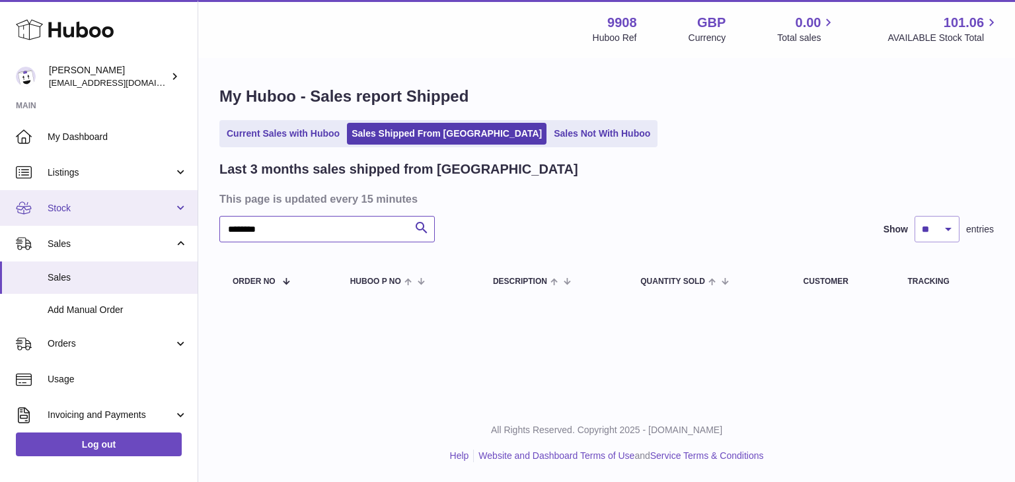
drag, startPoint x: 251, startPoint y: 231, endPoint x: 180, endPoint y: 213, distance: 72.7
click at [180, 213] on div "Huboo Ellie Baker tbcollectables@hotmail.co.uk Main My Dashboard Listings Not w…" at bounding box center [507, 241] width 1015 height 482
paste input "text"
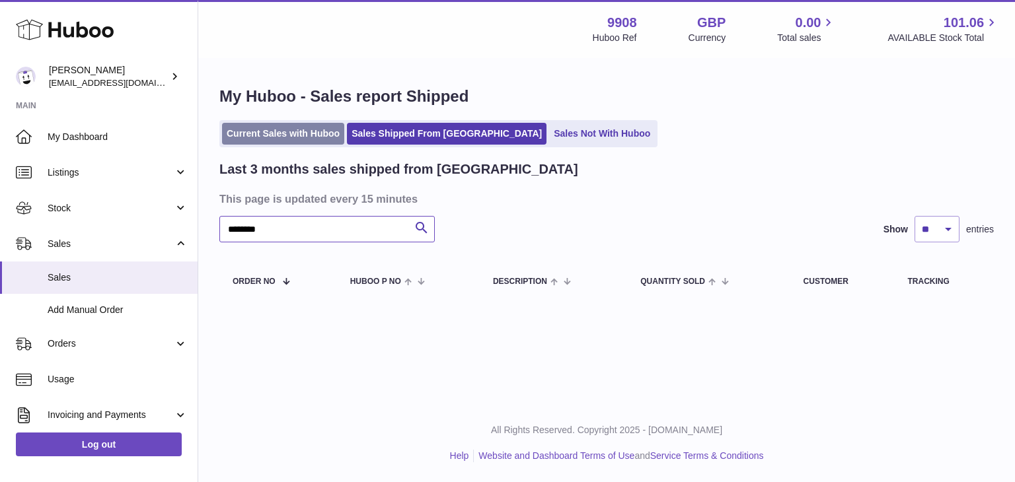
type input "********"
click at [283, 138] on link "Current Sales with Huboo" at bounding box center [283, 134] width 122 height 22
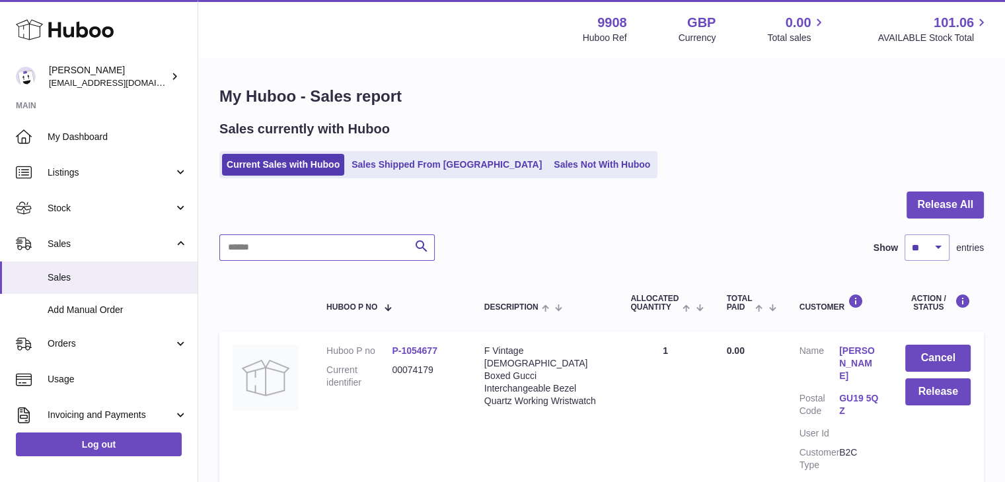
click at [267, 247] on input "text" at bounding box center [326, 248] width 215 height 26
paste input "********"
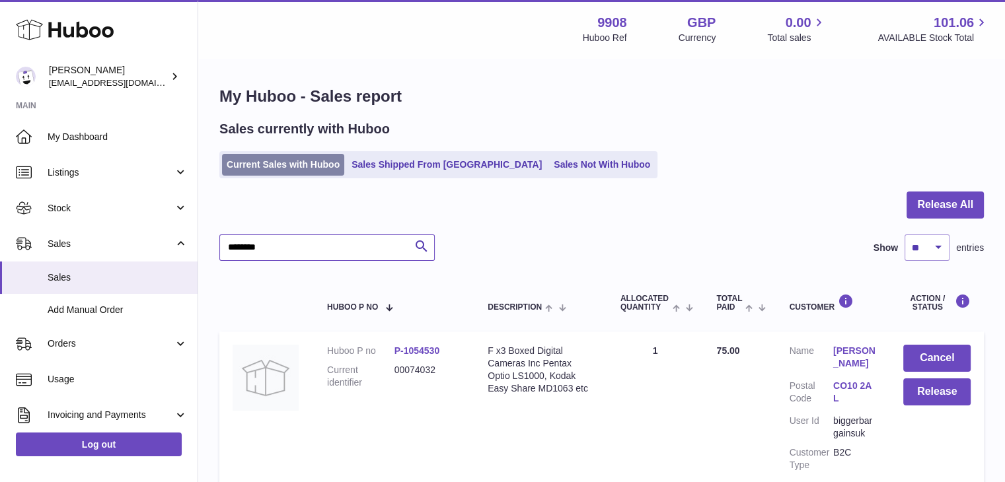
type input "********"
click at [311, 166] on link "Current Sales with Huboo" at bounding box center [283, 165] width 122 height 22
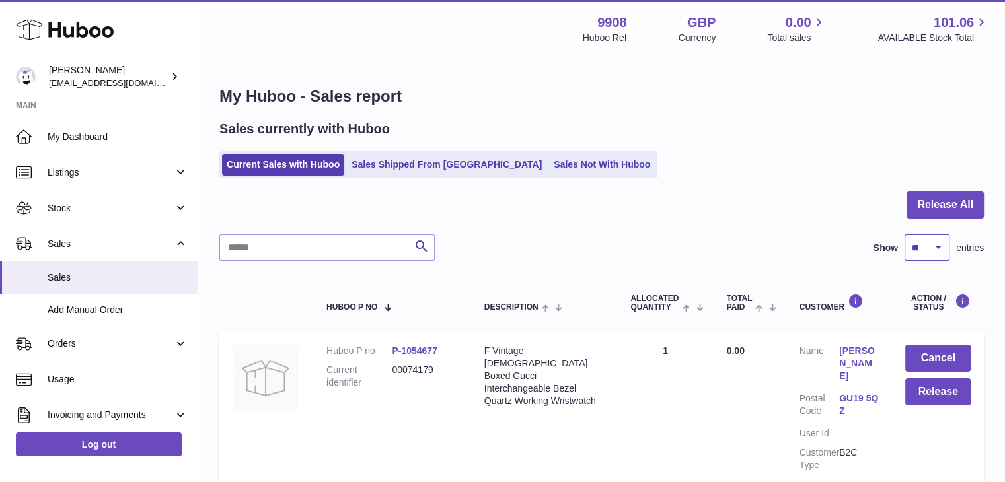
click at [928, 255] on select "** ** ** ***" at bounding box center [926, 248] width 45 height 26
select select "***"
click at [904, 235] on select "** ** ** ***" at bounding box center [926, 248] width 45 height 26
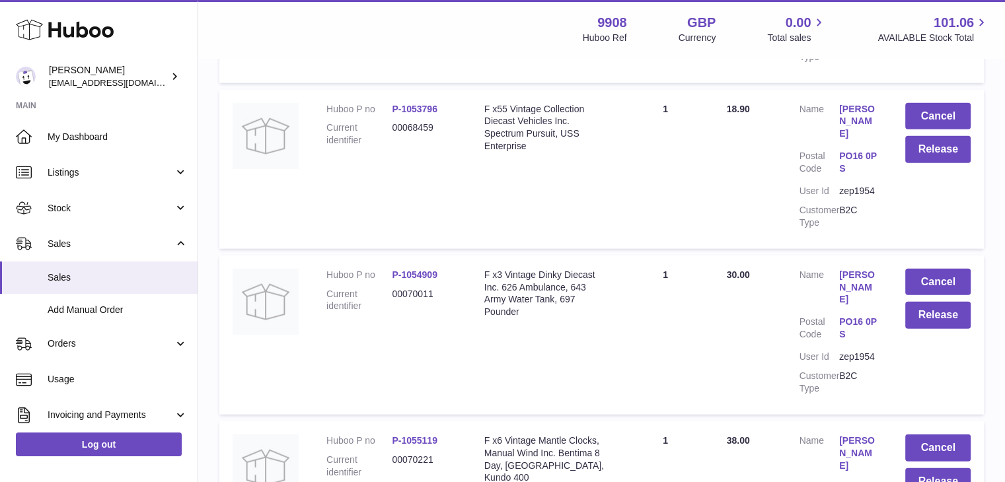
scroll to position [3149, 0]
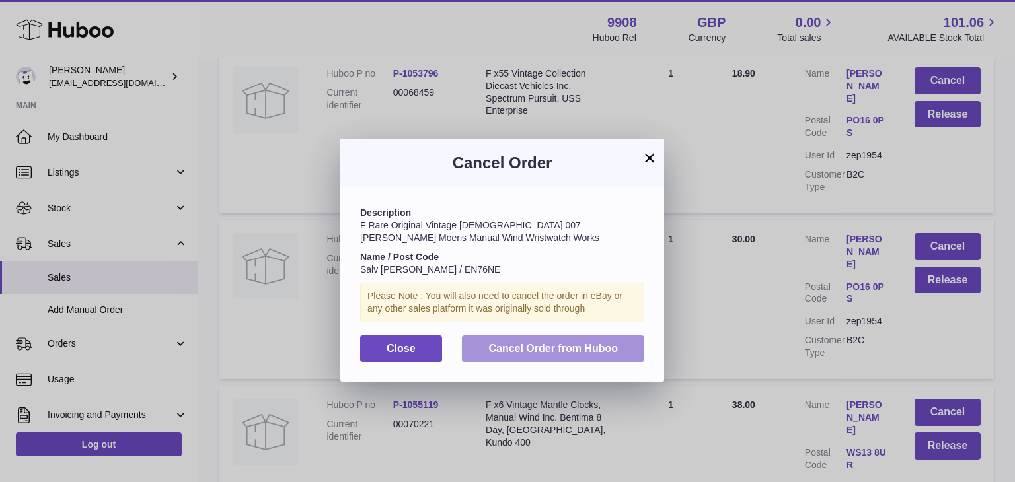
click at [577, 353] on span "Cancel Order from Huboo" at bounding box center [552, 348] width 129 height 11
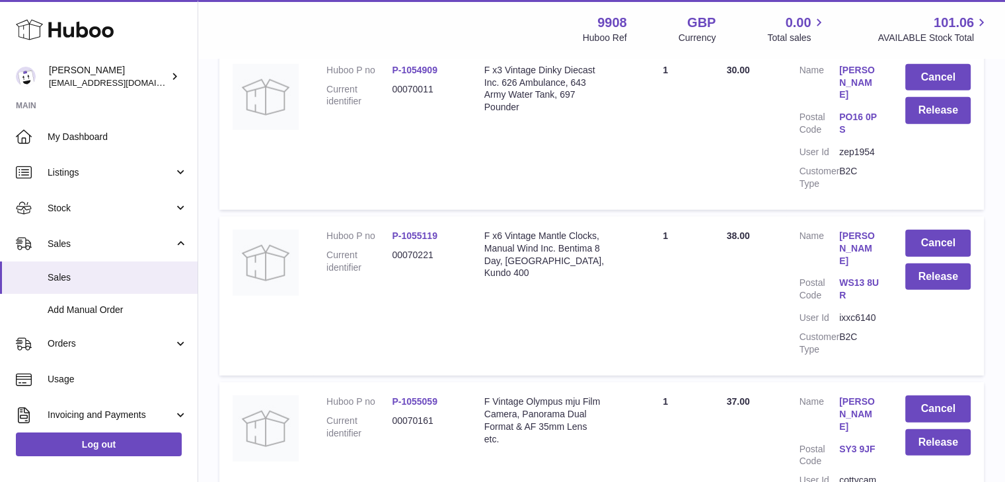
scroll to position [3358, 0]
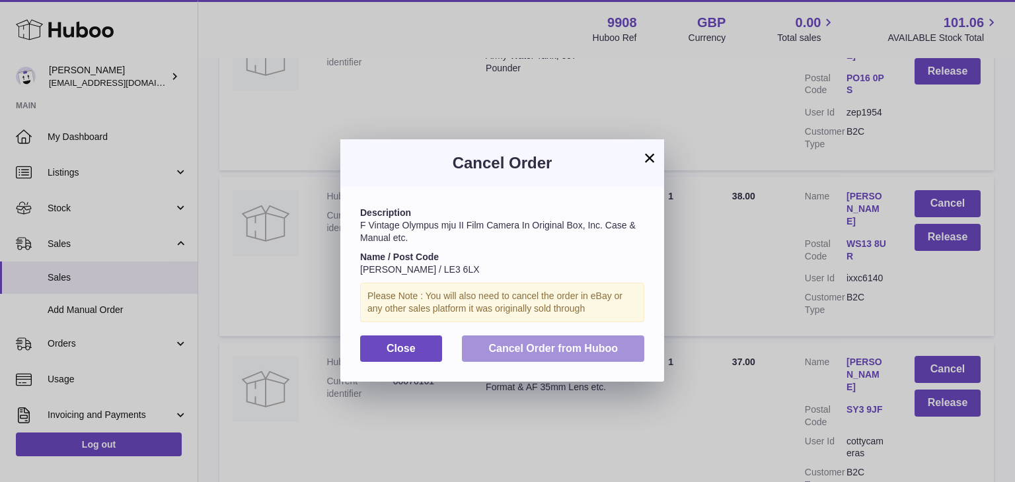
click at [585, 349] on span "Cancel Order from Huboo" at bounding box center [552, 348] width 129 height 11
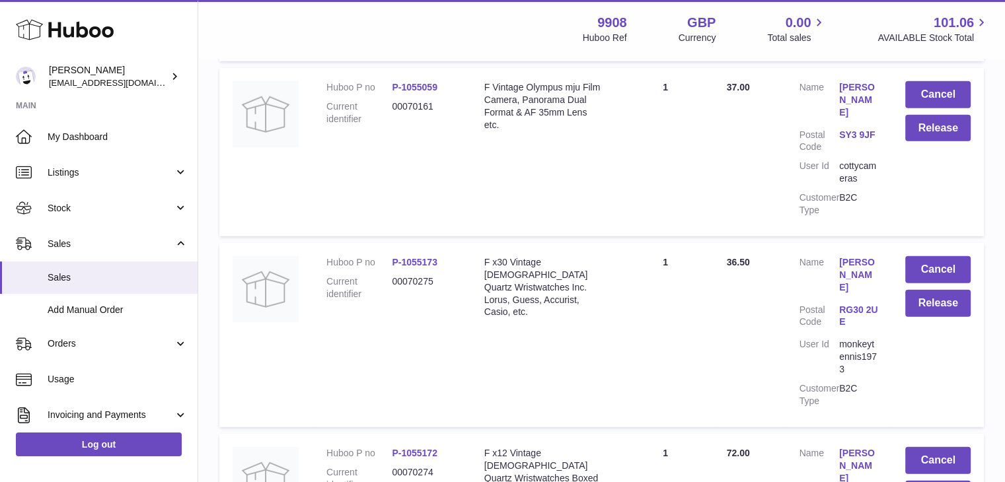
scroll to position [3673, 0]
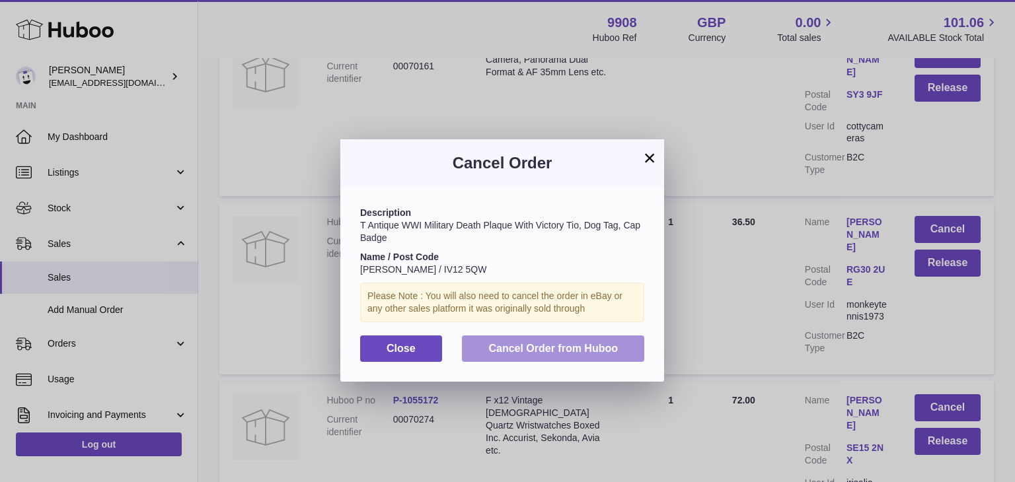
click at [561, 348] on span "Cancel Order from Huboo" at bounding box center [552, 348] width 129 height 11
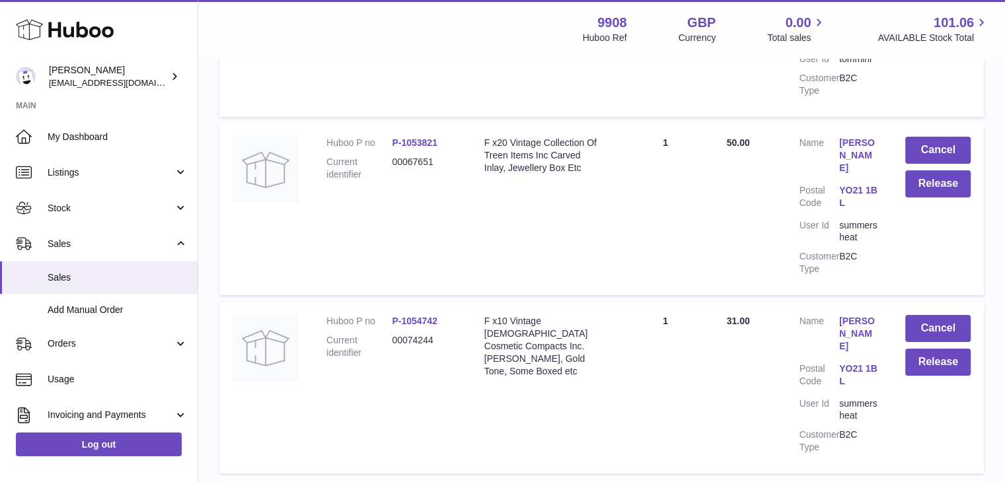
scroll to position [4311, 0]
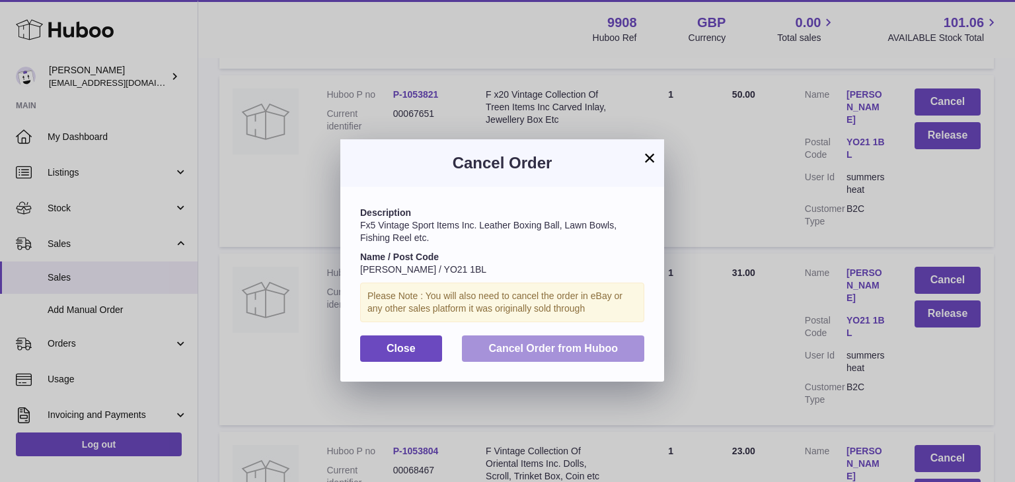
click at [610, 342] on button "Cancel Order from Huboo" at bounding box center [553, 349] width 182 height 27
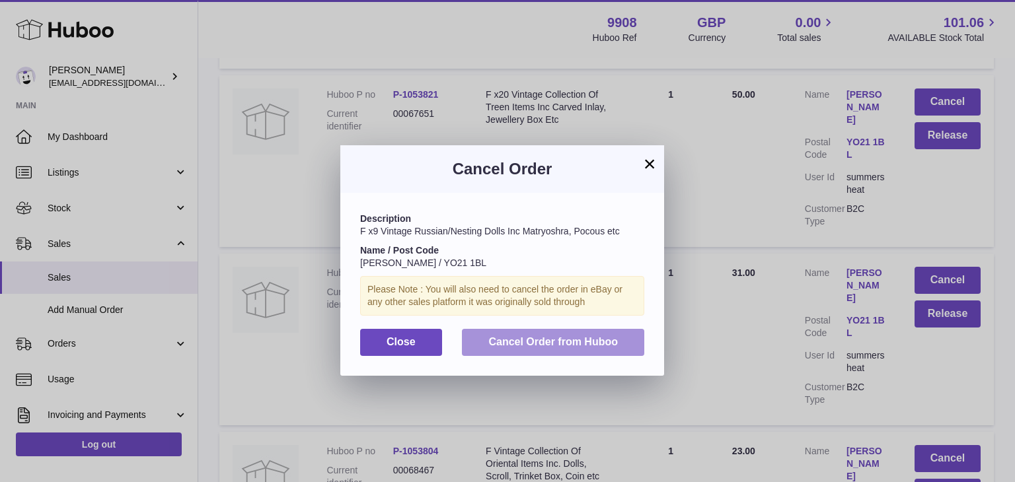
click at [615, 343] on span "Cancel Order from Huboo" at bounding box center [552, 341] width 129 height 11
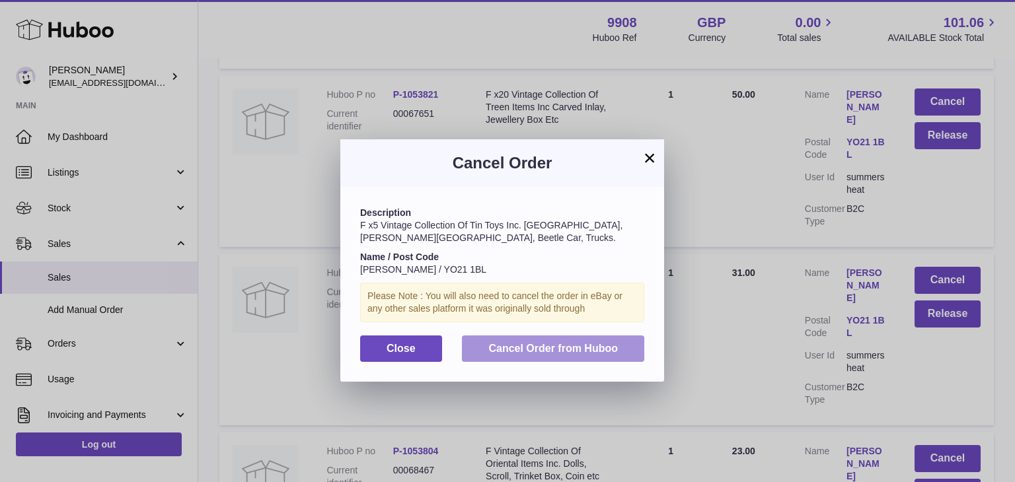
click at [599, 343] on span "Cancel Order from Huboo" at bounding box center [552, 348] width 129 height 11
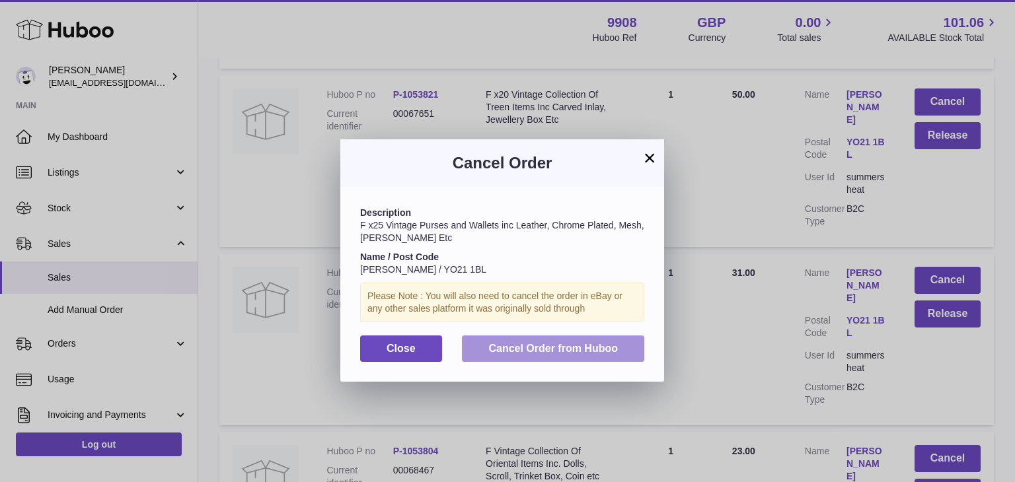
click at [595, 348] on span "Cancel Order from Huboo" at bounding box center [552, 348] width 129 height 11
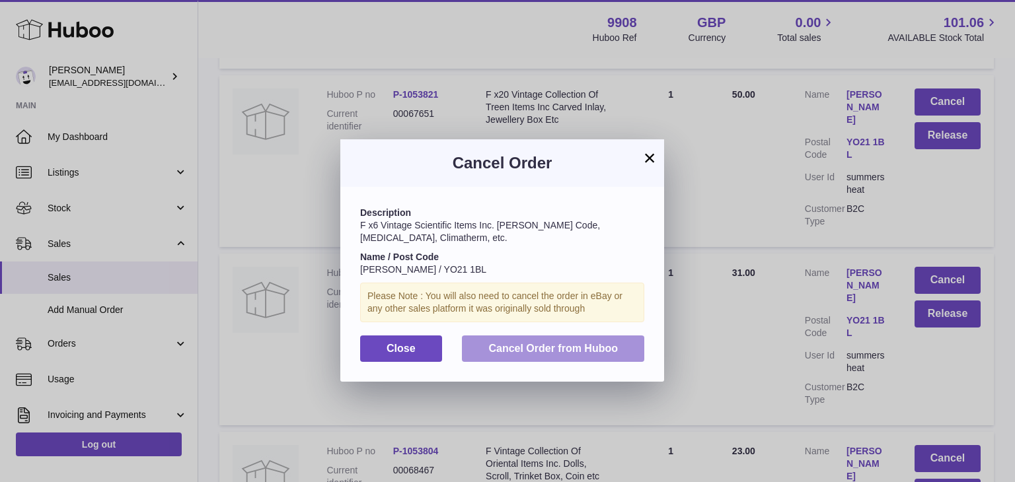
click at [560, 344] on span "Cancel Order from Huboo" at bounding box center [552, 348] width 129 height 11
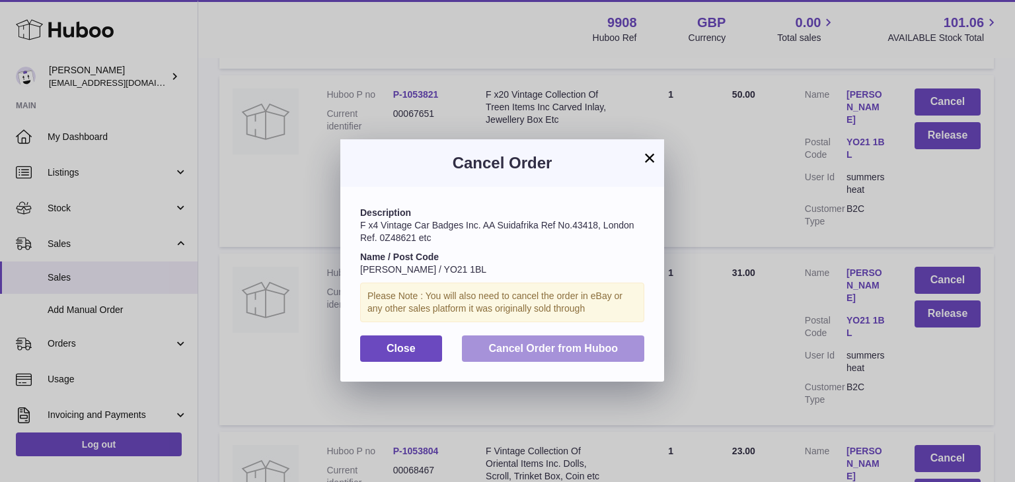
click at [583, 340] on button "Cancel Order from Huboo" at bounding box center [553, 349] width 182 height 27
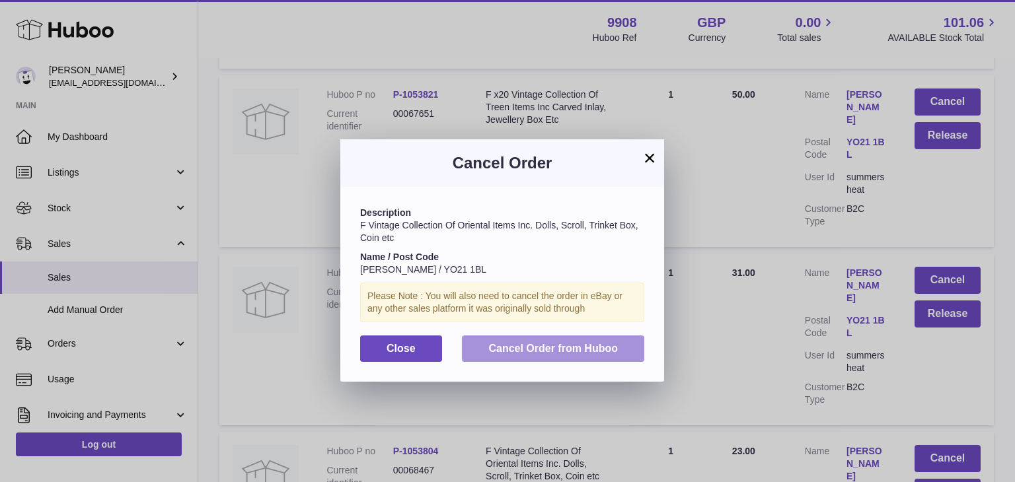
click at [580, 342] on button "Cancel Order from Huboo" at bounding box center [553, 349] width 182 height 27
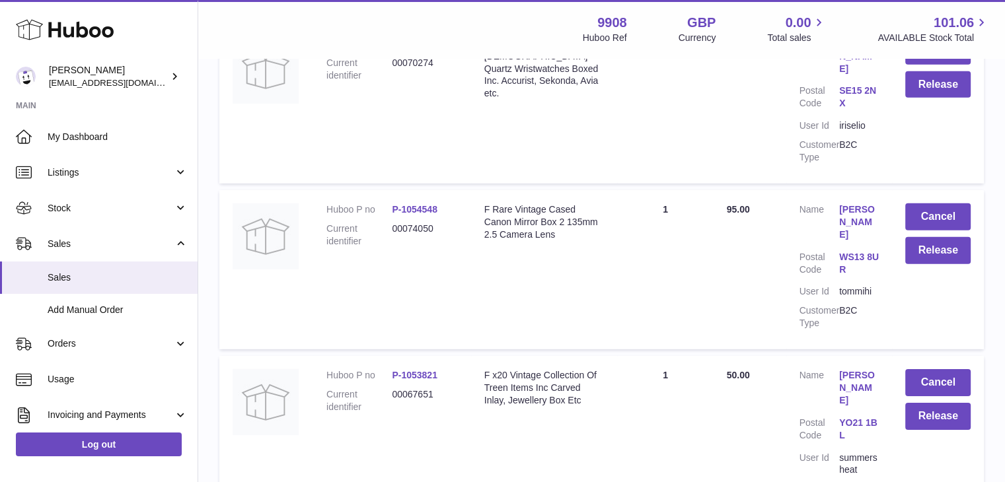
scroll to position [4076, 0]
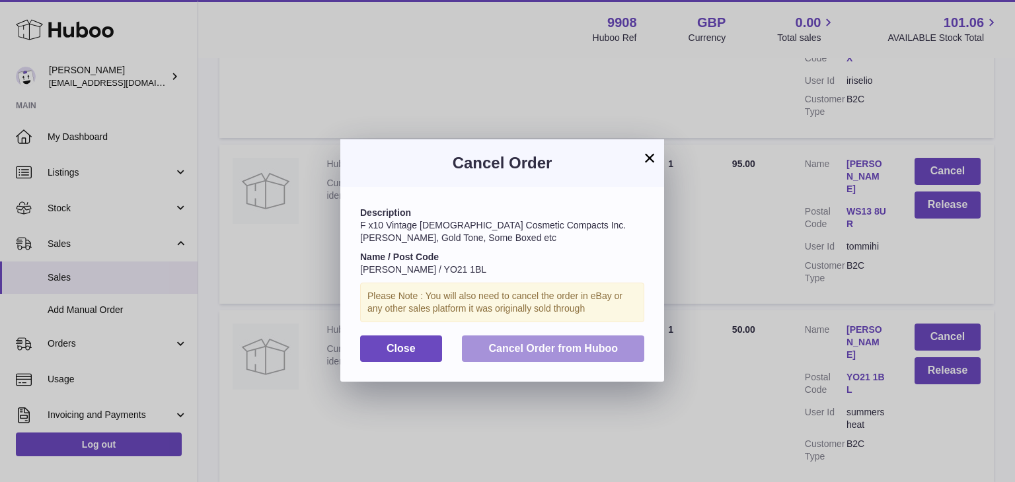
click at [573, 352] on span "Cancel Order from Huboo" at bounding box center [552, 348] width 129 height 11
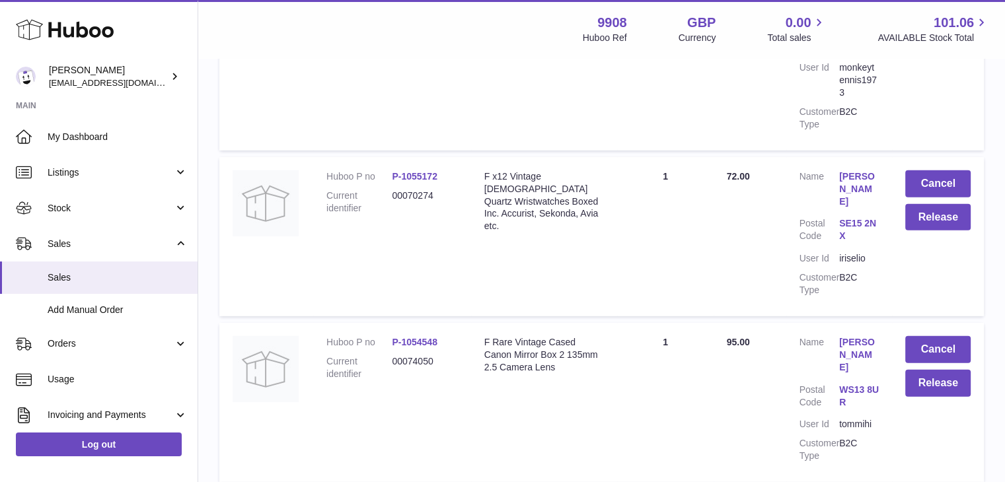
scroll to position [3924, 0]
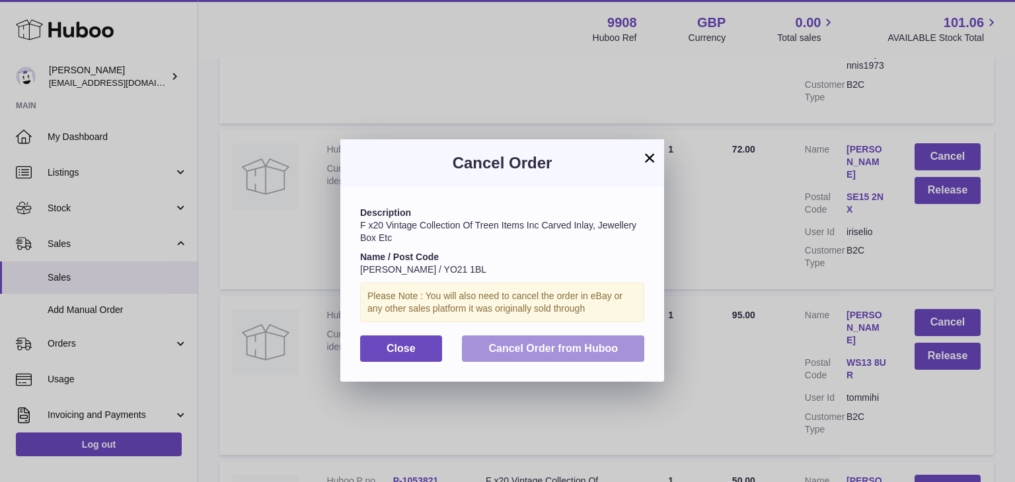
click at [563, 346] on span "Cancel Order from Huboo" at bounding box center [552, 348] width 129 height 11
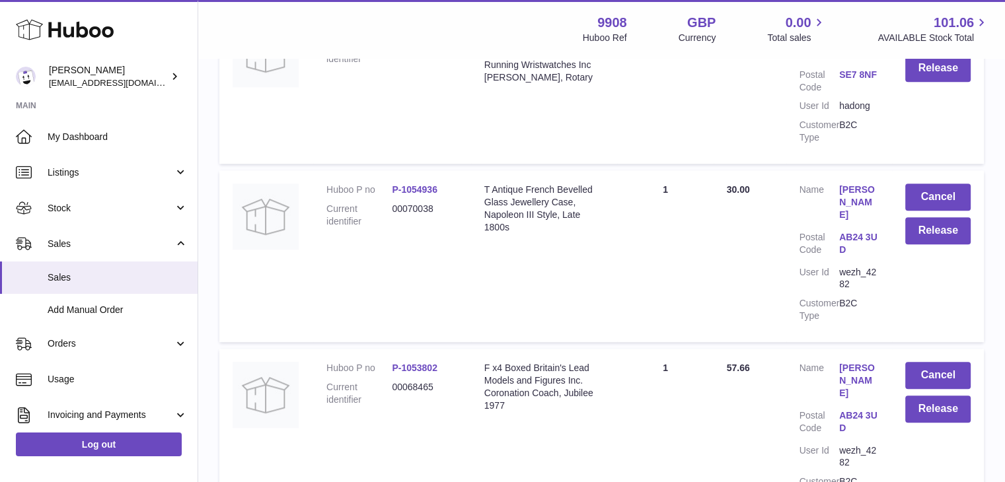
scroll to position [6038, 0]
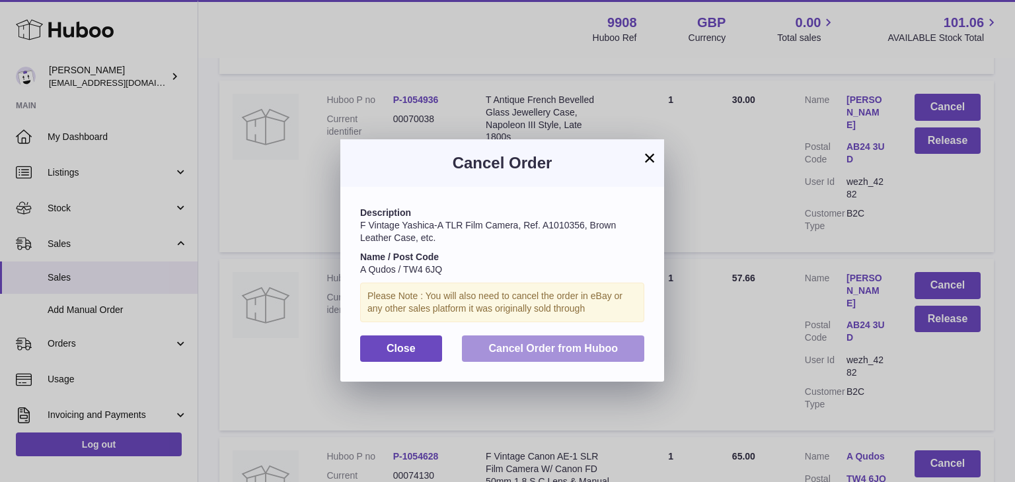
click at [579, 345] on span "Cancel Order from Huboo" at bounding box center [552, 348] width 129 height 11
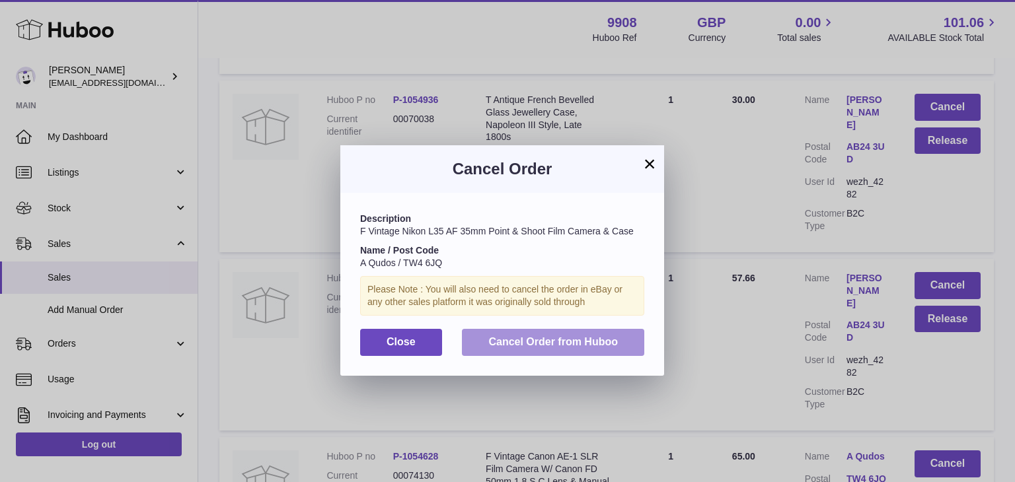
click at [586, 344] on span "Cancel Order from Huboo" at bounding box center [552, 341] width 129 height 11
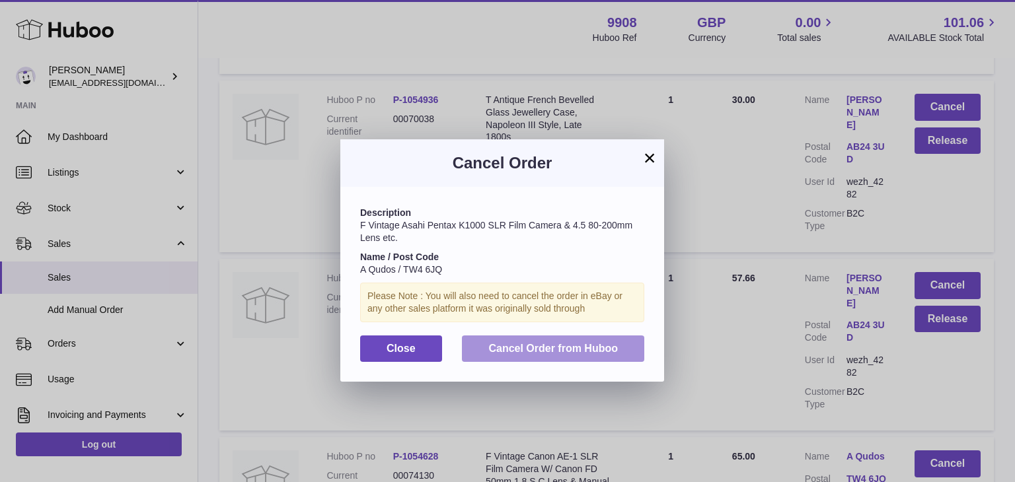
click at [580, 340] on button "Cancel Order from Huboo" at bounding box center [553, 349] width 182 height 27
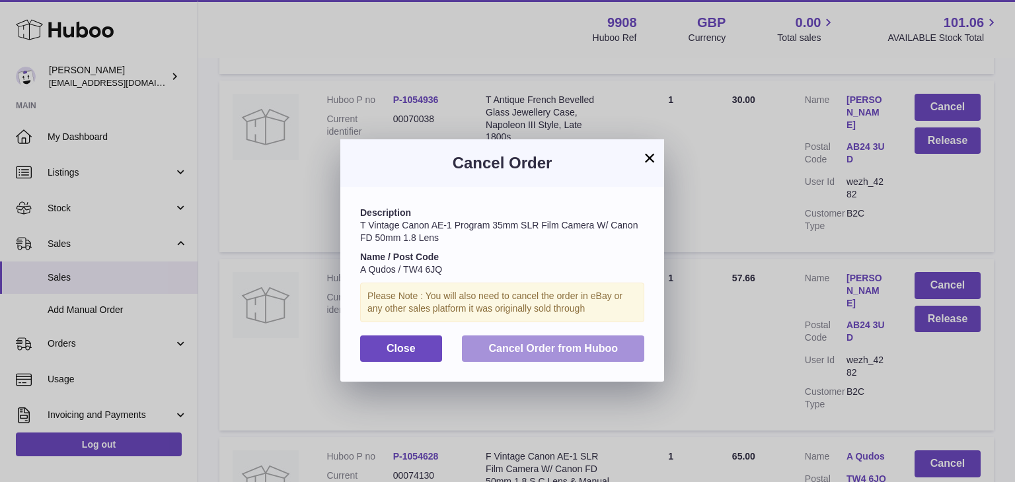
click at [544, 352] on span "Cancel Order from Huboo" at bounding box center [552, 348] width 129 height 11
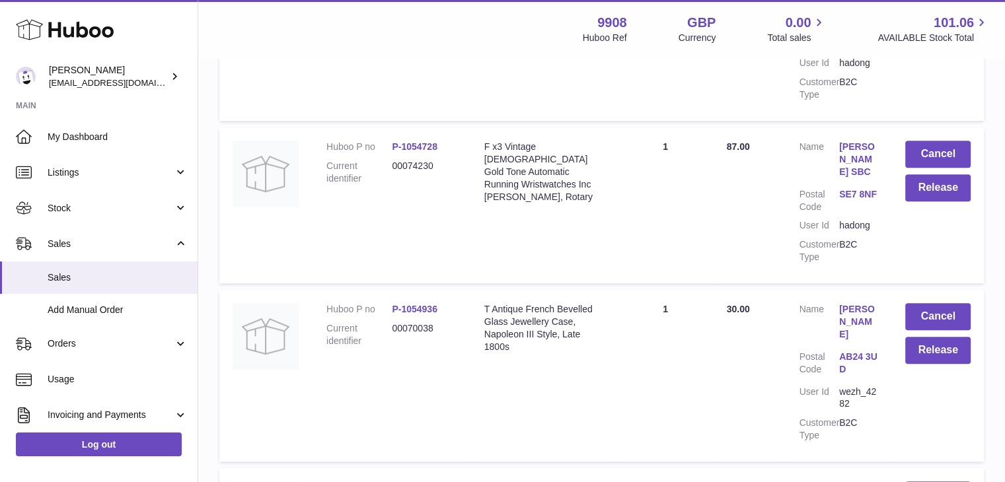
scroll to position [5912, 0]
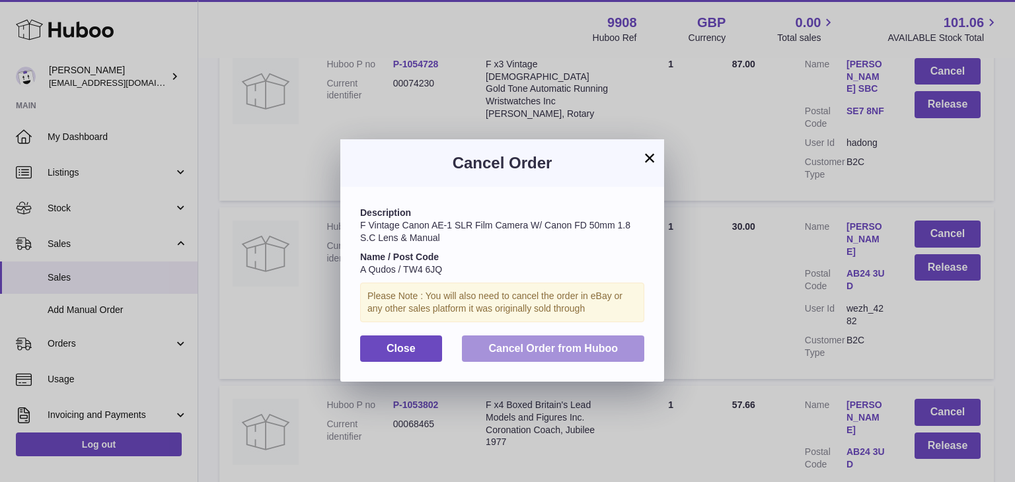
click at [560, 349] on span "Cancel Order from Huboo" at bounding box center [552, 348] width 129 height 11
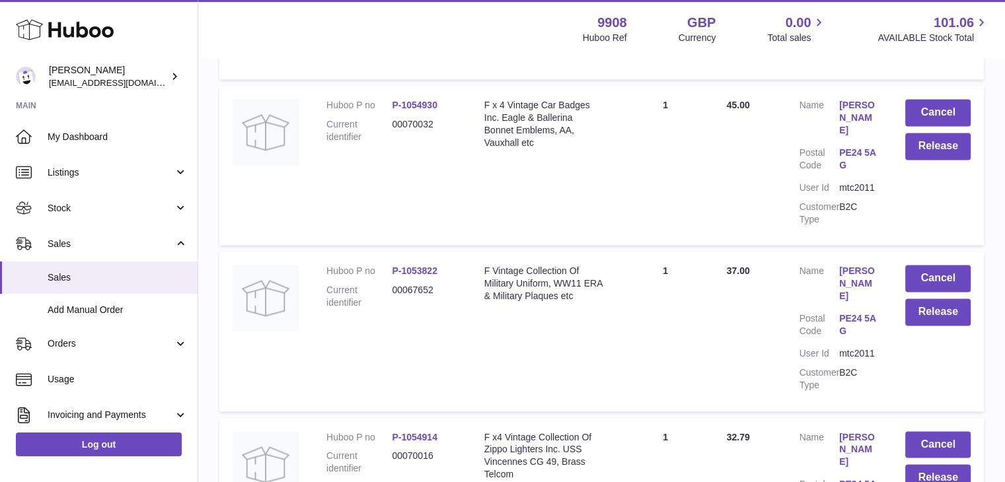
scroll to position [6990, 0]
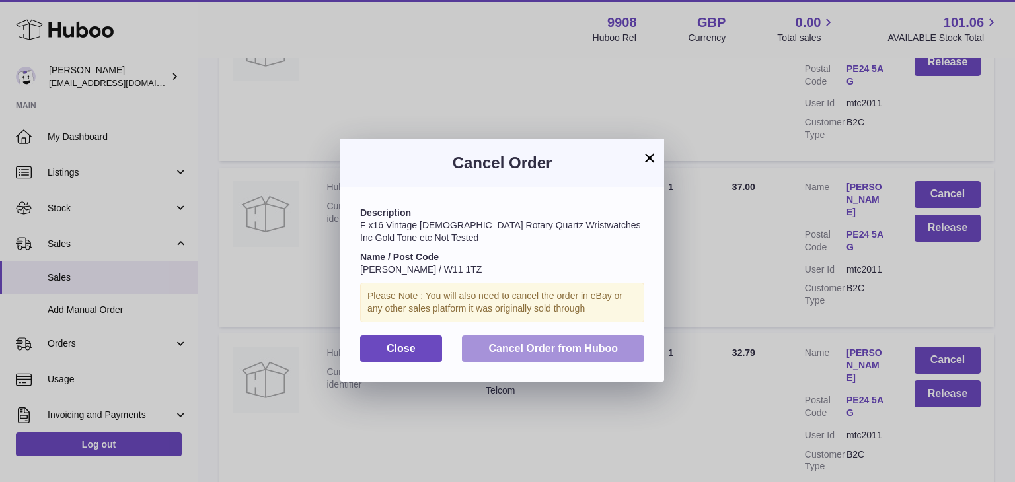
click at [612, 347] on span "Cancel Order from Huboo" at bounding box center [552, 348] width 129 height 11
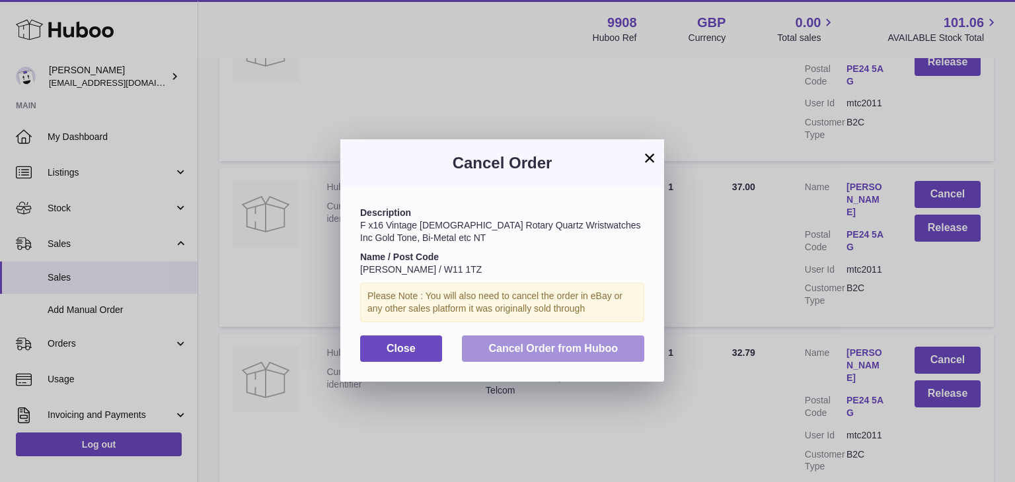
click at [564, 348] on span "Cancel Order from Huboo" at bounding box center [552, 348] width 129 height 11
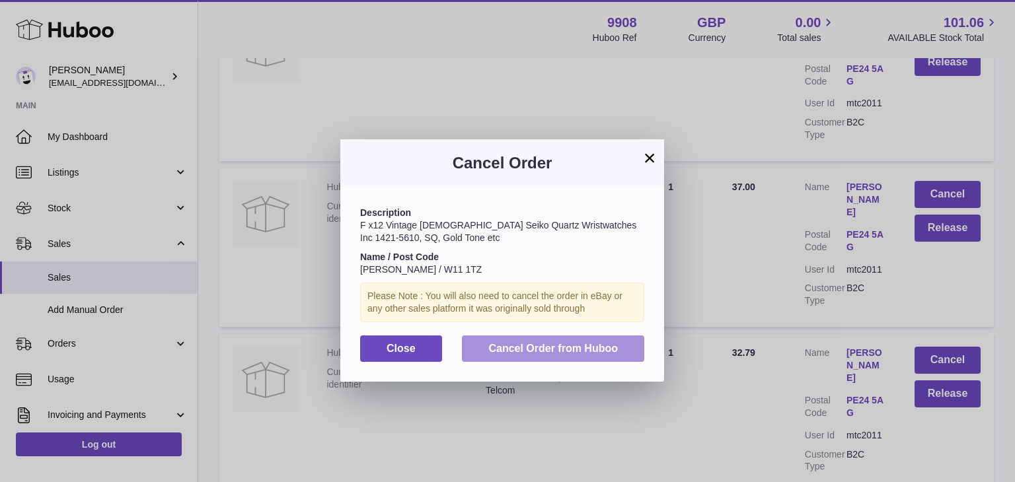
click at [570, 351] on span "Cancel Order from Huboo" at bounding box center [552, 348] width 129 height 11
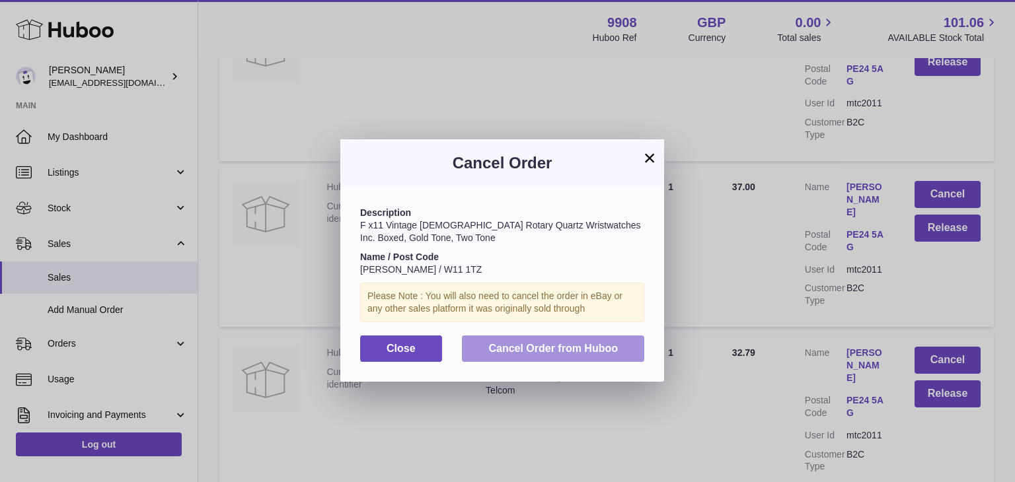
click at [596, 346] on span "Cancel Order from Huboo" at bounding box center [552, 348] width 129 height 11
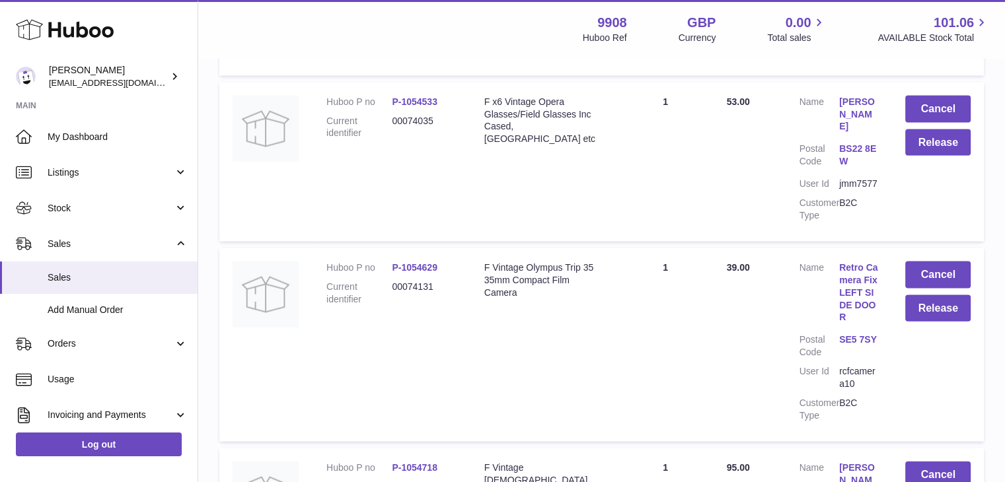
scroll to position [7851, 0]
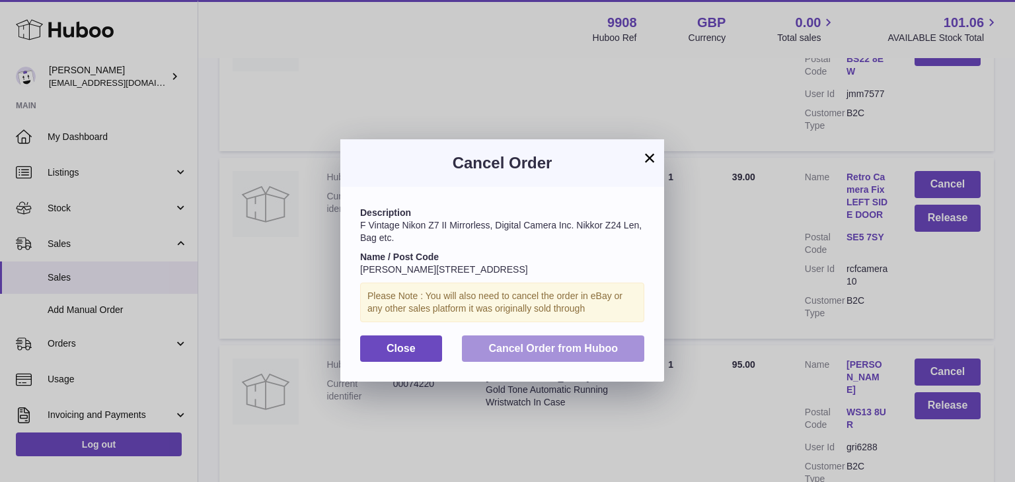
click at [601, 349] on span "Cancel Order from Huboo" at bounding box center [552, 348] width 129 height 11
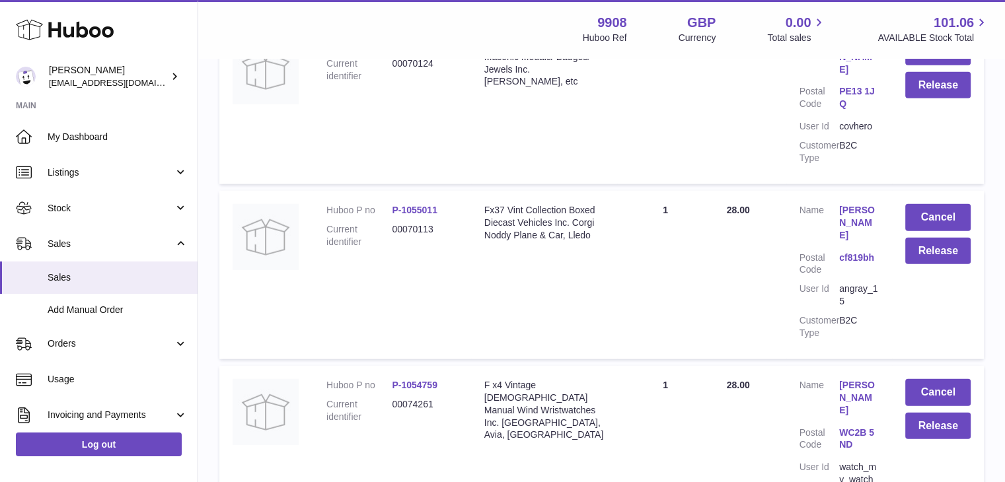
scroll to position [8439, 0]
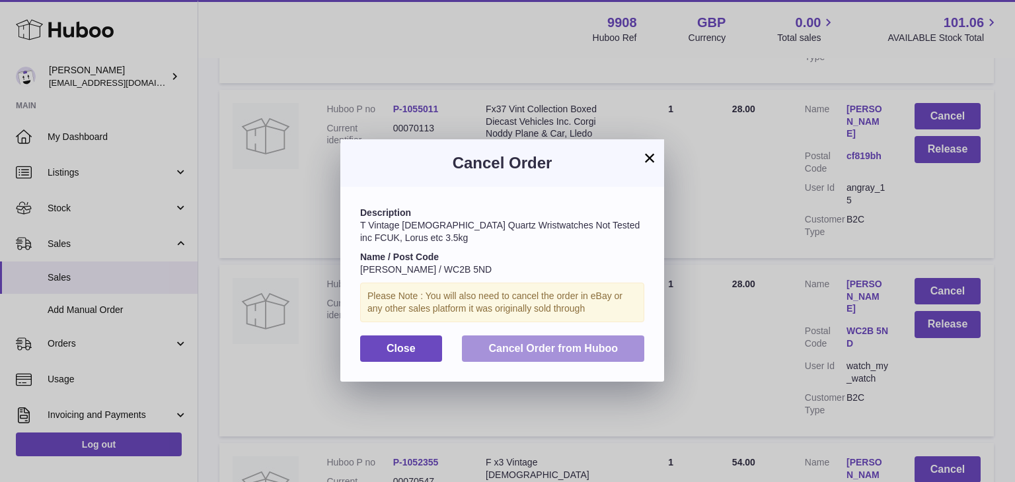
click at [562, 349] on span "Cancel Order from Huboo" at bounding box center [552, 348] width 129 height 11
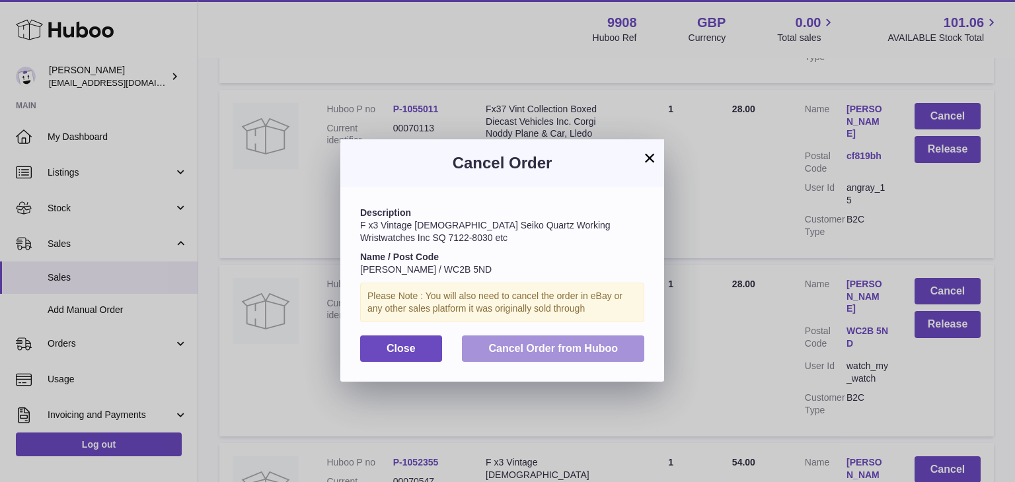
click at [581, 343] on span "Cancel Order from Huboo" at bounding box center [552, 348] width 129 height 11
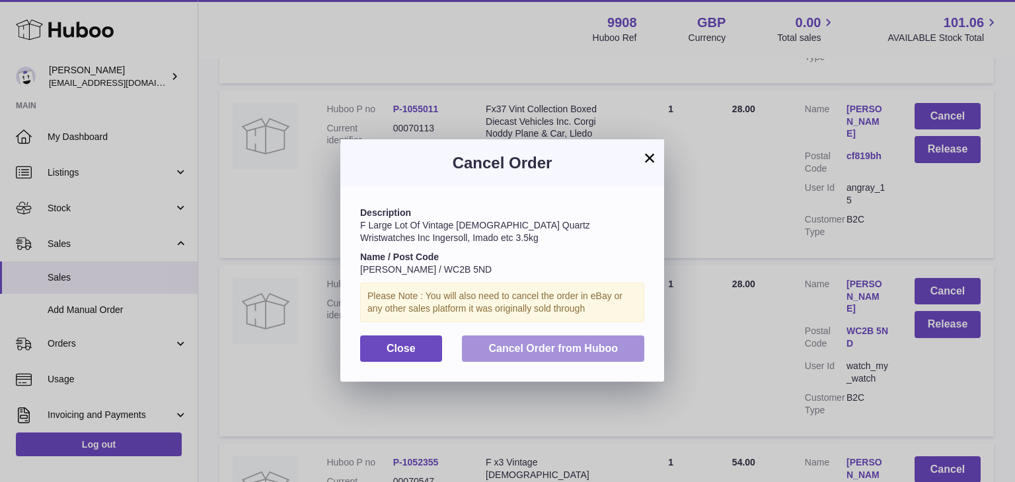
click at [579, 343] on span "Cancel Order from Huboo" at bounding box center [552, 348] width 129 height 11
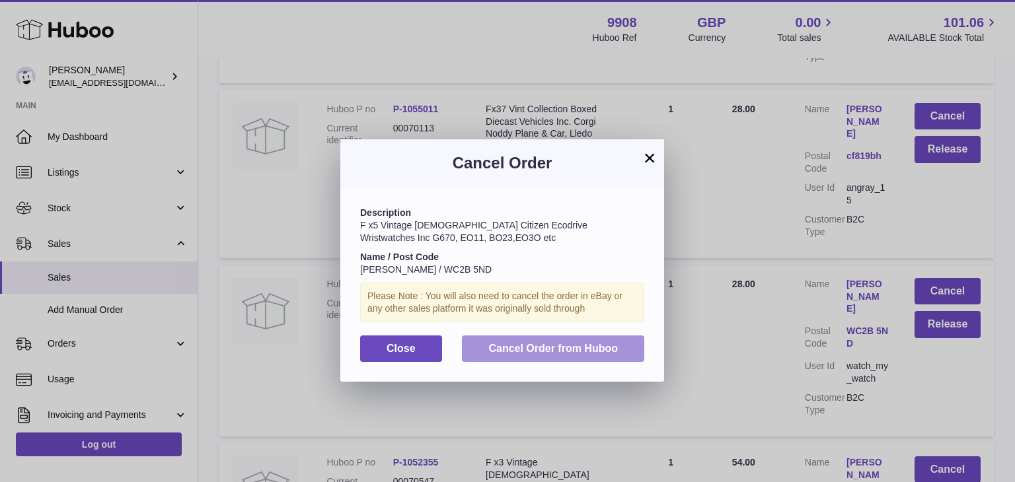
click at [531, 340] on button "Cancel Order from Huboo" at bounding box center [553, 349] width 182 height 27
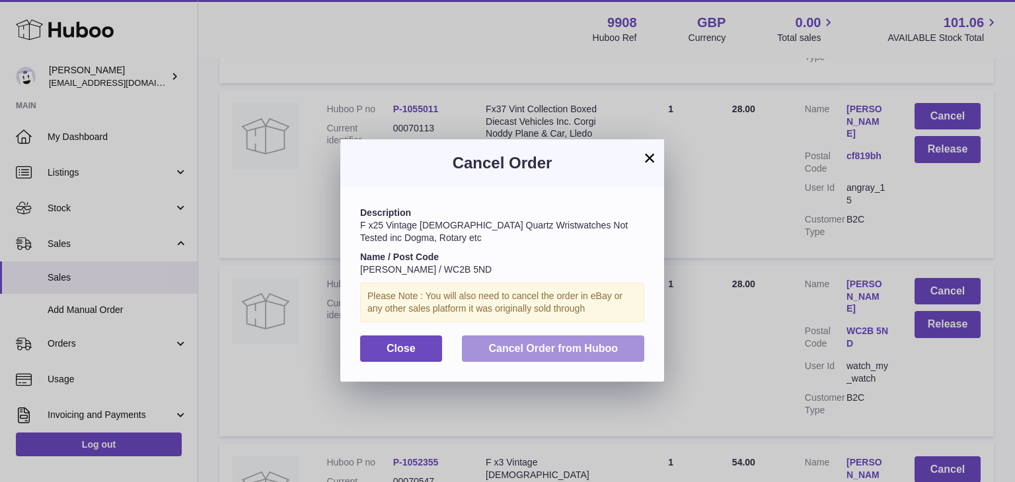
click at [576, 342] on button "Cancel Order from Huboo" at bounding box center [553, 349] width 182 height 27
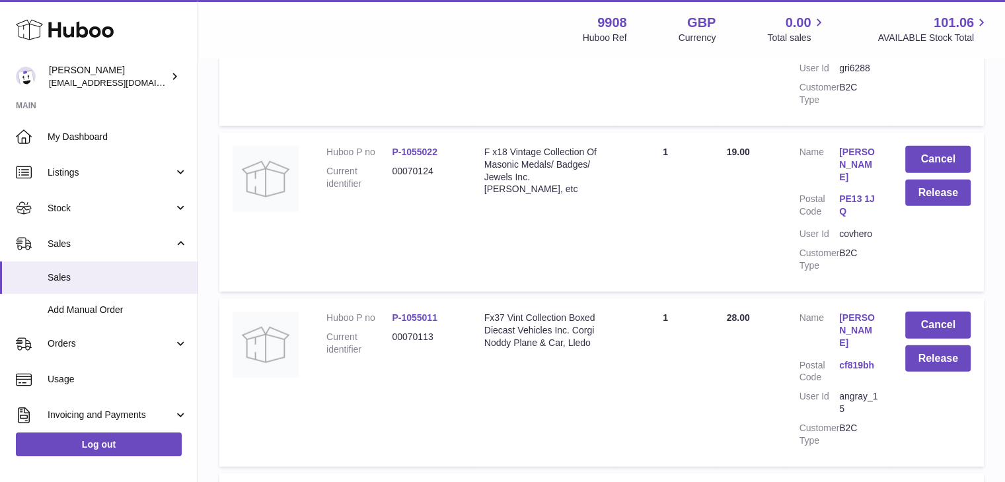
scroll to position [8317, 0]
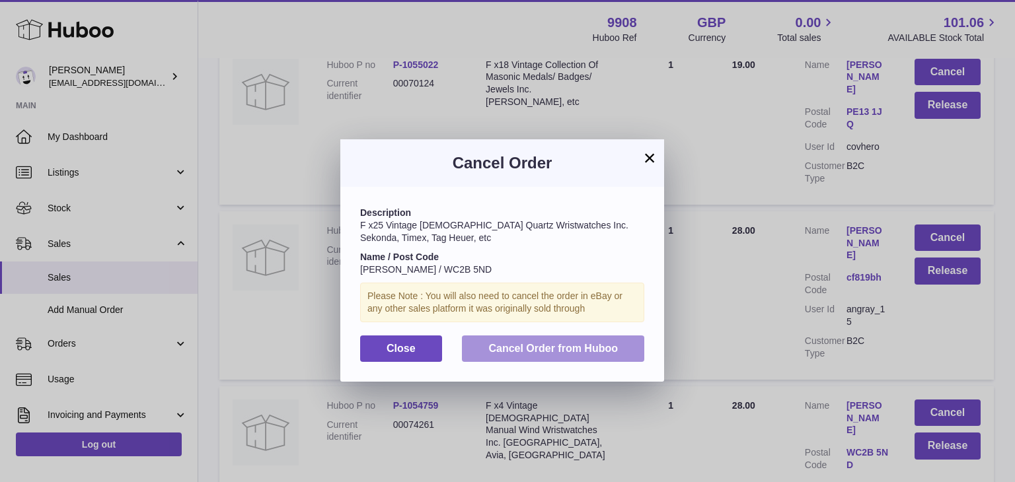
click at [576, 344] on span "Cancel Order from Huboo" at bounding box center [552, 348] width 129 height 11
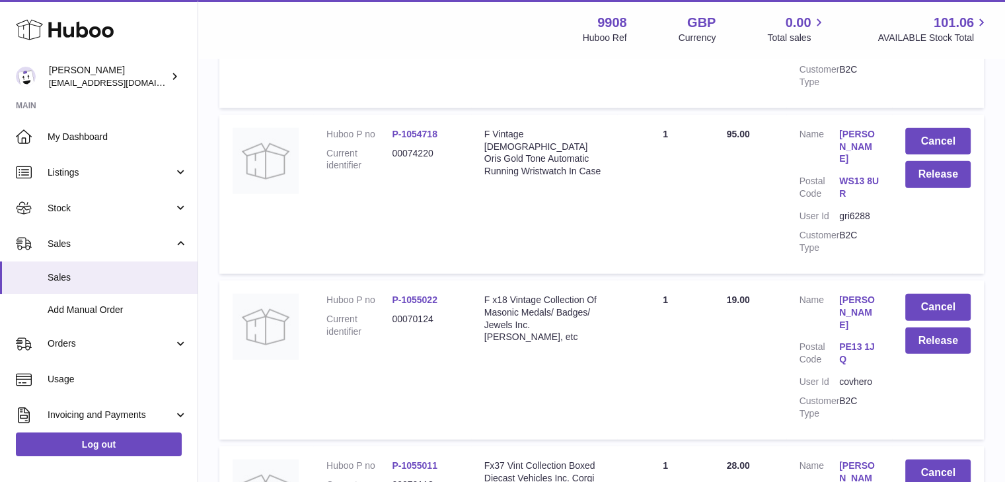
scroll to position [8166, 0]
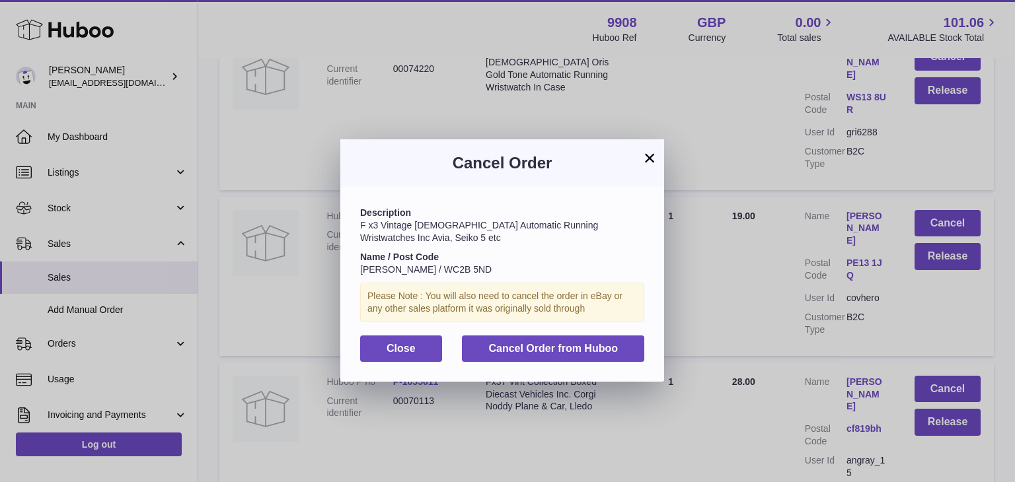
click at [569, 333] on div "Description F x3 Vintage [DEMOGRAPHIC_DATA] Automatic Running Wristwatches Inc …" at bounding box center [502, 284] width 324 height 195
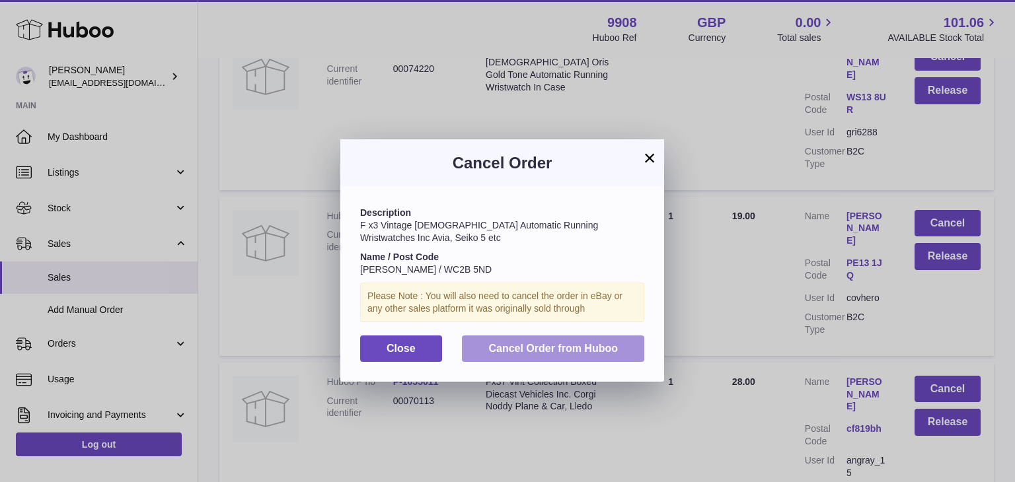
click at [565, 346] on span "Cancel Order from Huboo" at bounding box center [552, 348] width 129 height 11
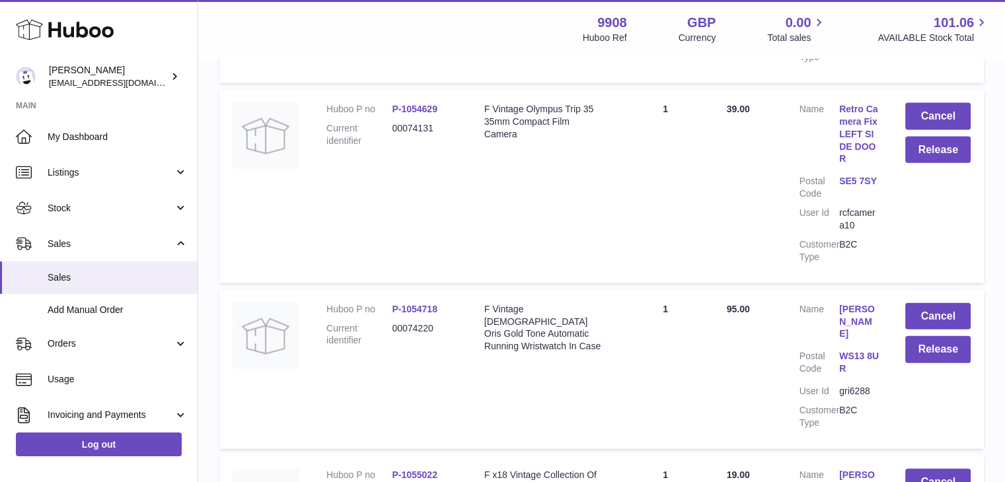
scroll to position [8006, 0]
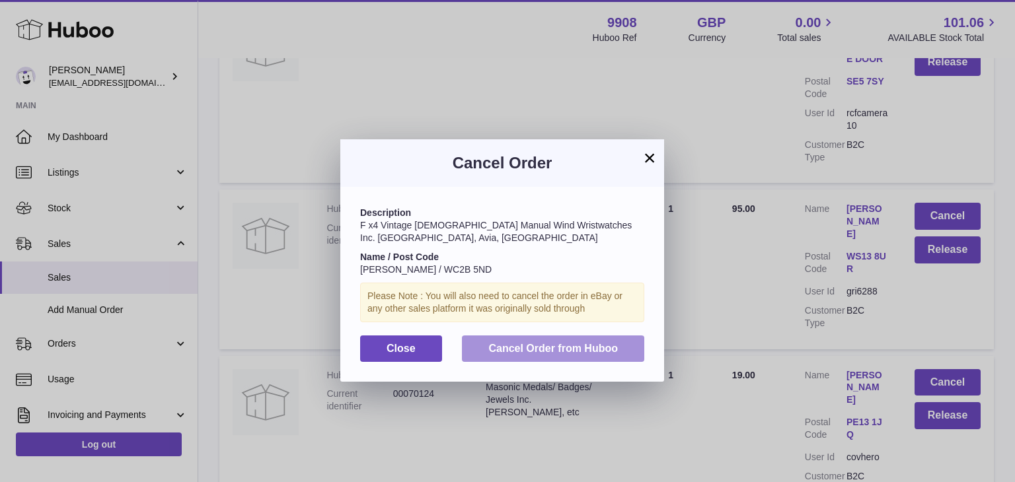
click at [556, 343] on span "Cancel Order from Huboo" at bounding box center [552, 348] width 129 height 11
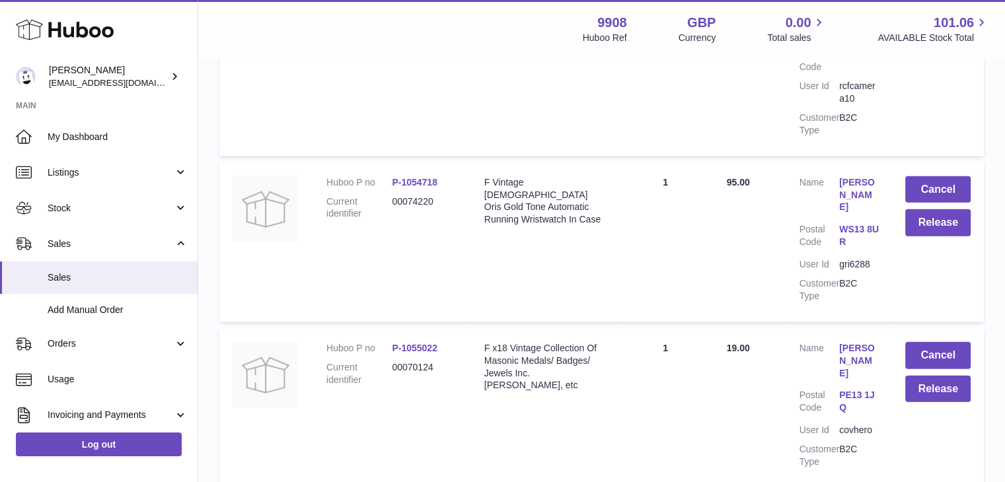
scroll to position [8140, 0]
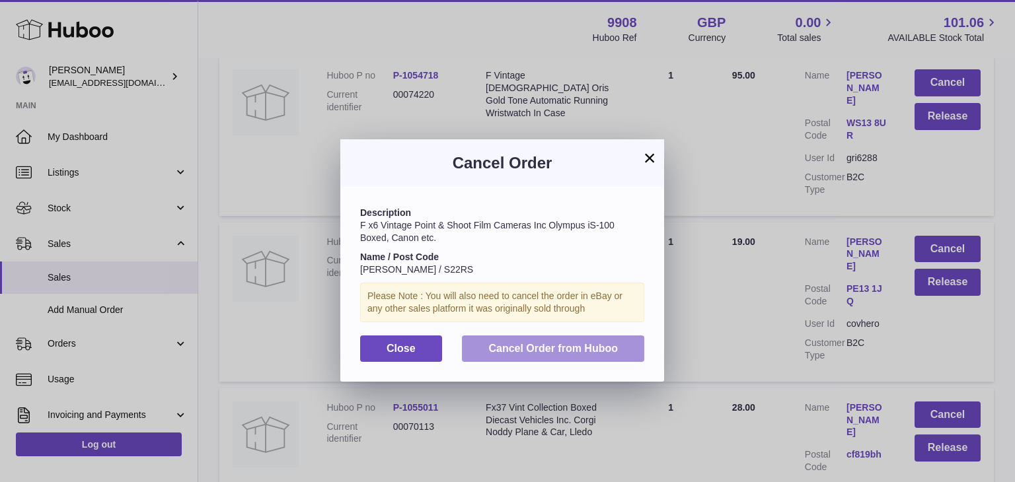
click at [601, 352] on span "Cancel Order from Huboo" at bounding box center [552, 348] width 129 height 11
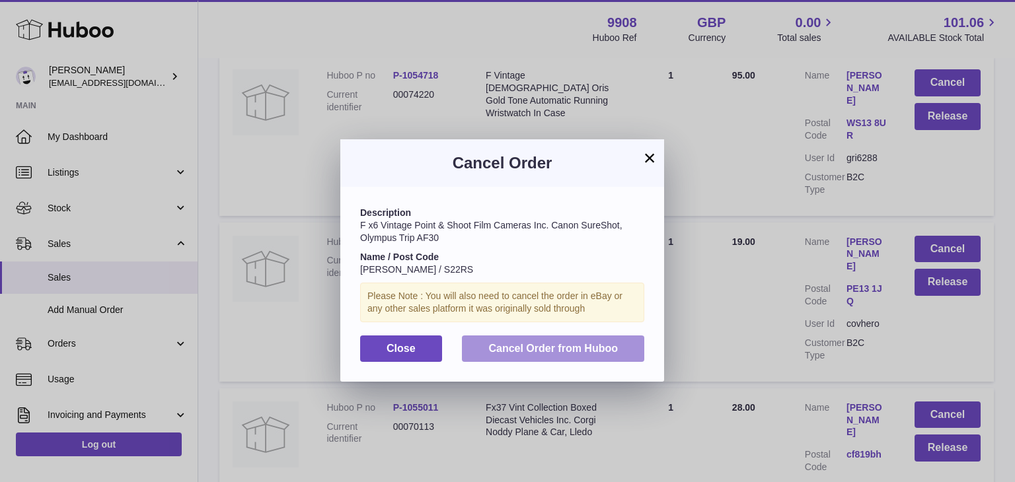
click at [584, 350] on span "Cancel Order from Huboo" at bounding box center [552, 348] width 129 height 11
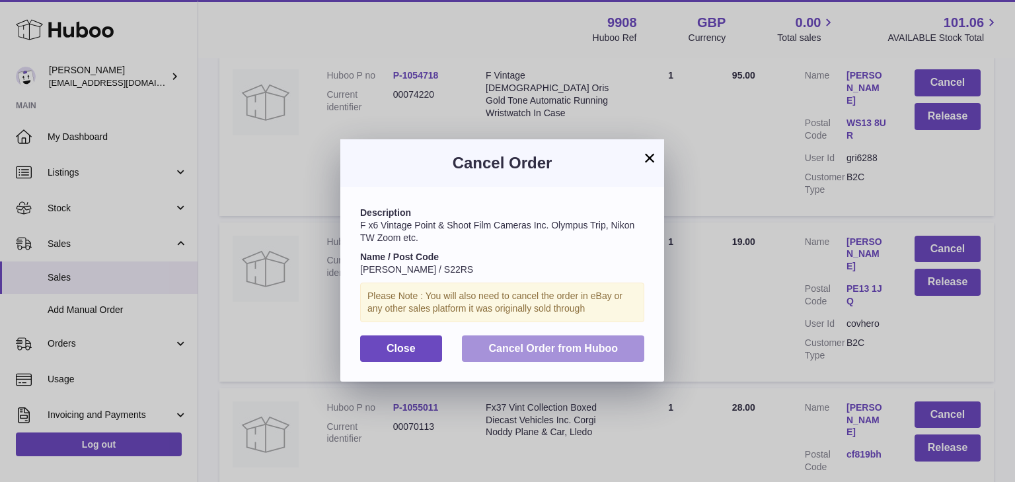
click at [597, 352] on span "Cancel Order from Huboo" at bounding box center [552, 348] width 129 height 11
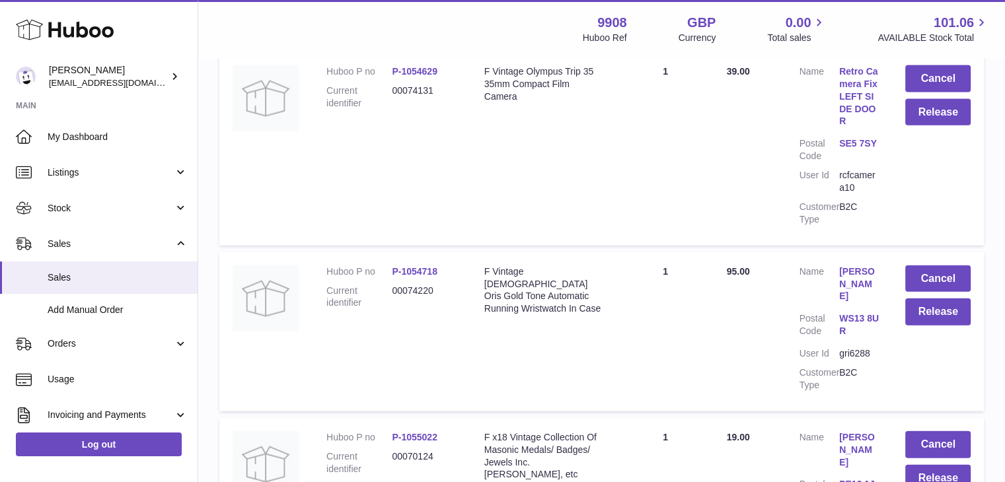
scroll to position [8042, 0]
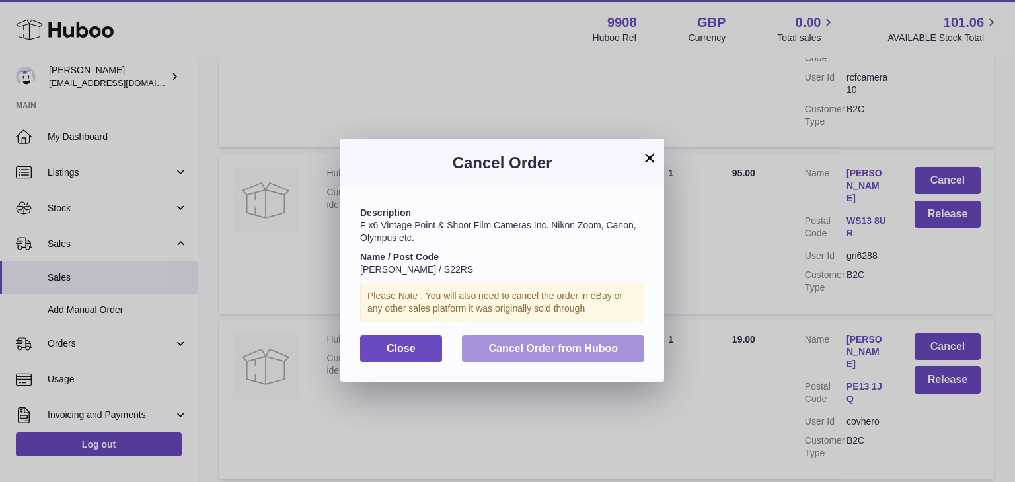
click at [588, 351] on span "Cancel Order from Huboo" at bounding box center [552, 348] width 129 height 11
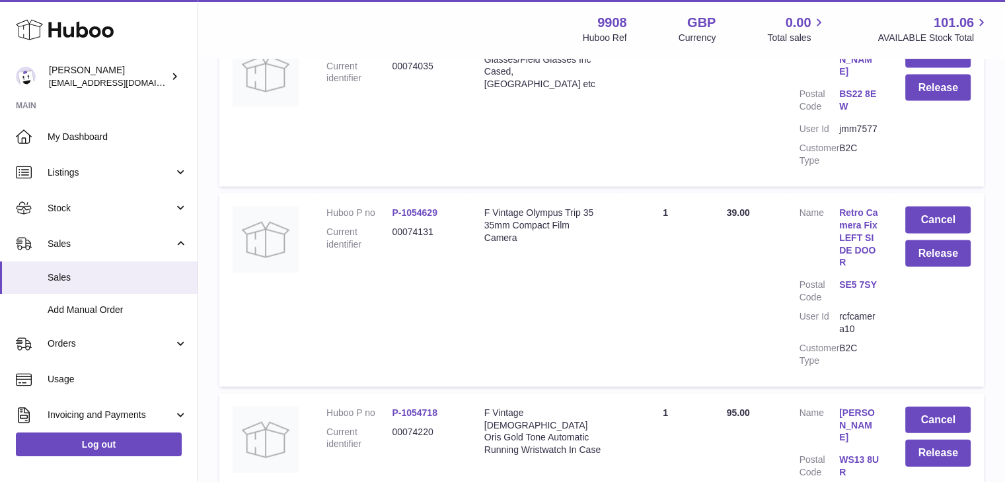
scroll to position [7902, 0]
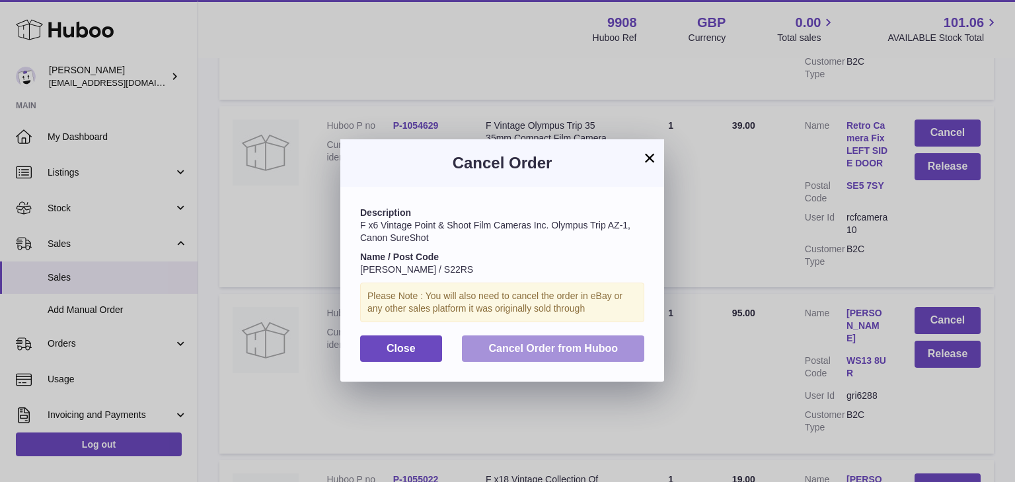
click at [595, 349] on span "Cancel Order from Huboo" at bounding box center [552, 348] width 129 height 11
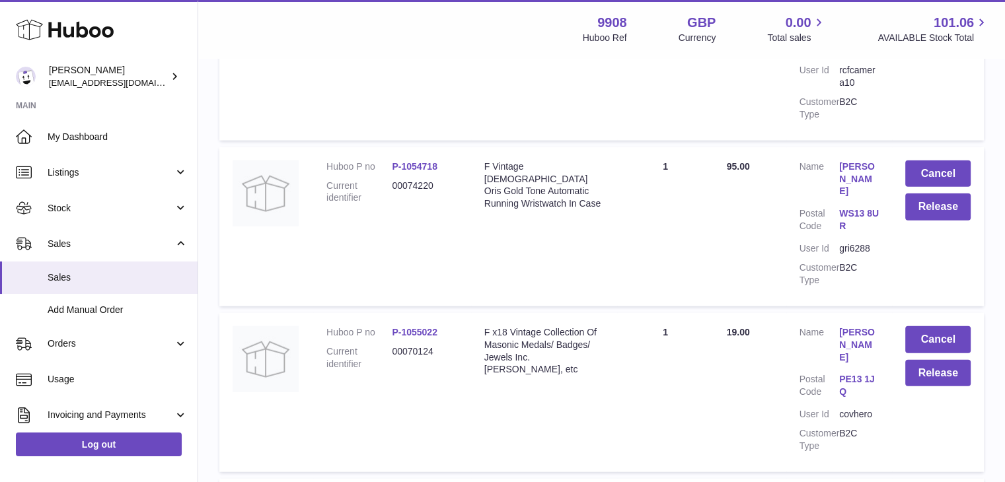
scroll to position [8150, 0]
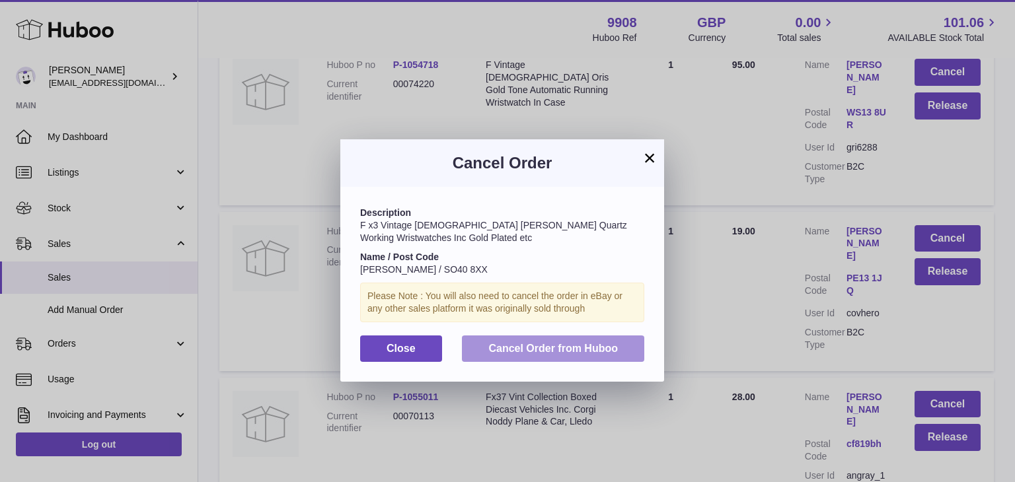
click at [566, 340] on button "Cancel Order from Huboo" at bounding box center [553, 349] width 182 height 27
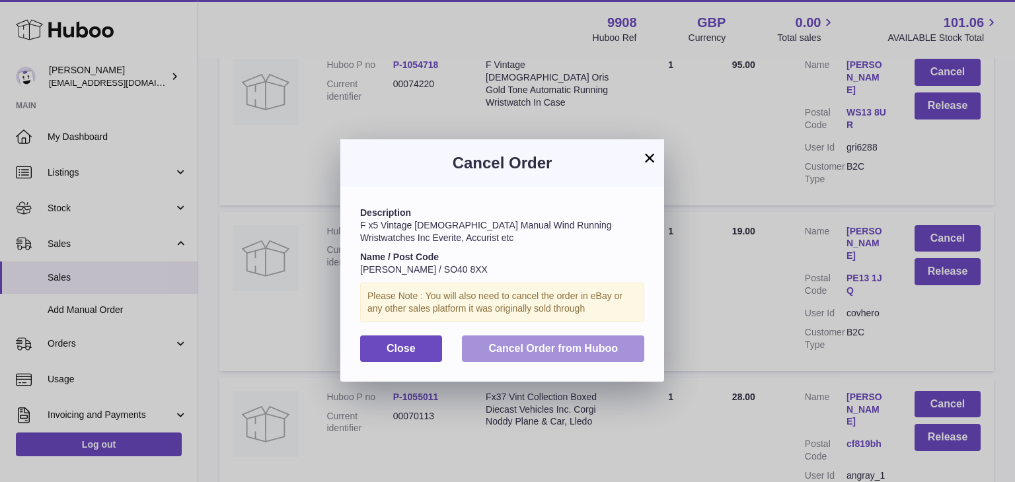
click at [589, 344] on span "Cancel Order from Huboo" at bounding box center [552, 348] width 129 height 11
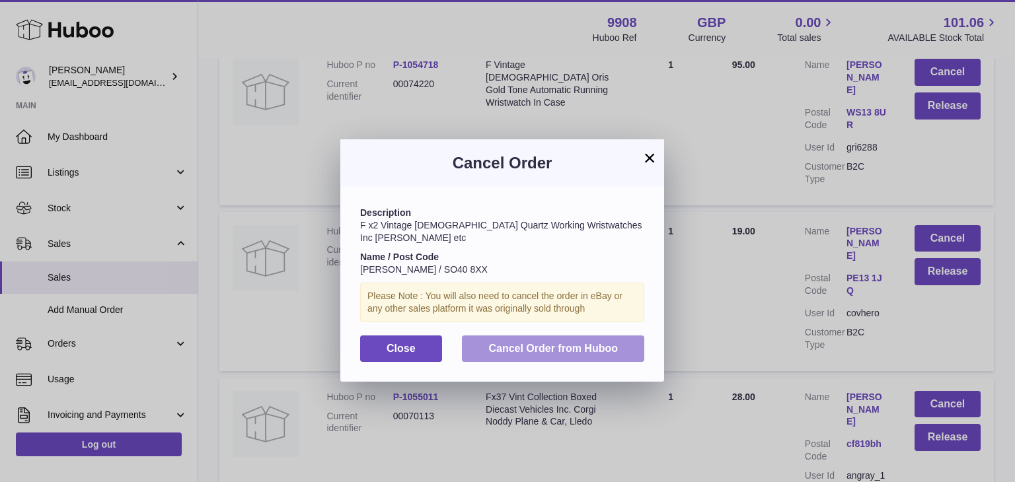
click at [596, 350] on span "Cancel Order from Huboo" at bounding box center [552, 348] width 129 height 11
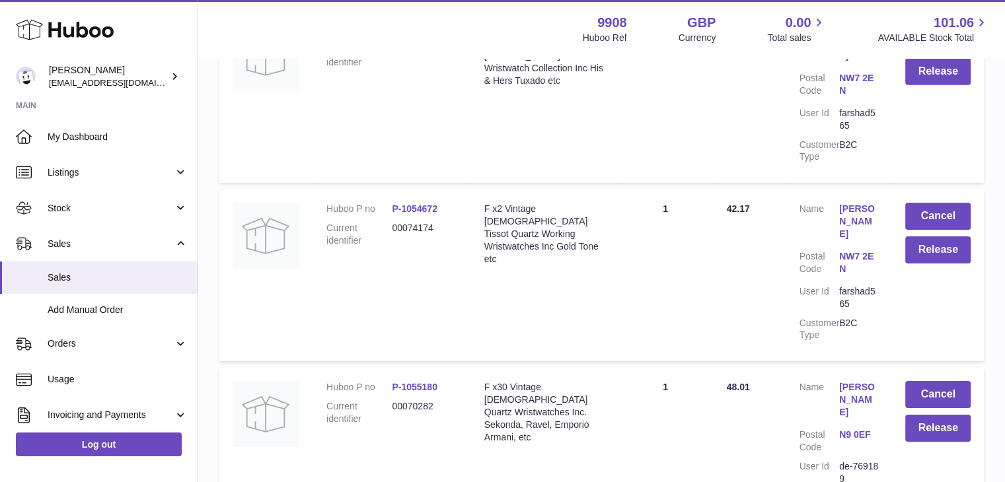
scroll to position [9294, 0]
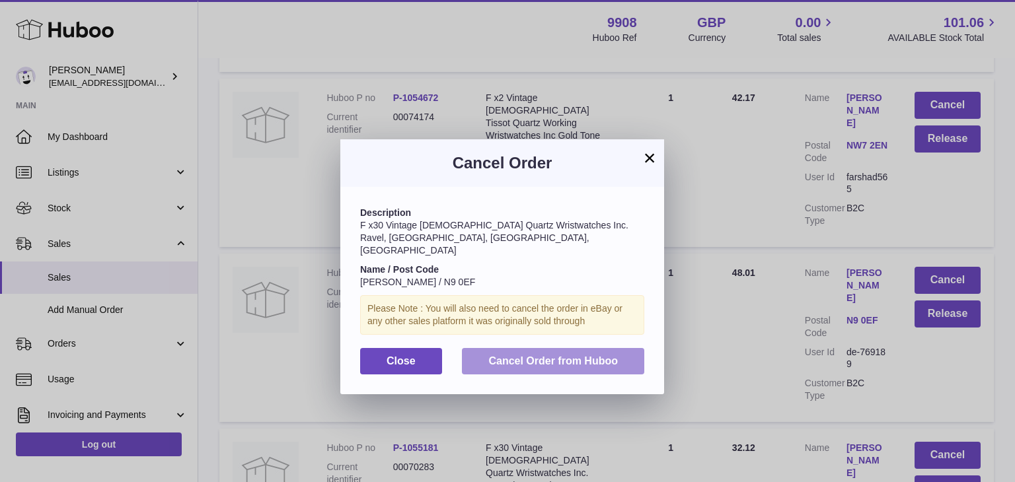
click at [623, 349] on button "Cancel Order from Huboo" at bounding box center [553, 361] width 182 height 27
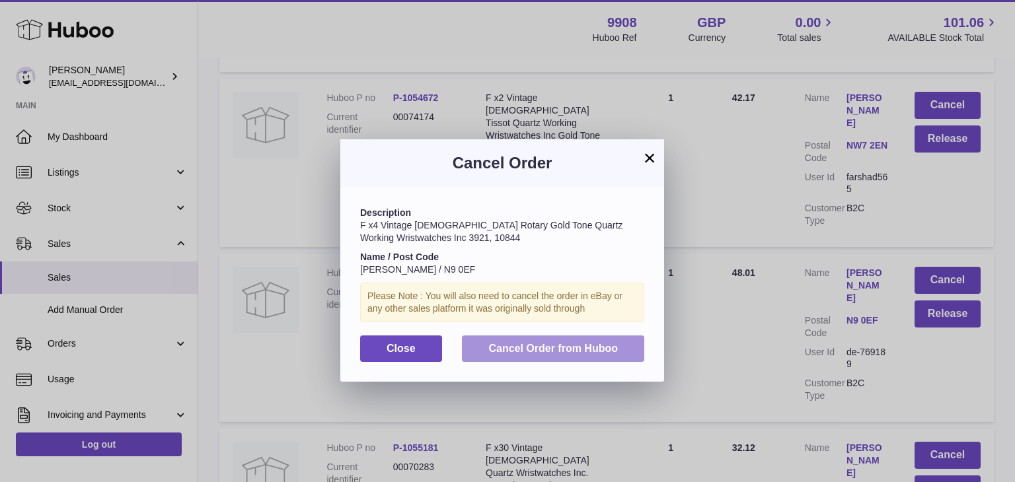
click at [589, 354] on span "Cancel Order from Huboo" at bounding box center [552, 348] width 129 height 11
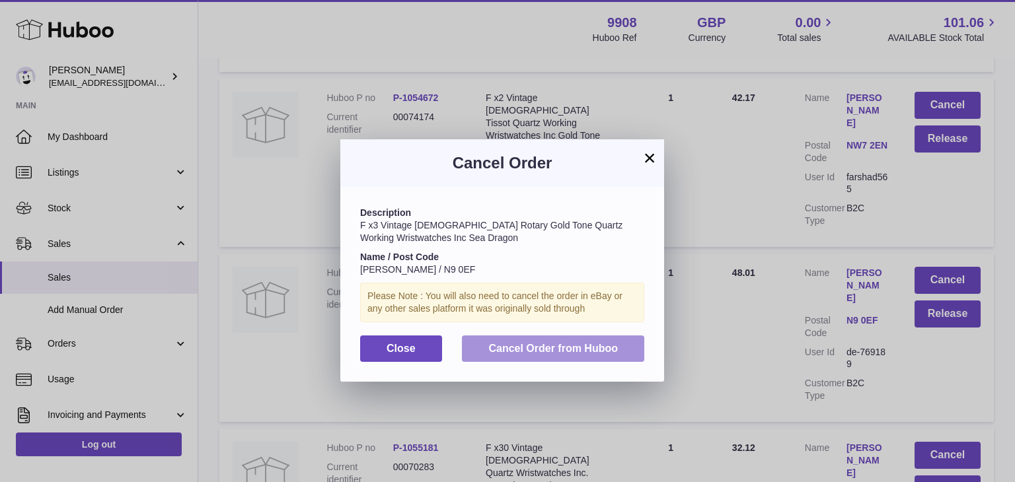
click at [598, 352] on span "Cancel Order from Huboo" at bounding box center [552, 348] width 129 height 11
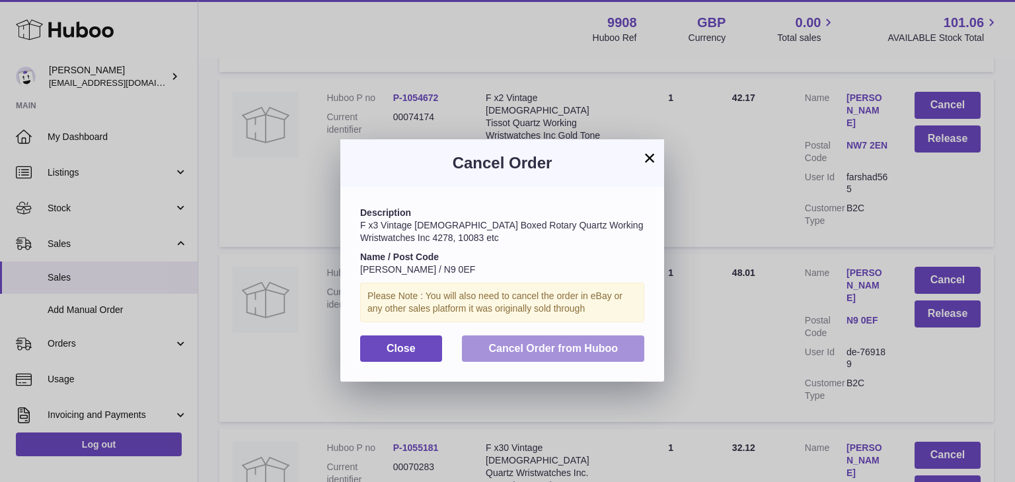
click at [597, 347] on span "Cancel Order from Huboo" at bounding box center [552, 348] width 129 height 11
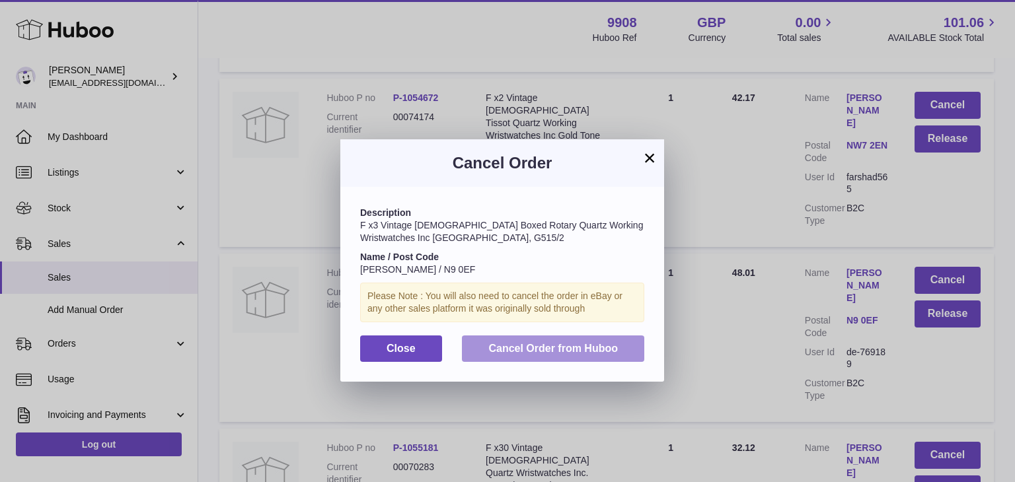
click at [604, 344] on span "Cancel Order from Huboo" at bounding box center [552, 348] width 129 height 11
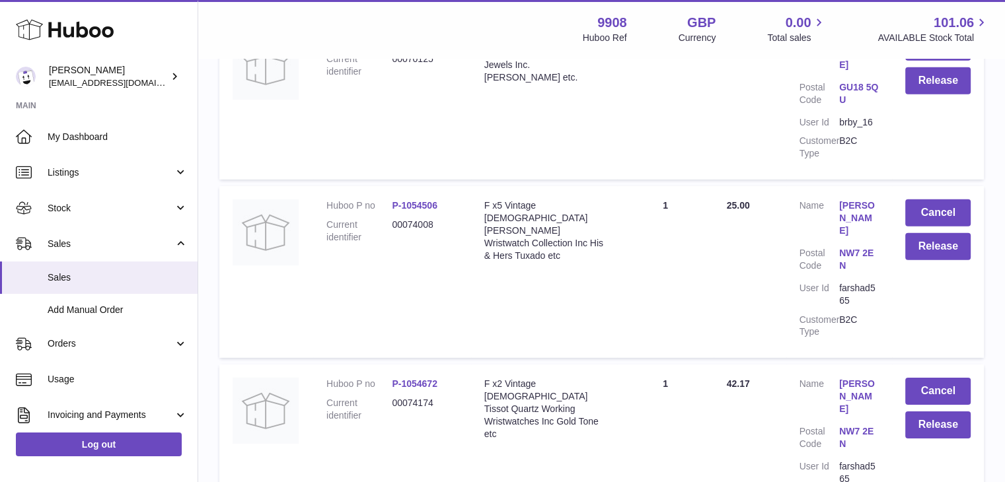
scroll to position [9111, 0]
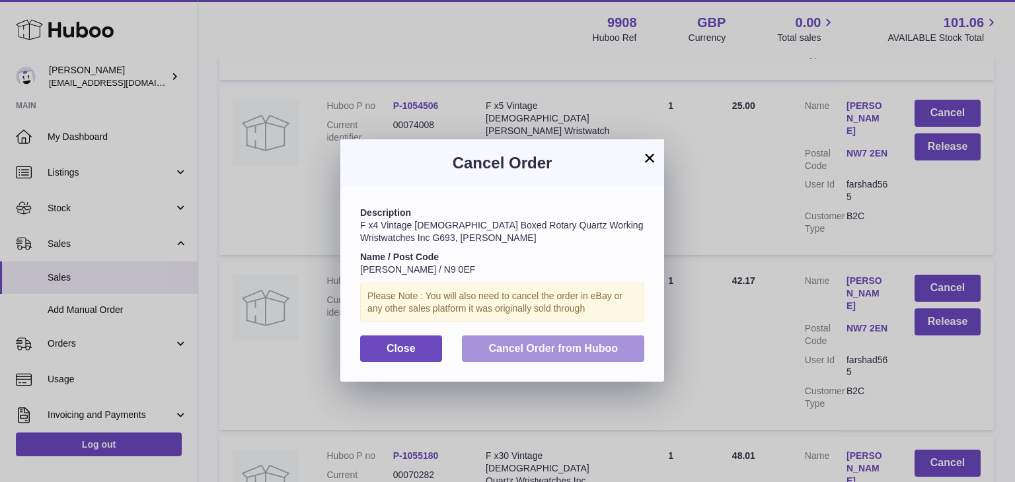
click at [594, 344] on span "Cancel Order from Huboo" at bounding box center [552, 348] width 129 height 11
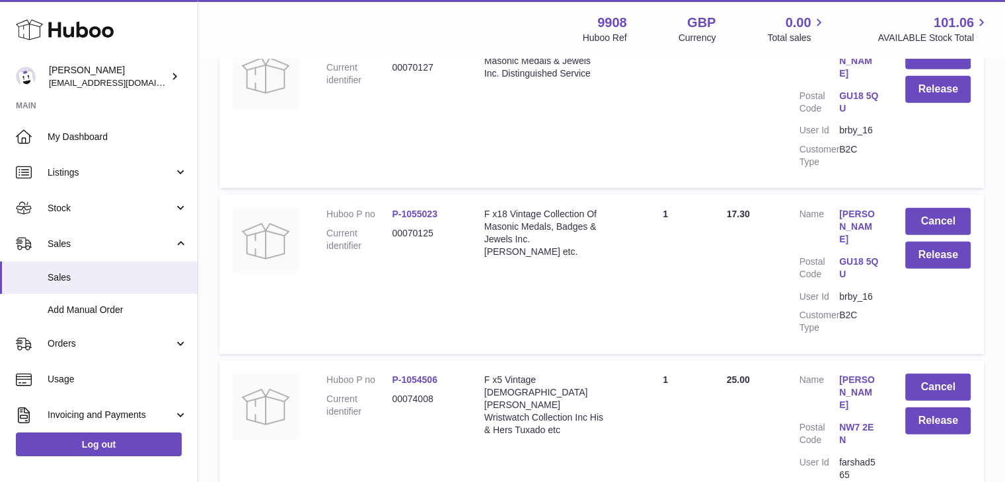
scroll to position [8927, 0]
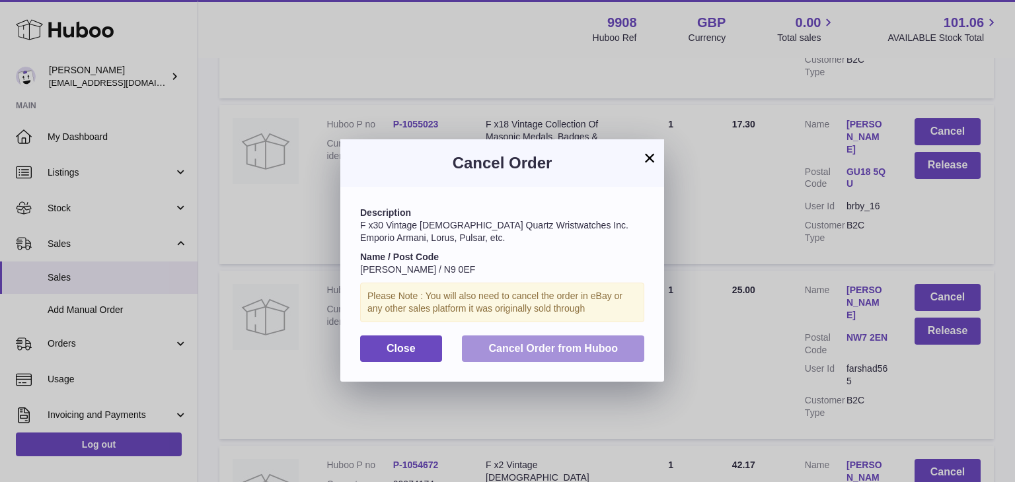
click at [564, 343] on span "Cancel Order from Huboo" at bounding box center [552, 348] width 129 height 11
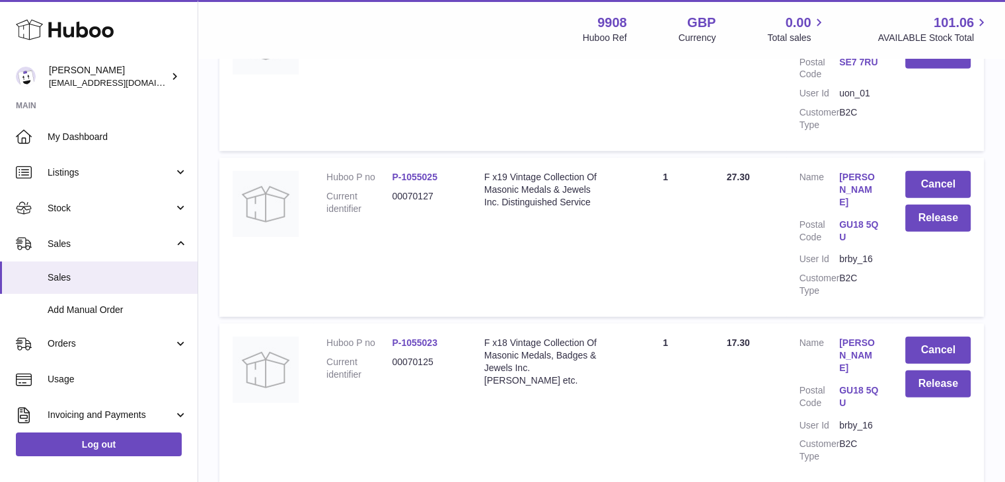
scroll to position [8775, 0]
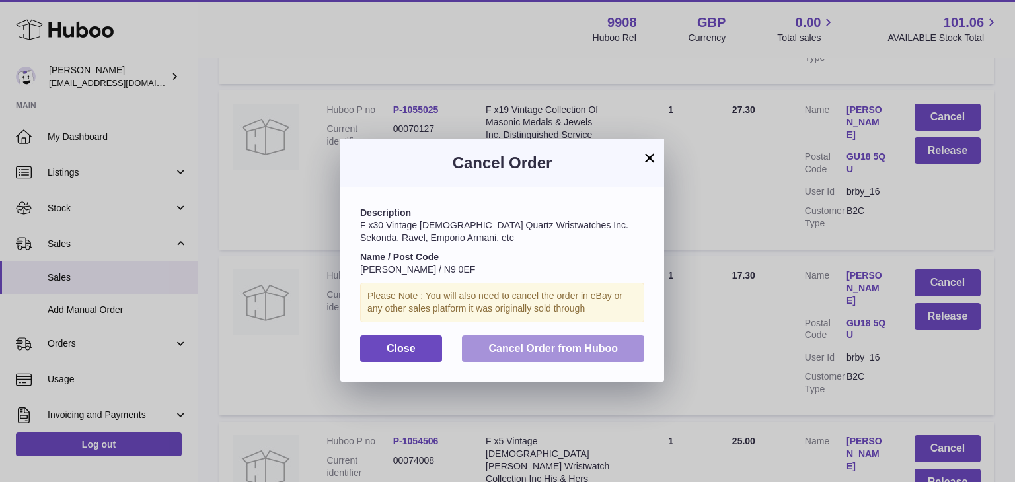
click at [589, 346] on span "Cancel Order from Huboo" at bounding box center [552, 348] width 129 height 11
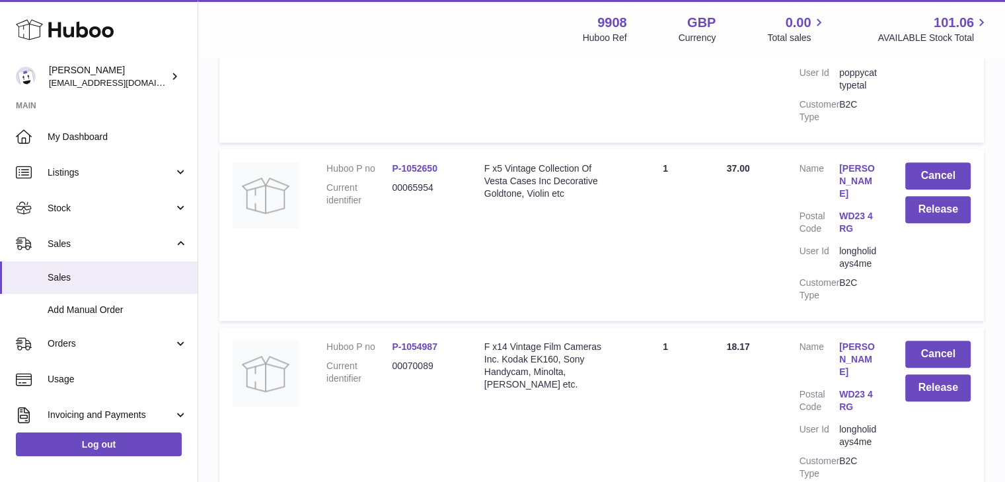
scroll to position [11273, 0]
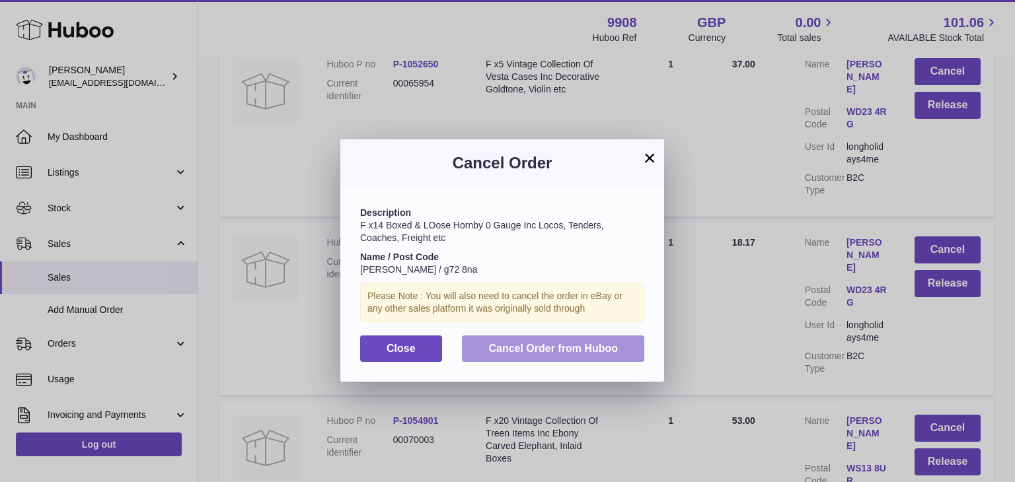
click at [597, 351] on span "Cancel Order from Huboo" at bounding box center [552, 348] width 129 height 11
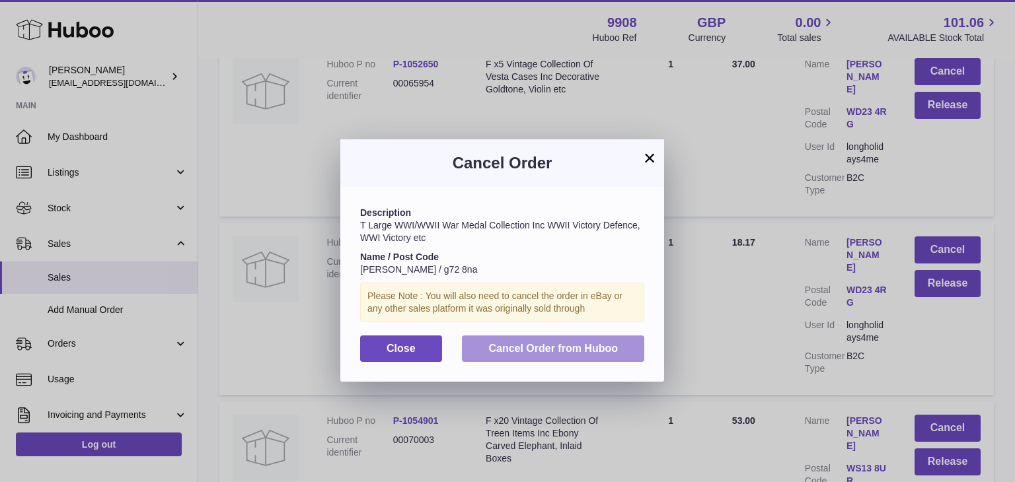
click at [595, 349] on span "Cancel Order from Huboo" at bounding box center [552, 348] width 129 height 11
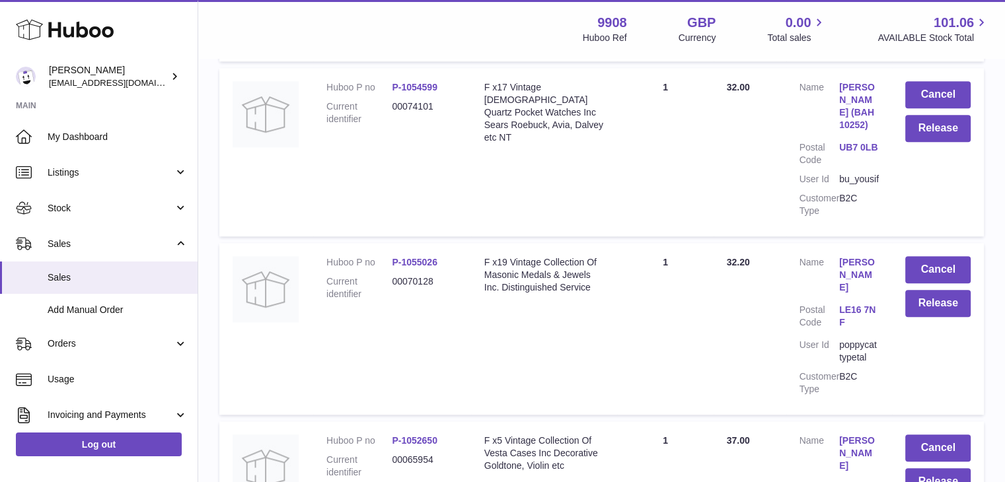
scroll to position [11003, 0]
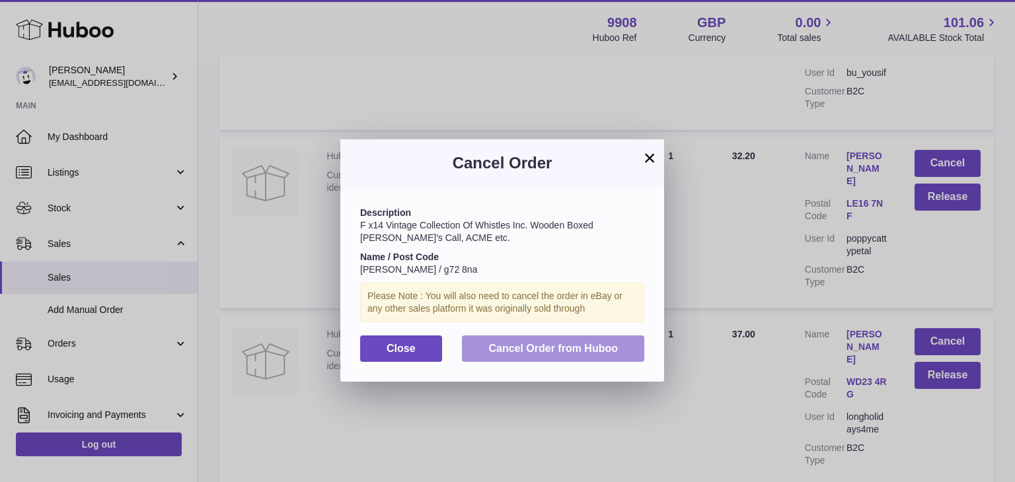
click at [568, 357] on button "Cancel Order from Huboo" at bounding box center [553, 349] width 182 height 27
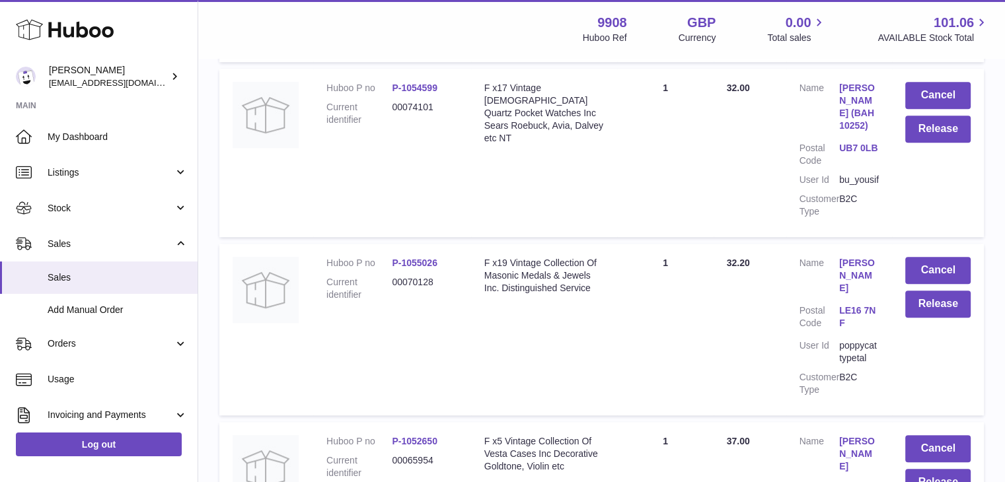
scroll to position [10777, 0]
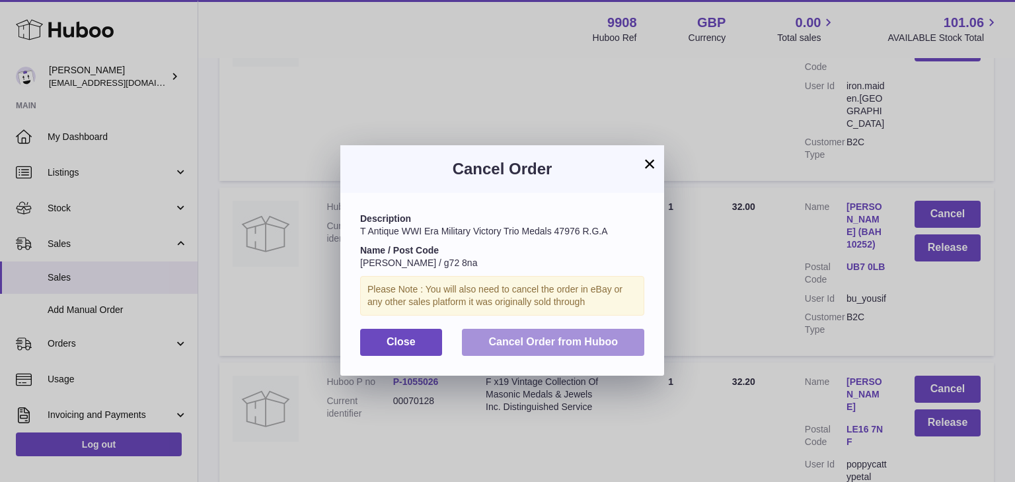
click at [573, 342] on span "Cancel Order from Huboo" at bounding box center [552, 341] width 129 height 11
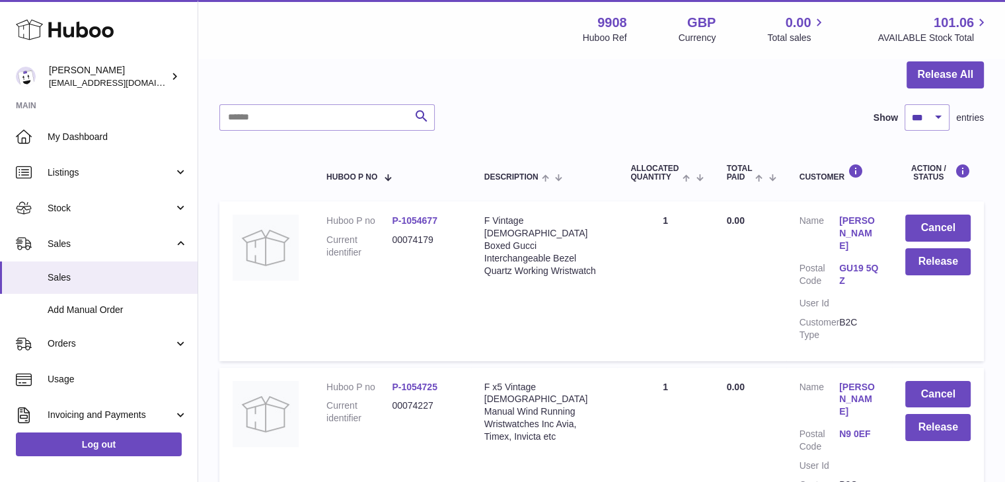
scroll to position [0, 0]
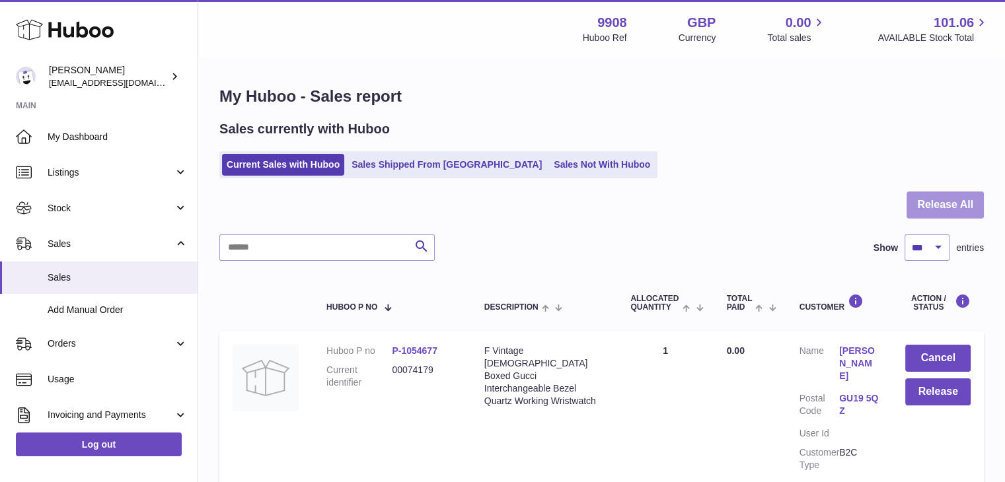
click at [972, 207] on button "Release All" at bounding box center [944, 205] width 77 height 27
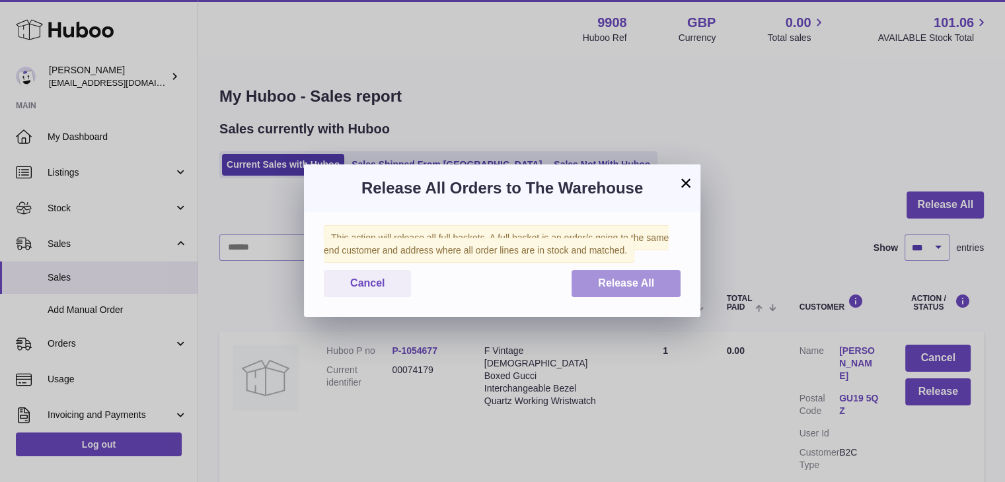
click at [630, 288] on span "Release All" at bounding box center [626, 282] width 56 height 11
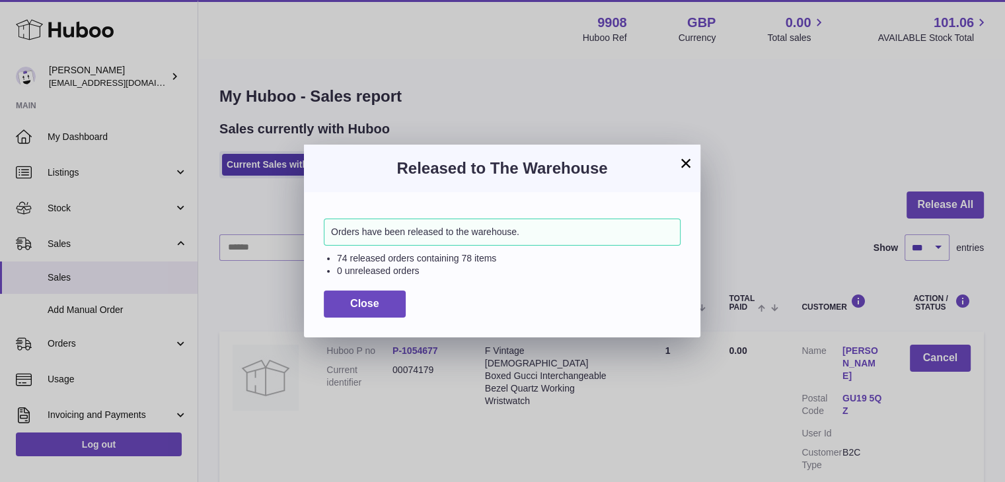
click at [687, 162] on button "×" at bounding box center [686, 163] width 16 height 16
